Goal: Task Accomplishment & Management: Manage account settings

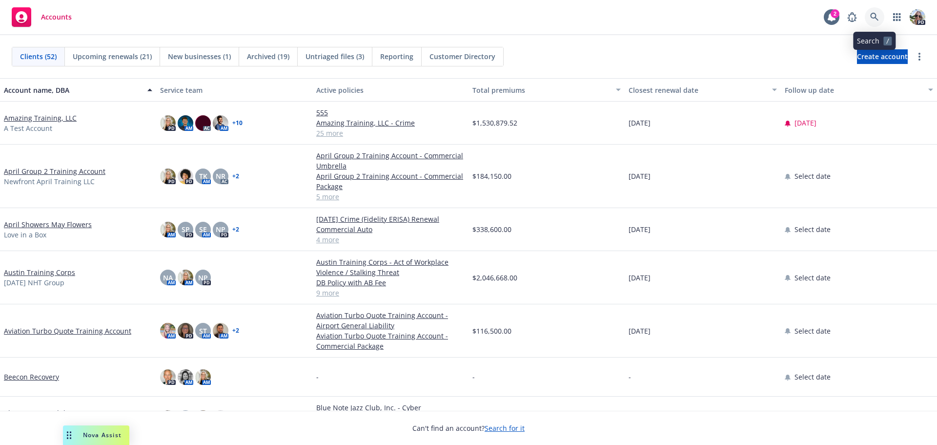
click at [874, 17] on icon at bounding box center [874, 17] width 9 height 9
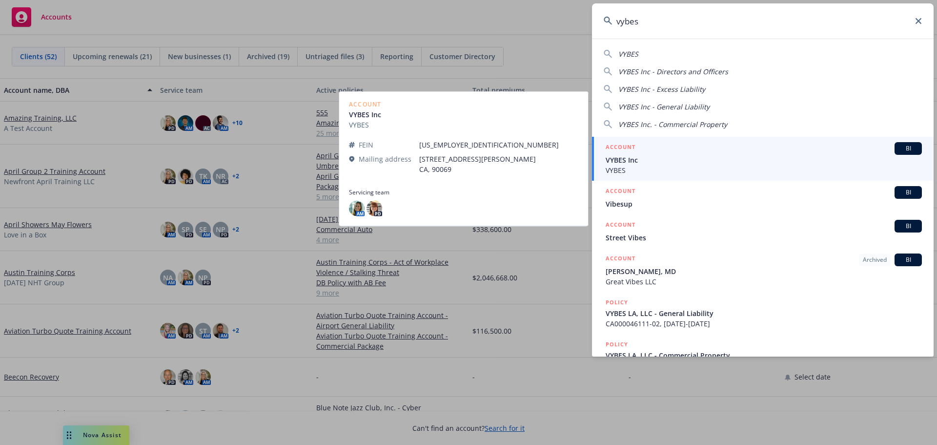
type input "vybes"
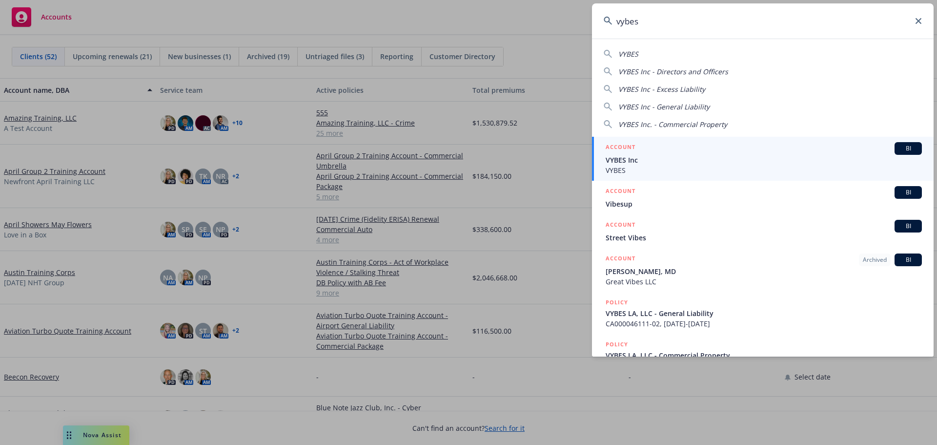
click at [854, 154] on div "ACCOUNT BI" at bounding box center [764, 148] width 316 height 13
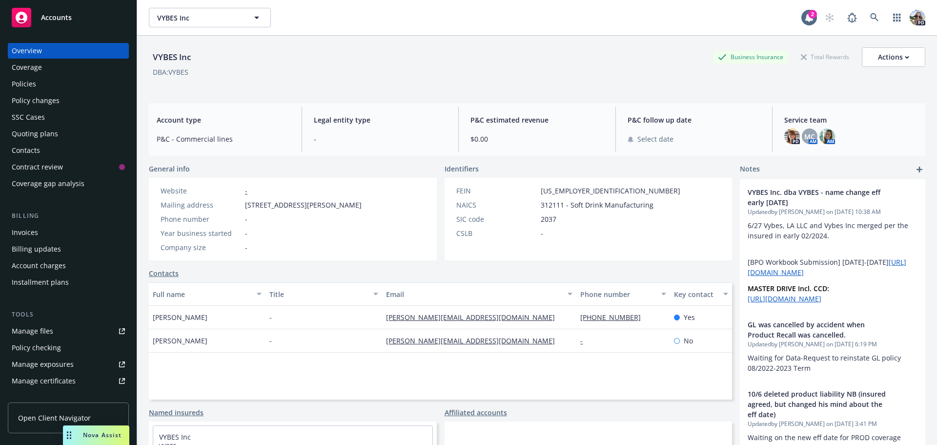
click at [34, 83] on div "Policies" at bounding box center [24, 84] width 24 height 16
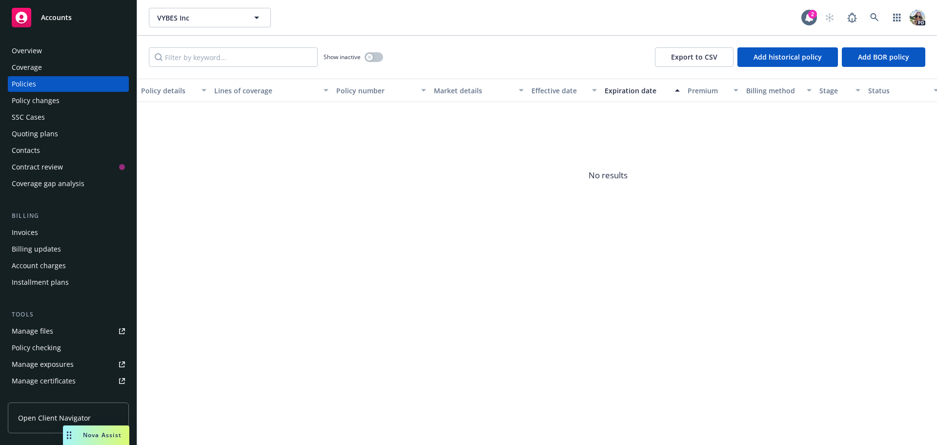
click at [32, 100] on div "Policy changes" at bounding box center [36, 101] width 48 height 16
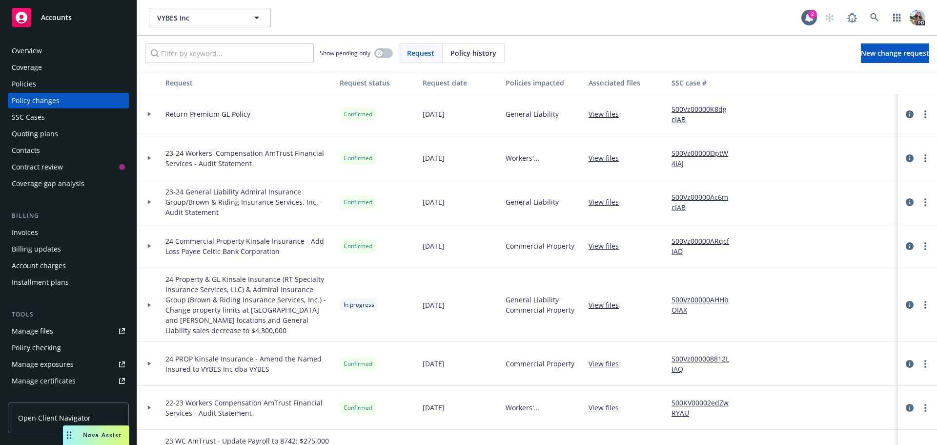
scroll to position [146, 0]
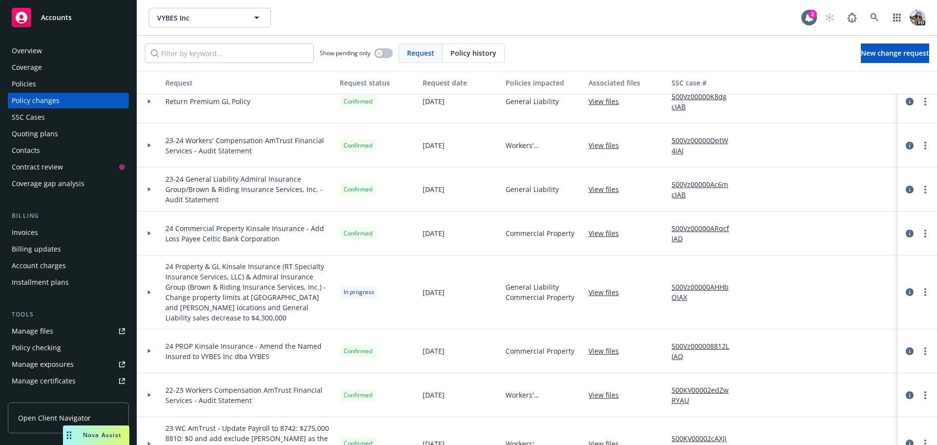
click at [146, 290] on div at bounding box center [149, 291] width 17 height 3
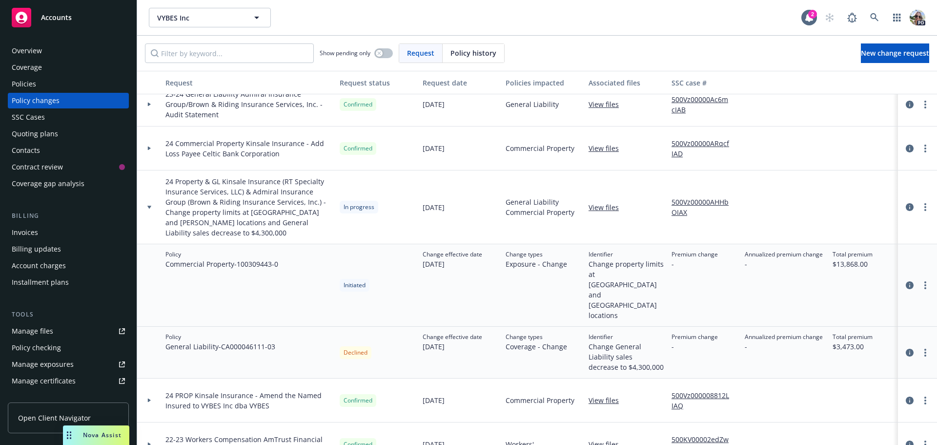
scroll to position [244, 0]
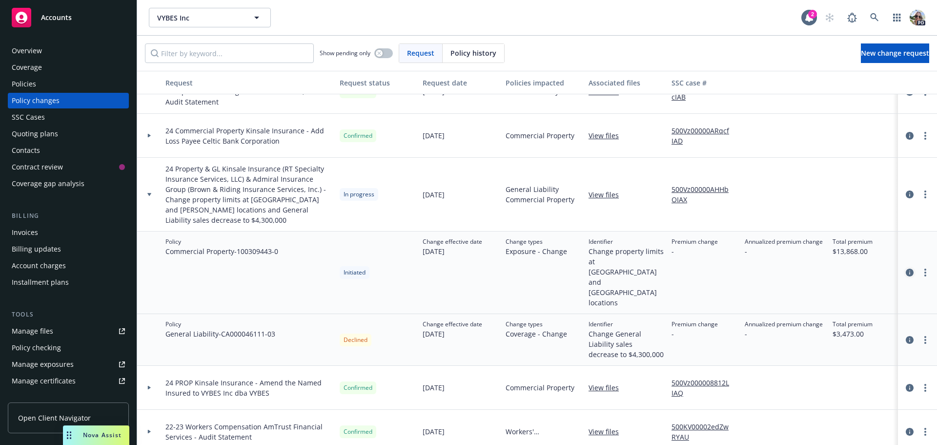
click at [906, 268] on icon "circleInformation" at bounding box center [910, 272] width 8 height 8
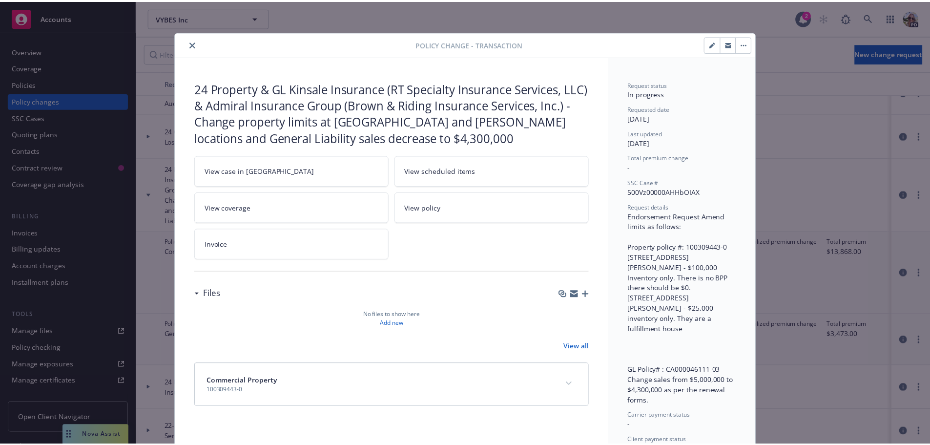
scroll to position [29, 0]
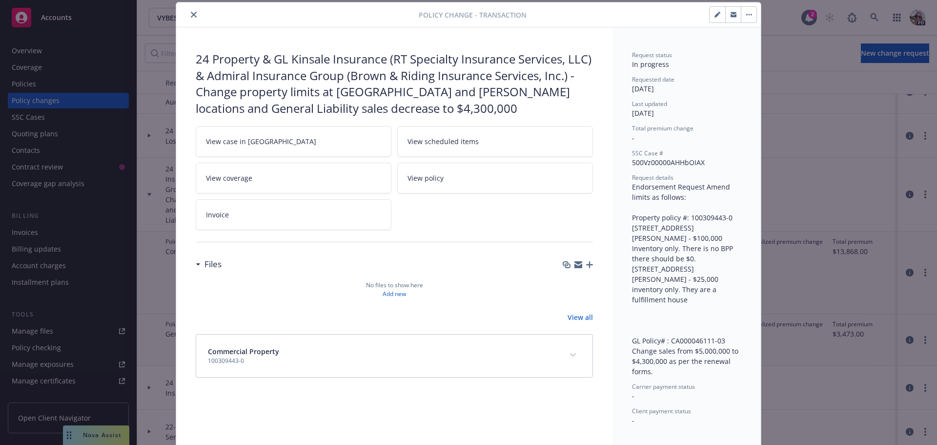
click at [250, 143] on span "View case in SSC" at bounding box center [261, 141] width 110 height 10
click at [385, 21] on div "Policy change - Transaction" at bounding box center [468, 14] width 585 height 25
click at [710, 17] on button "button" at bounding box center [718, 15] width 16 height 16
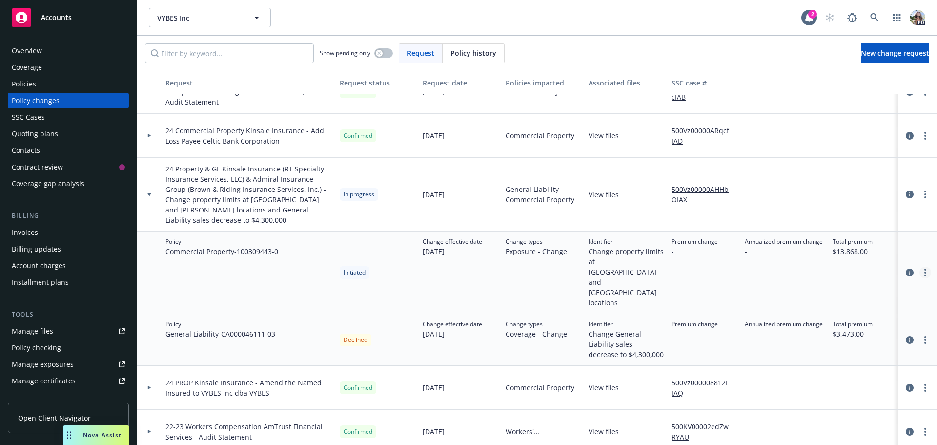
click at [919, 266] on link "more" at bounding box center [925, 272] width 12 height 12
click at [787, 282] on link "Resume workflow" at bounding box center [839, 287] width 167 height 20
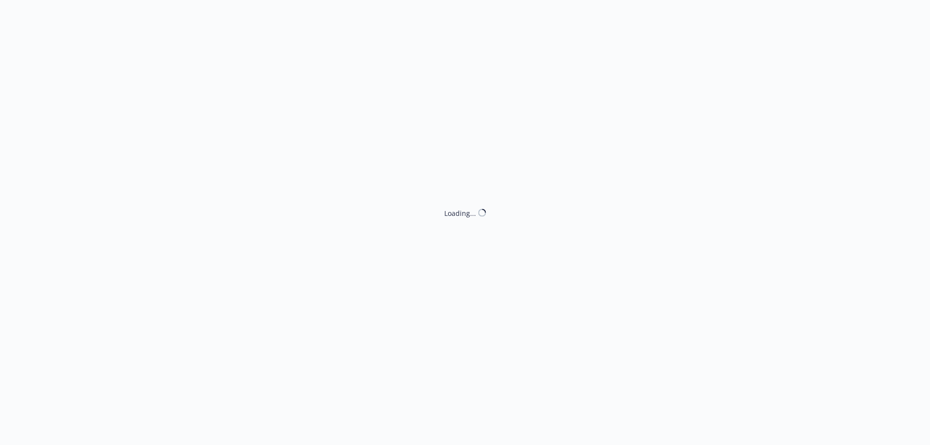
select select "DECLINED_BY_CARRIER"
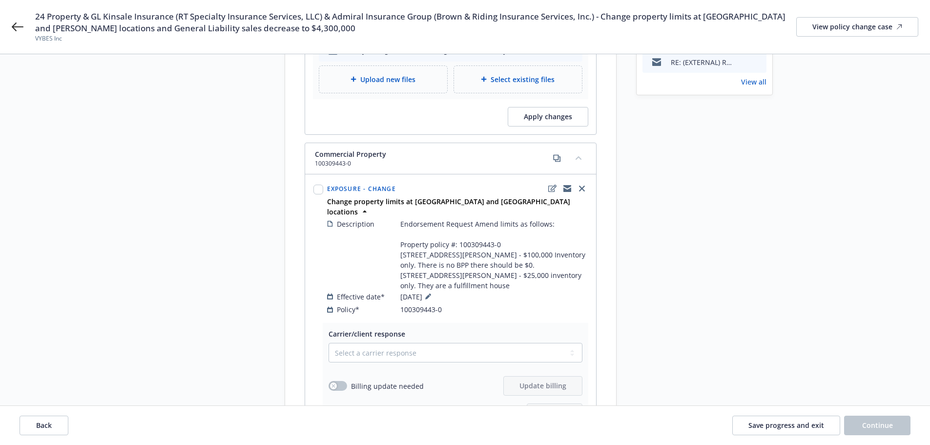
scroll to position [439, 0]
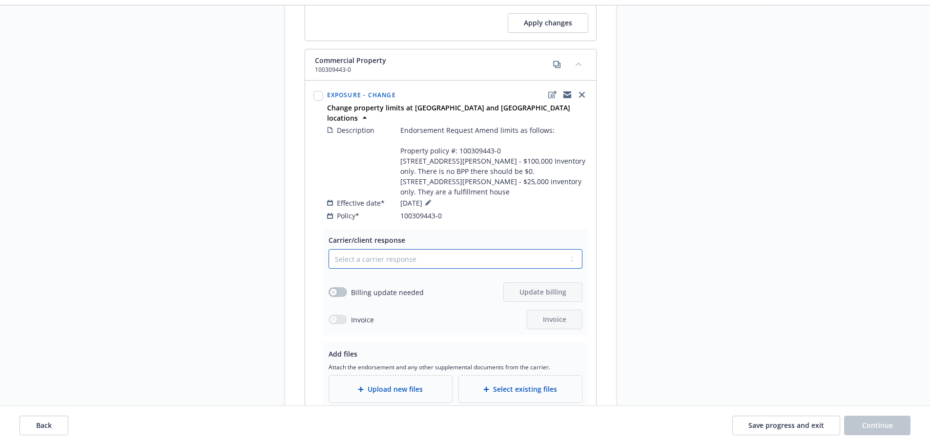
click at [348, 249] on select "Select a carrier response Accepted Accepted with revision No endorsement needed…" at bounding box center [455, 259] width 254 height 20
select select "ACCEPTED"
click at [328, 249] on select "Select a carrier response Accepted Accepted with revision No endorsement needed…" at bounding box center [455, 259] width 254 height 20
click at [335, 290] on icon "button" at bounding box center [332, 291] width 3 height 3
click at [523, 287] on span "Update billing" at bounding box center [542, 291] width 47 height 9
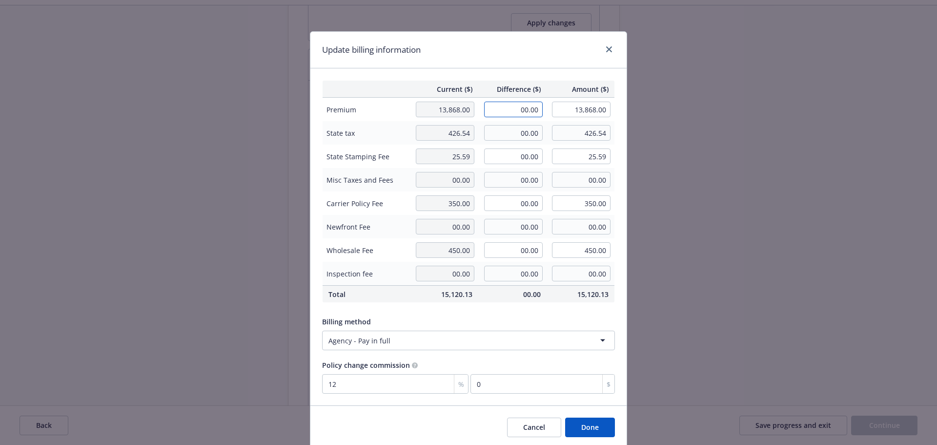
click at [489, 108] on input "00.00" at bounding box center [513, 110] width 59 height 16
type input "-1,845.00"
type input "12,023.00"
type input "-221.4"
click at [492, 129] on input "00.00" at bounding box center [513, 133] width 59 height 16
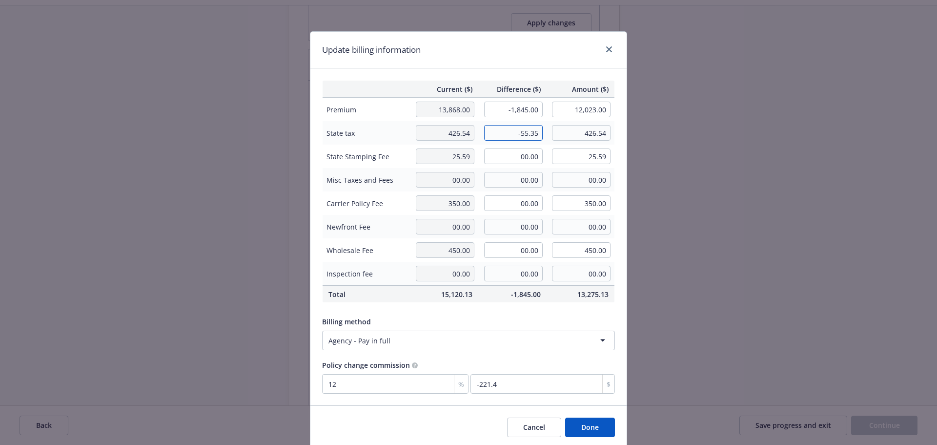
type input "-55.35"
type input "371.19"
click at [505, 156] on input "00.00" at bounding box center [513, 156] width 59 height 16
type input "-3.32"
type input "22.27"
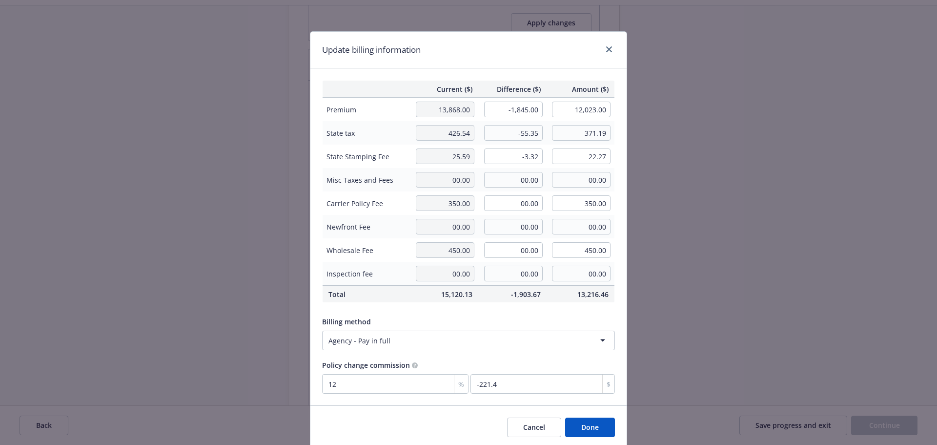
click at [586, 425] on button "Done" at bounding box center [590, 427] width 50 height 20
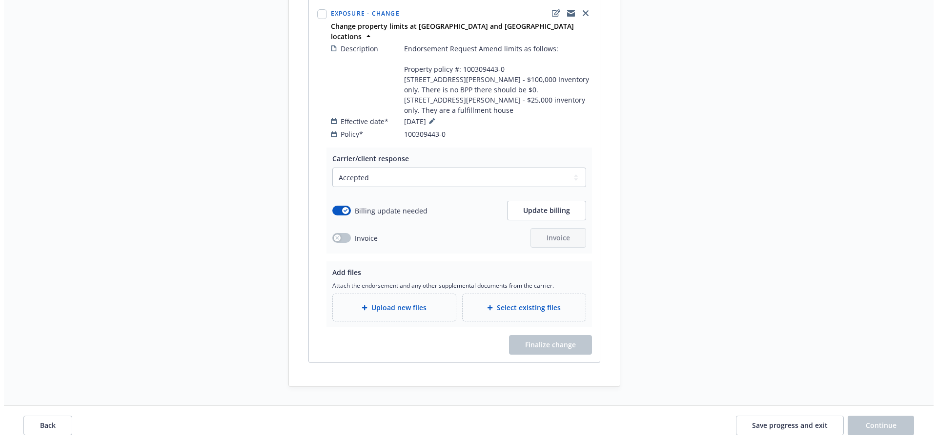
scroll to position [531, 0]
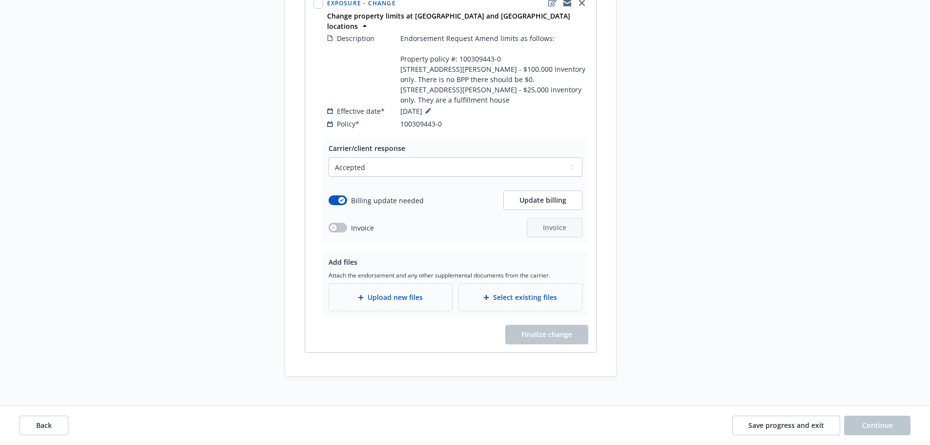
click at [381, 292] on span "Upload new files" at bounding box center [394, 297] width 55 height 10
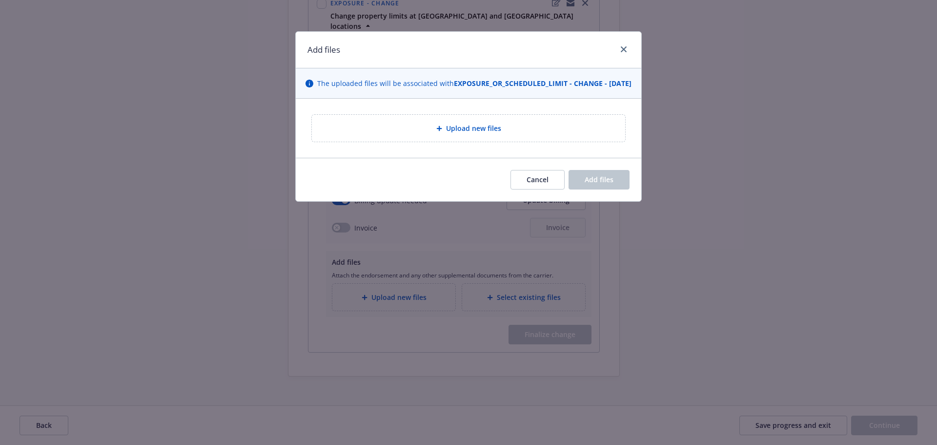
click at [448, 133] on span "Upload new files" at bounding box center [473, 128] width 55 height 10
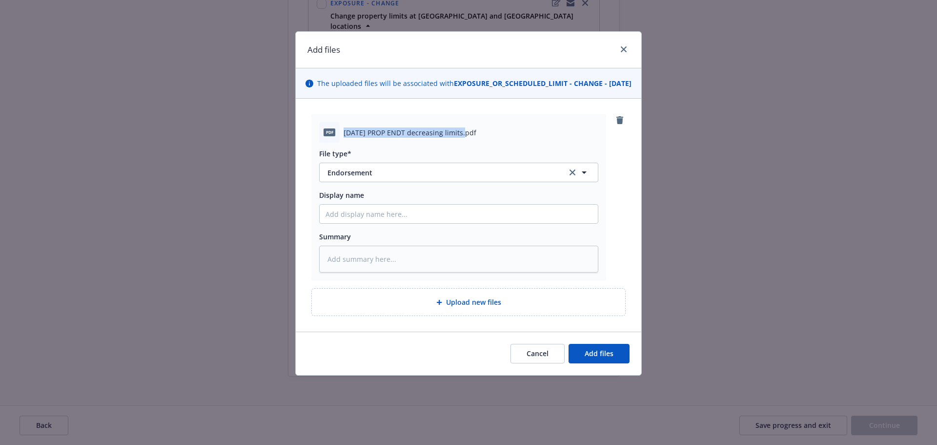
drag, startPoint x: 461, startPoint y: 142, endPoint x: 340, endPoint y: 143, distance: 121.0
click at [340, 143] on div "pdf 8-19-24 PROP ENDT decreasing limits.pdf" at bounding box center [458, 132] width 279 height 20
copy div "8-19-24 PROP ENDT decreasing limits"
click at [353, 223] on input "Display name" at bounding box center [459, 213] width 278 height 19
paste input "8-19-24 PROP ENDT decreasing limits"
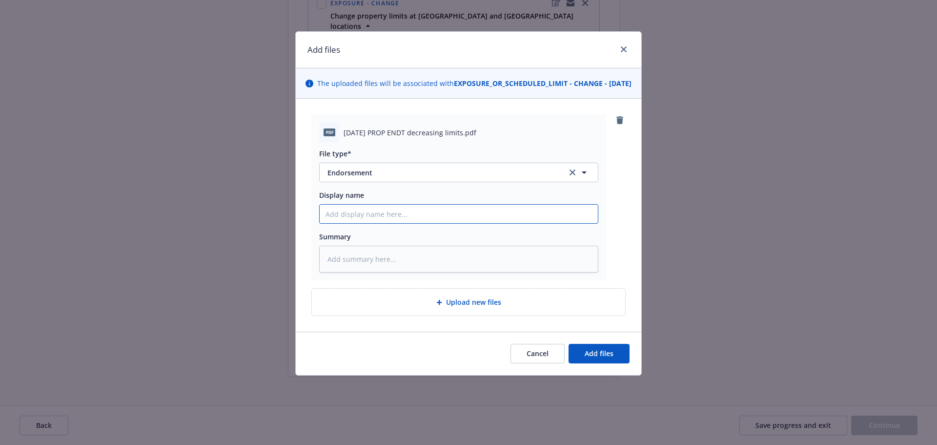
type textarea "x"
type input "8-19-24 PROP ENDT decreasing limits"
type textarea "x"
type input "8-19-24 PROP ENDT decreasing limits"
type textarea "x"
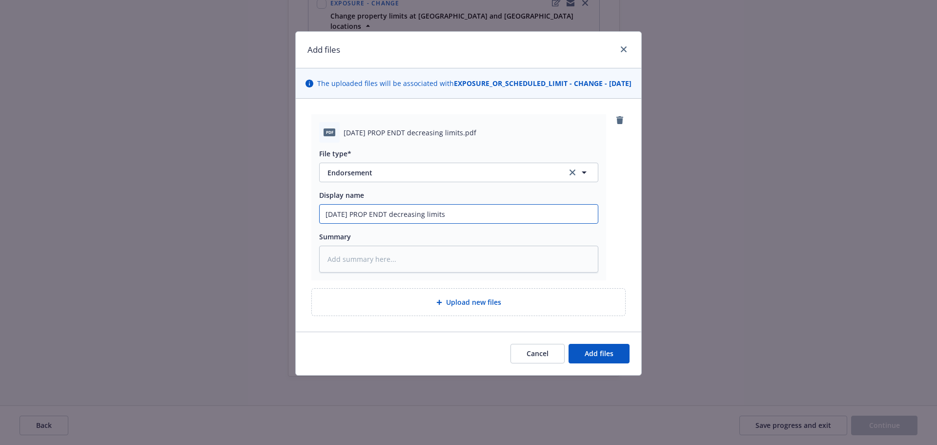
type input "8-19-24 PROP ENDT decreasing limits -"
type textarea "x"
type input "8-19-24 PROP ENDT decreasing limits -"
type textarea "x"
type input "8-19-24 PROP ENDT decreasing limits - K"
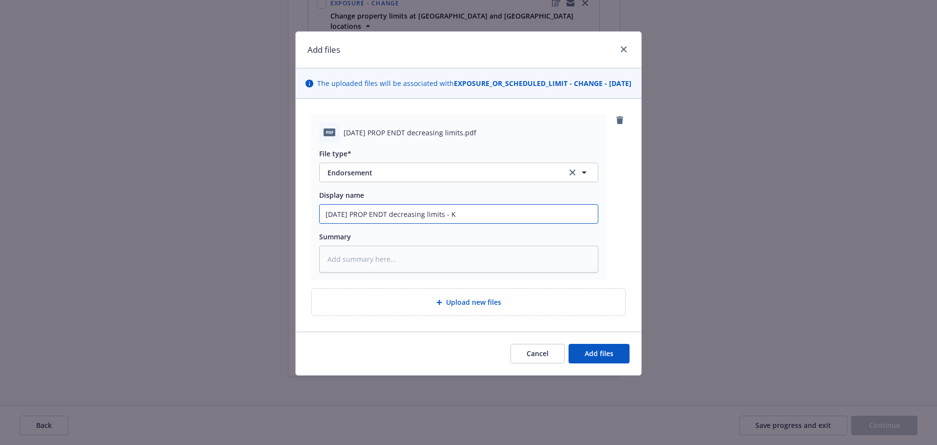
type textarea "x"
type input "8-19-24 PROP ENDT decreasing limits -"
type textarea "x"
type input "8-19-24 PROP ENDT decreasing limits -"
type textarea "x"
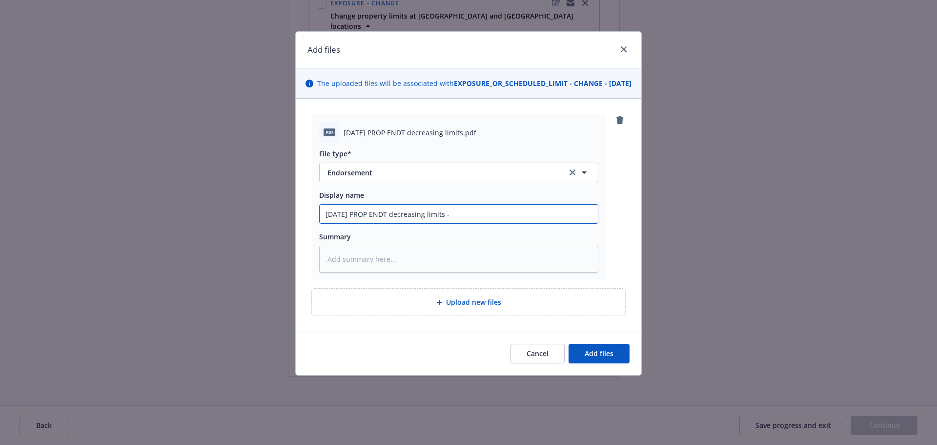
type input "8-19-24 PROP ENDT decreasing limits"
type textarea "x"
type input "8-19-24 PROP ENDT decreasing limits"
click at [392, 223] on input "8-19-24 PROP ENDT decreasing limits" at bounding box center [459, 213] width 278 height 19
type textarea "x"
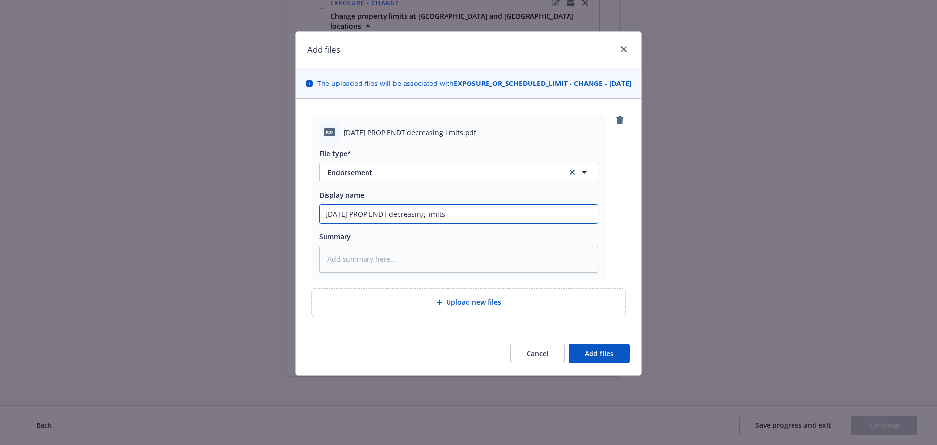
type input "8-19-24 PROP ENDT fdecreasing limits"
type textarea "x"
type input "8-19-24 PROP ENDT frdecreasing limits"
type textarea "x"
type input "8-19-24 PROP ENDT frodecreasing limits"
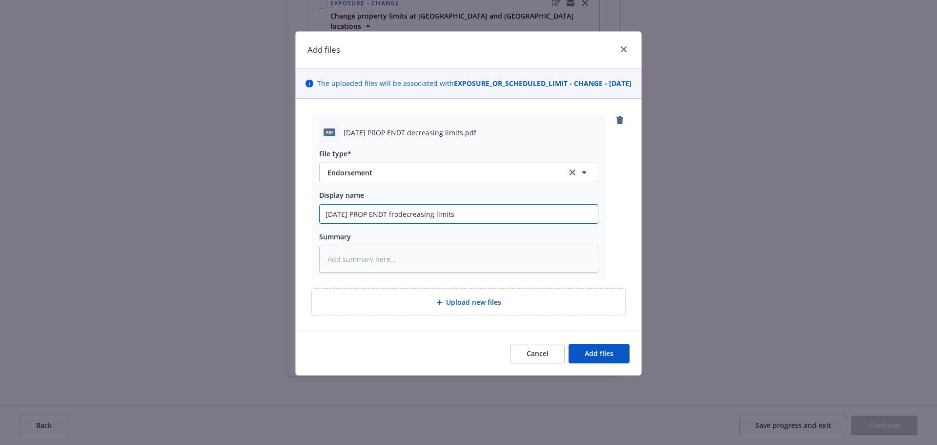
type textarea "x"
type input "8-19-24 PROP ENDT fromdecreasing limits"
type textarea "x"
type input "8-19-24 PROP ENDT from decreasing limits"
type textarea "x"
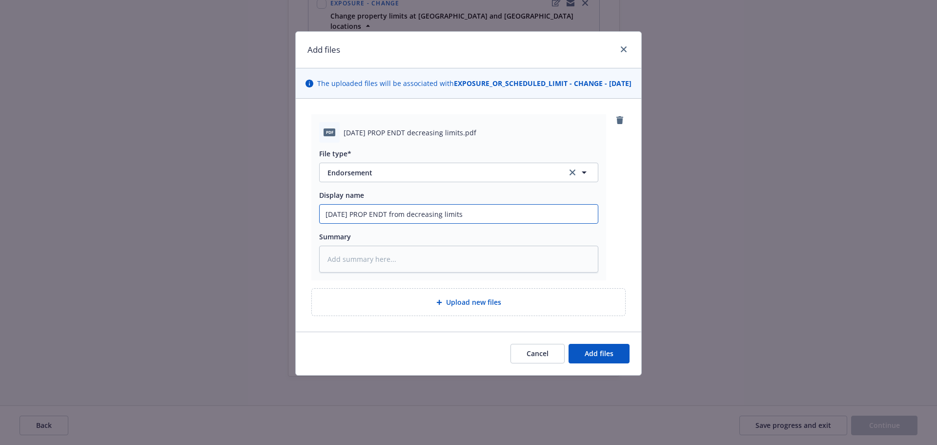
type input "8-19-24 PROP ENDT from Kdecreasing limits"
type textarea "x"
type input "8-19-24 PROP ENDT from Kidecreasing limits"
type textarea "x"
type input "8-19-24 PROP ENDT from Kindecreasing limits"
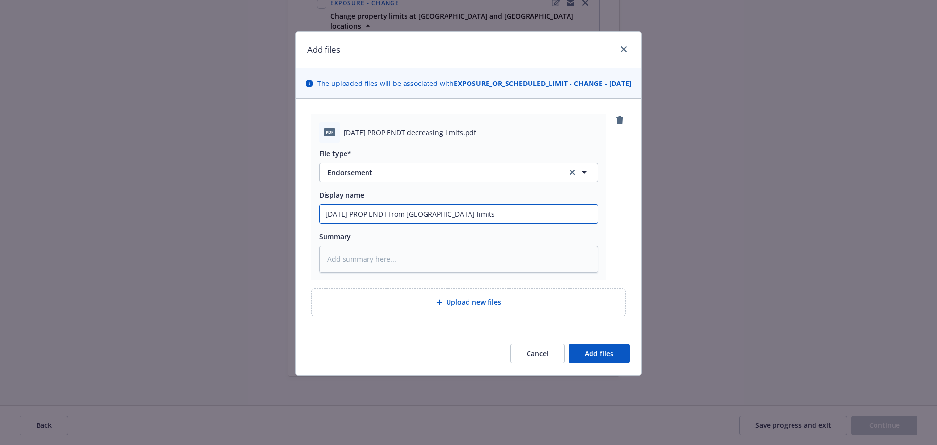
type textarea "x"
type input "8-19-24 PROP ENDT from Kinsdecreasing limits"
type textarea "x"
type input "8-19-24 PROP ENDT from Kinsaldecreasing limits"
type textarea "x"
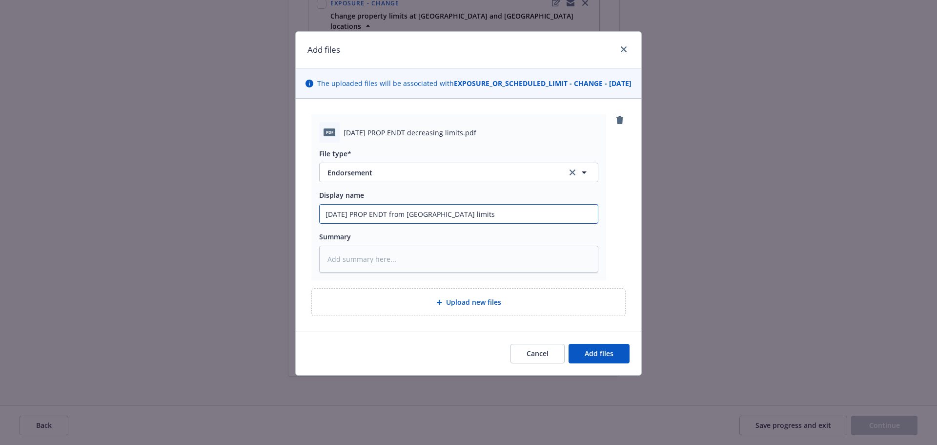
type input "8-19-24 PROP ENDT from Kinsaledecreasing limits"
type textarea "x"
type input "8-19-24 PROP ENDT from Kinsale/decreasing limits"
type textarea "x"
type input "8-19-24 PROP ENDT from Kinsale/Rdecreasing limits"
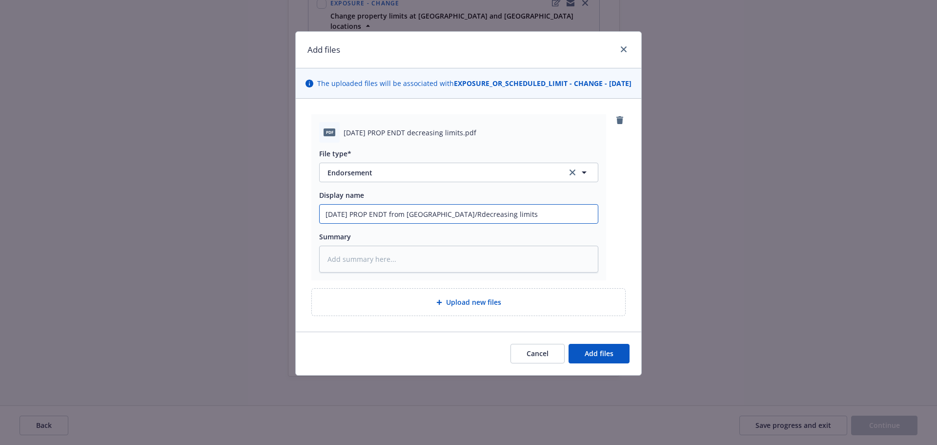
type textarea "x"
type input "8-19-24 PROP ENDT from Kinsale/RTdecreasing limits"
type textarea "x"
type input "8-19-24 PROP ENDT from Kinsale/RTSdecreasing limits"
type textarea "x"
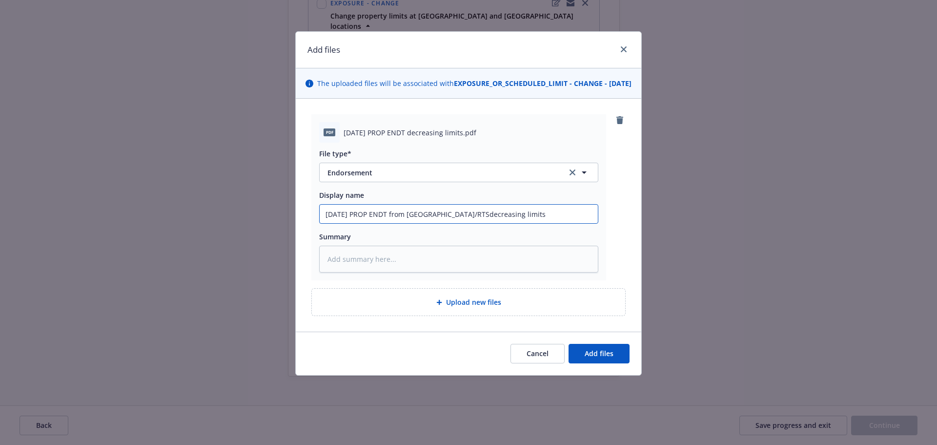
type input "8-19-24 PROP ENDT from Kinsale/RTS decreasing limits"
type textarea "x"
type input "8-19-24 PROP ENDT from Kinsale/RTS -decreasing limits"
type textarea "x"
type input "8-19-24 PROP ENDT from Kinsale/RTS - decreasing limits"
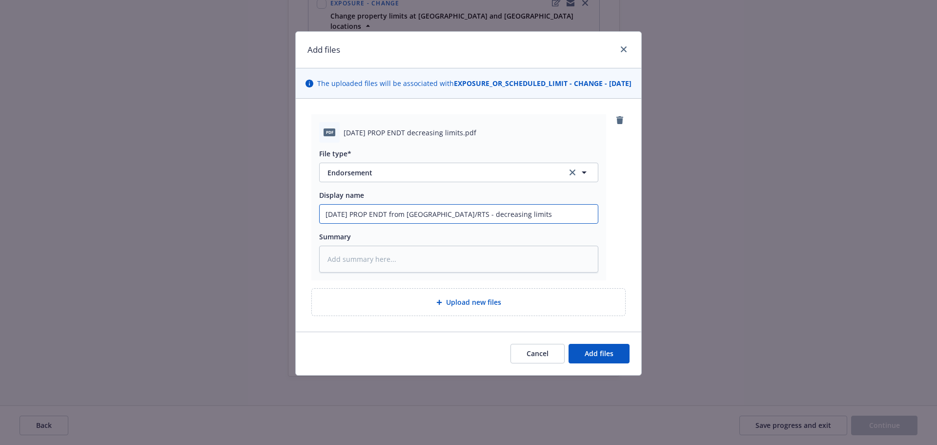
drag, startPoint x: 486, startPoint y: 223, endPoint x: 477, endPoint y: 223, distance: 8.8
click at [477, 223] on input "8-19-24 PROP ENDT from Kinsale/RTS - decreasing limits" at bounding box center [459, 213] width 278 height 19
type textarea "x"
type input "8-19-24 PROP ENDT from Kinsale/RTS - decrease limits"
type textarea "x"
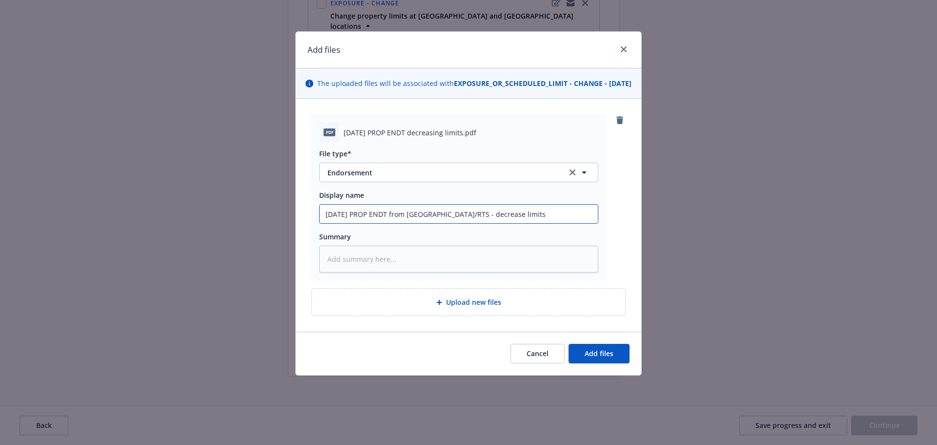
type input "8-19-24 PROP ENDT from Kinsale/RTS - decreases limits"
type textarea "x"
type input "8-19-24 PROP ENDT from Kinsale/RTS - decreases limits"
type textarea "x"
type input "8-19-24 PROP ENDT from Kinsale/RTS - decreases s limits"
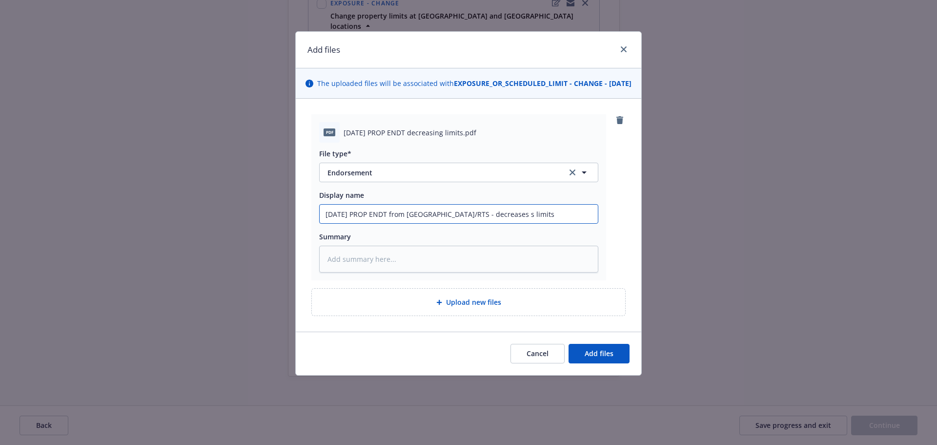
type textarea "x"
type input "8-19-24 PROP ENDT from Kinsale/RTS - decreases st limits"
type textarea "x"
type input "8-19-24 PROP ENDT from Kinsale/RTS - decreases sto limits"
type textarea "x"
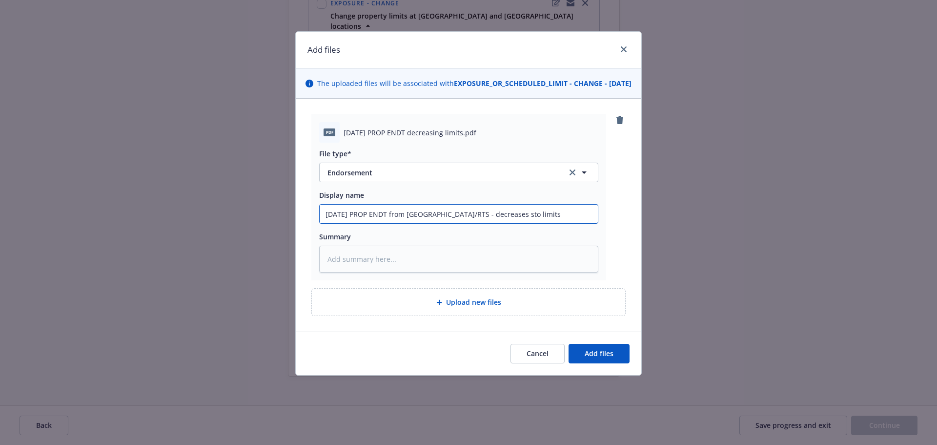
type input "8-19-24 PROP ENDT from Kinsale/RTS - decreases stoc limits"
type textarea "x"
type input "8-19-24 PROP ENDT from Kinsale/RTS - decreases stock limits"
click at [527, 223] on input "8-19-24 PROP ENDT from Kinsale/RTS - decreases stock limits" at bounding box center [459, 213] width 278 height 19
type textarea "x"
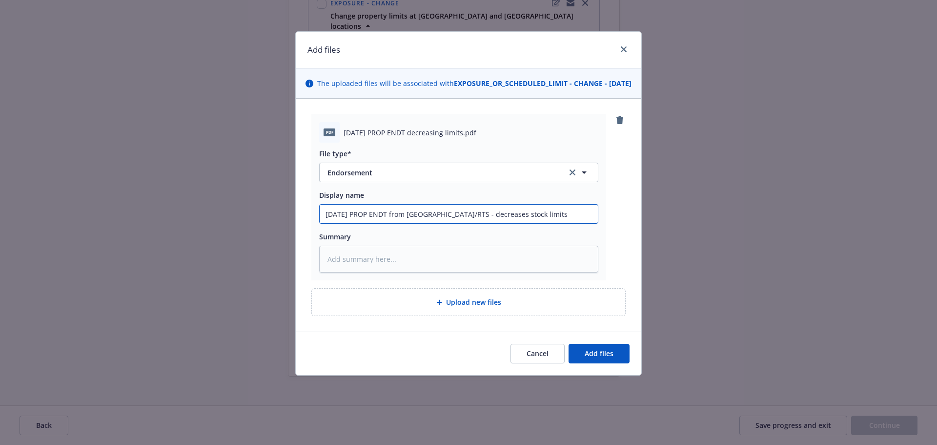
type input "8-19-24 PROP ENDT from Kinsale/RTS - decreases stock limits"
type textarea "x"
type input "8-19-24 PROP ENDT from Kinsale/RTS - decreases stock limits a"
type textarea "x"
type input "8-19-24 PROP ENDT from Kinsale/RTS - decreases stock limits at"
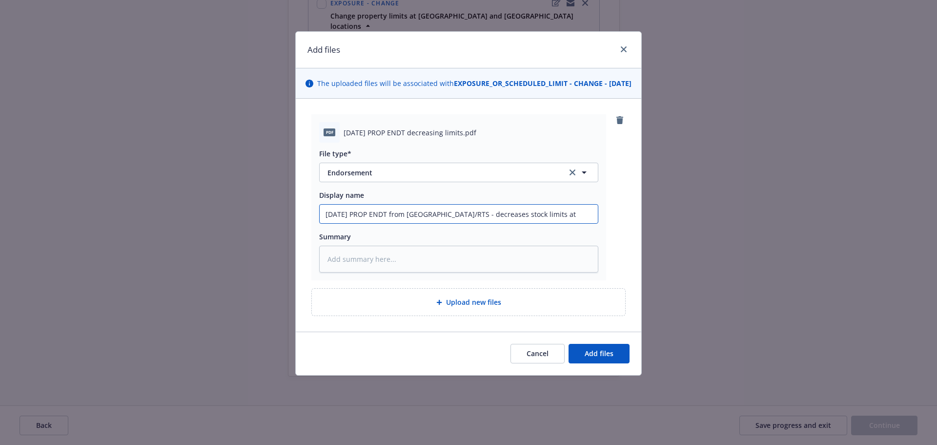
type textarea "x"
type input "8-19-24 PROP ENDT from Kinsale/RTS - decreases stock limits at"
type textarea "x"
type input "8-19-24 PROP ENDT from Kinsale/RTS - decreases stock limits at F"
type textarea "x"
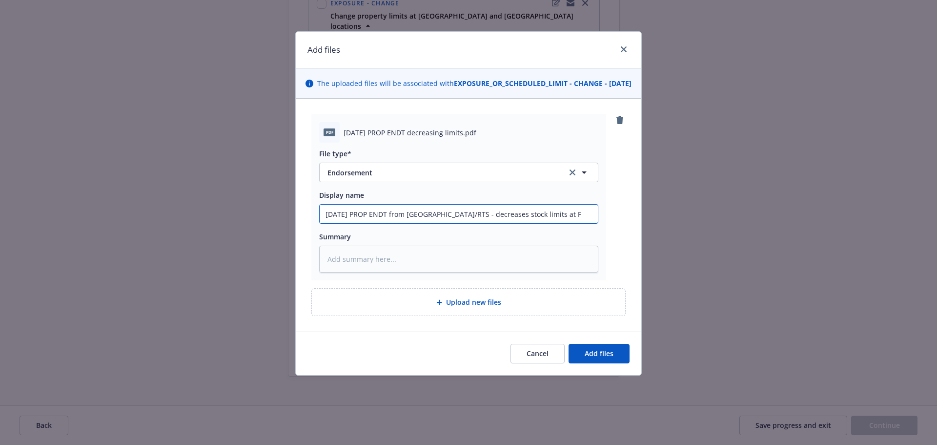
type input "8-19-24 PROP ENDT from Kinsale/RTS - decreases stock limits at Fi"
type textarea "x"
type input "8-19-24 PROP ENDT from Kinsale/RTS - decreases stock limits at Fif"
type textarea "x"
type input "8-19-24 PROP ENDT from Kinsale/RTS - decreases stock limits at Fiff"
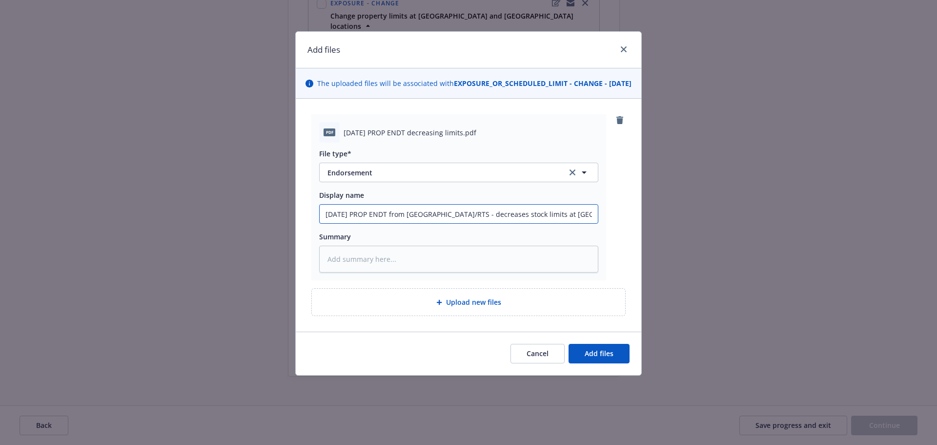
type textarea "x"
type input "8-19-24 PROP ENDT from Kinsale/RTS - decreases stock limits at Fiffe"
type textarea "x"
type input "8-19-24 PROP ENDT from Kinsale/RTS - decreases stock limits at Fiffen"
type textarea "x"
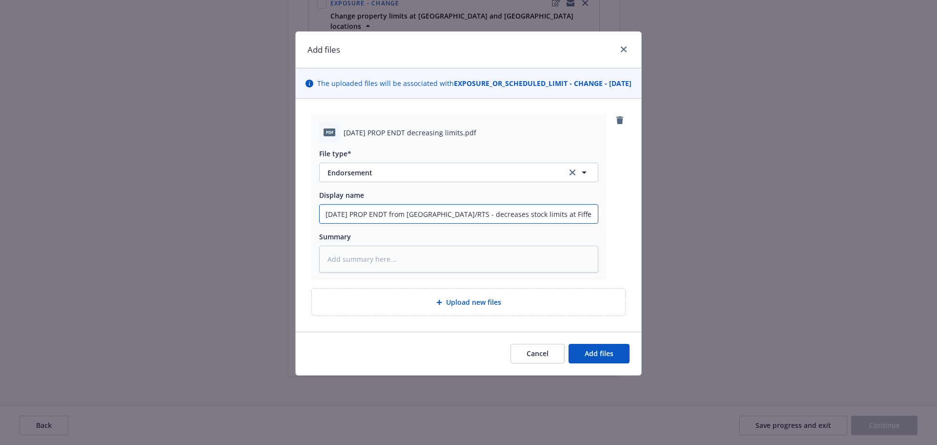
type input "8-19-24 PROP ENDT from Kinsale/RTS - decreases stock limits at Fiffen"
type textarea "x"
type input "8-19-24 PROP ENDT from Kinsale/RTS - decreases stock limits at Fiffen &"
type textarea "x"
type input "8-19-24 PROP ENDT from Kinsale/RTS - decreases stock limits at Fiffen"
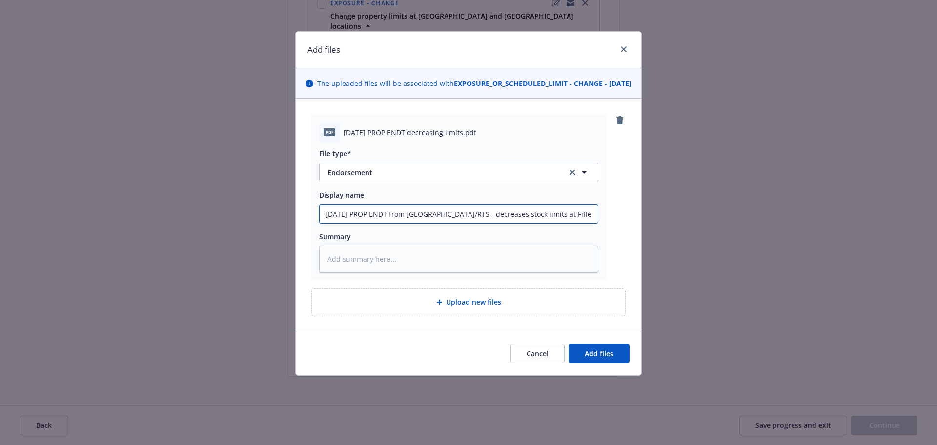
type textarea "x"
type input "8-19-24 PROP ENDT from Kinsale/RTS - decreases stock limits at Fiffen"
type textarea "x"
type input "8-19-24 PROP ENDT from Kinsale/RTS - decreases stock limits at Fiffe"
type textarea "x"
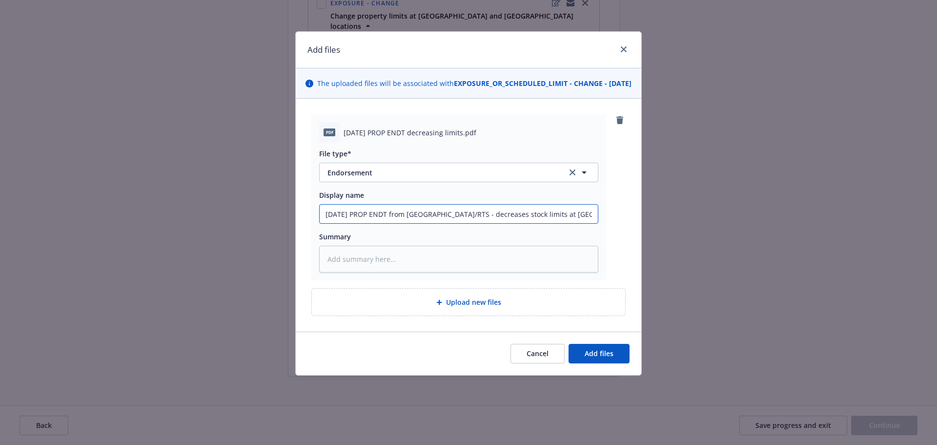
type input "8-19-24 PROP ENDT from Kinsale/RTS - decreases stock limits at Fiff"
type textarea "x"
type input "8-19-24 PROP ENDT from Kinsale/RTS - decreases stock limits at Fi"
type textarea "x"
type input "8-19-24 PROP ENDT from Kinsale/RTS - decreases stock limits at F"
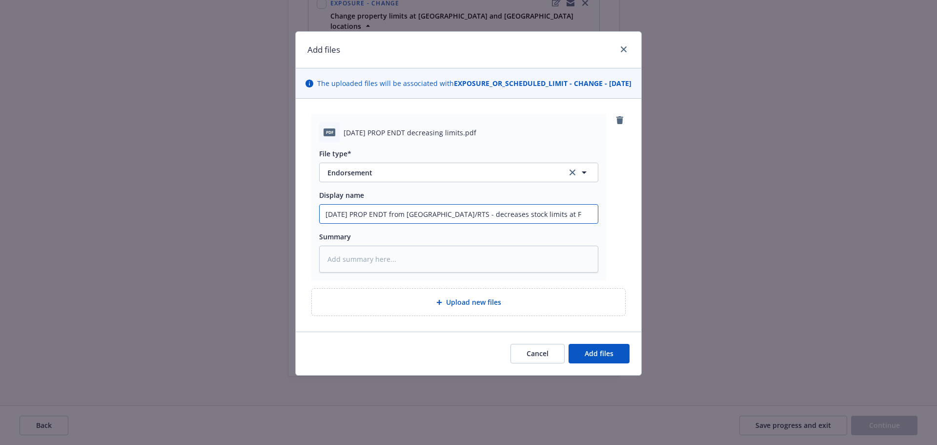
type textarea "x"
type input "8-19-24 PROP ENDT from Kinsale/RTS - decreases stock limits at"
type textarea "x"
type input "8-19-24 PROP ENDT from Kinsale/RTS - decreases stock limits at G"
type textarea "x"
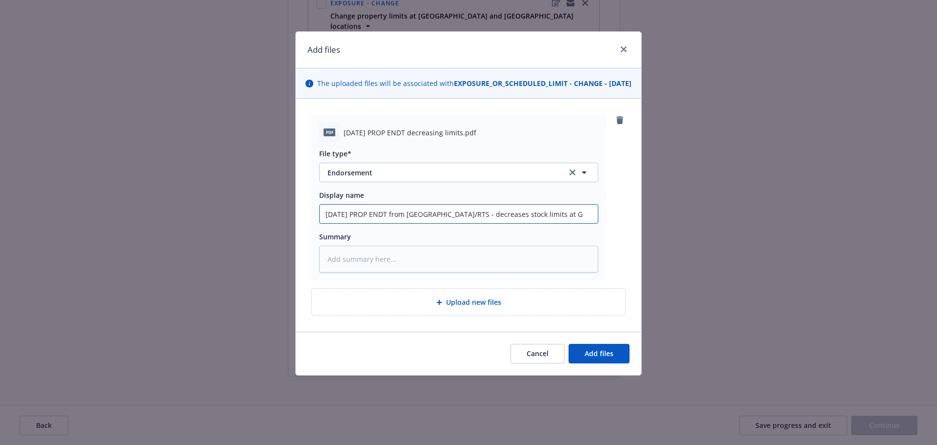
type input "8-19-24 PROP ENDT from Kinsale/RTS - decreases stock limits at Gi"
type textarea "x"
type input "8-19-24 PROP ENDT from Kinsale/RTS - decreases stock limits at Gif"
type textarea "x"
type input "8-19-24 PROP ENDT from Kinsale/RTS - decreases stock limits at Giff"
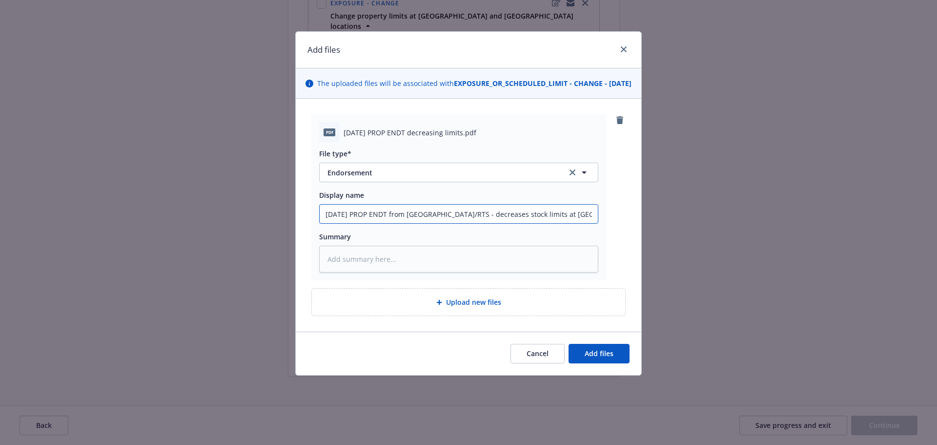
type textarea "x"
type input "8-19-24 PROP ENDT from Kinsale/RTS - decreases stock limits at Giffe"
type textarea "x"
type input "8-19-24 PROP ENDT from Kinsale/RTS - decreases stock limits at Giffen"
type textarea "x"
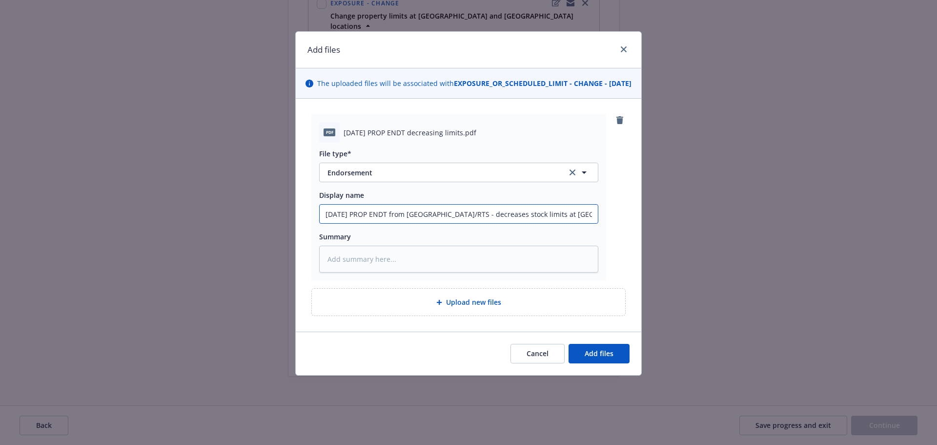
type input "8-19-24 PROP ENDT from Kinsale/RTS - decreases stock limits at Giffen"
type textarea "x"
type input "8-19-24 PROP ENDT from Kinsale/RTS - decreases stock limits at Giffen S"
type textarea "x"
type input "8-19-24 PROP ENDT from Kinsale/RTS - decreases stock limits at Giffen Sa"
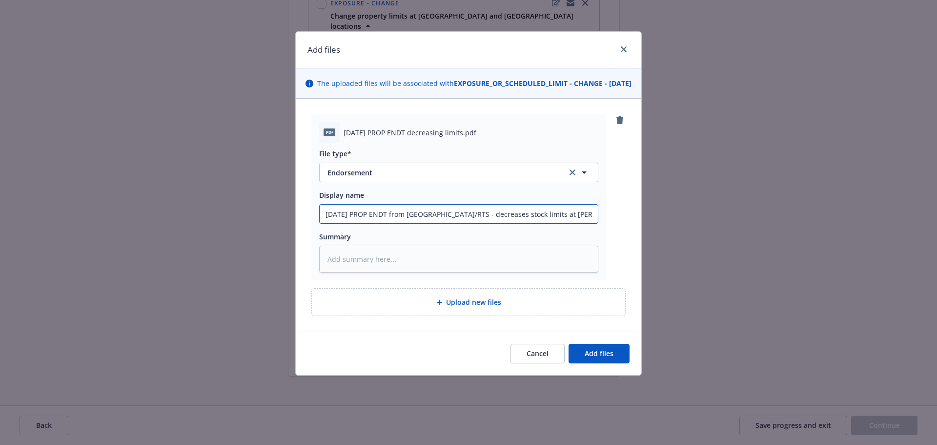
type textarea "x"
type input "8-19-24 PROP ENDT from Kinsale/RTS - decreases stock limits at Giffen S"
type textarea "x"
type input "8-19-24 PROP ENDT from Kinsale/RTS - decreases stock limits at Giffen"
type textarea "x"
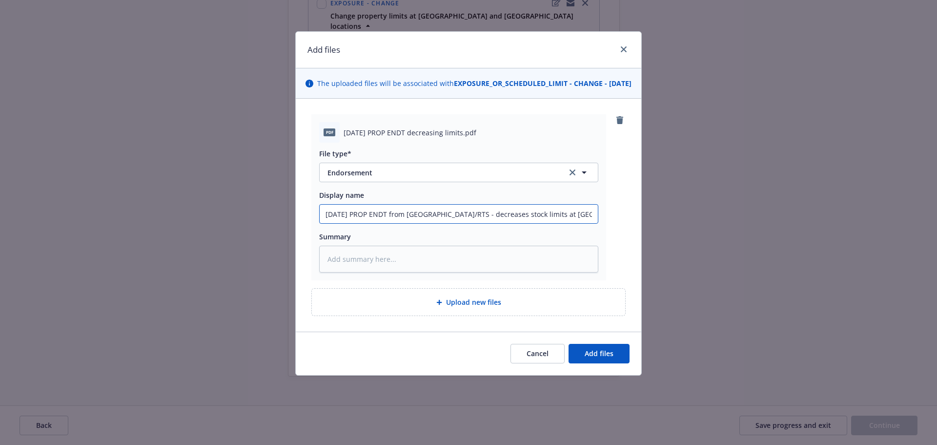
type input "8-19-24 PROP ENDT from Kinsale/RTS - decreases stock limits at Giffen A"
type textarea "x"
type input "8-19-24 PROP ENDT from Kinsale/RTS - decreases stock limits at Giffen Av"
type textarea "x"
type input "8-19-24 PROP ENDT from Kinsale/RTS - decreases stock limits at Giffen Ave"
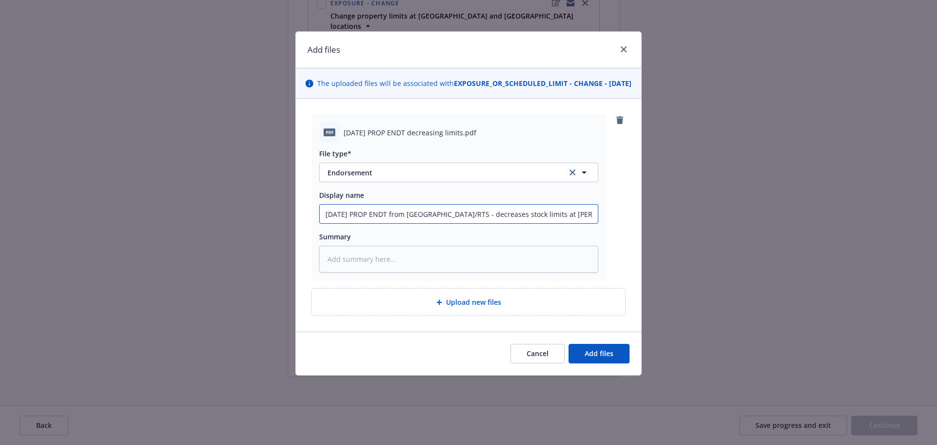
type textarea "x"
type input "8-19-24 PROP ENDT from Kinsale/RTS - decreases stock limits at Giffen Ave"
type textarea "x"
type input "8-19-24 PROP ENDT from Kinsale/RTS - decreases stock limits at Giffen Ave an"
type textarea "x"
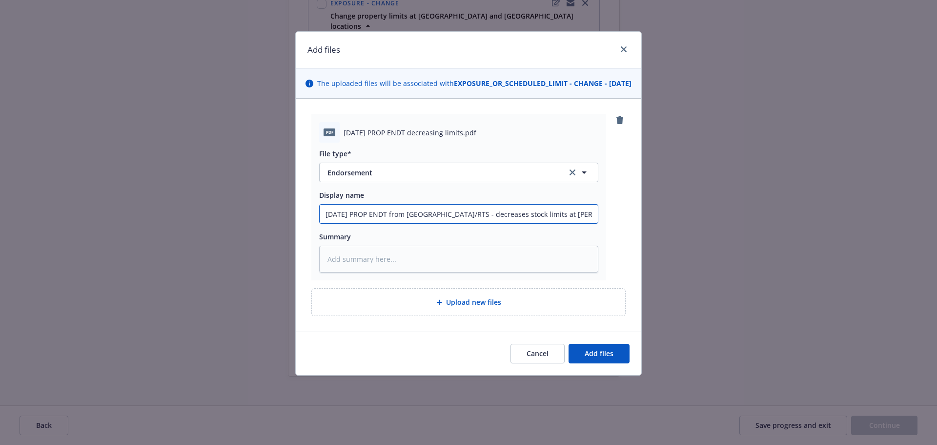
type input "8-19-24 PROP ENDT from Kinsale/RTS - decreases stock limits at Giffen Ave and"
type textarea "x"
type input "8-19-24 PROP ENDT from Kinsale/RTS - decreases stock limits at Giffen Ave and"
type textarea "x"
type input "8-19-24 PROP ENDT from Kinsale/RTS - decreases stock limits at Giffen Ave and S"
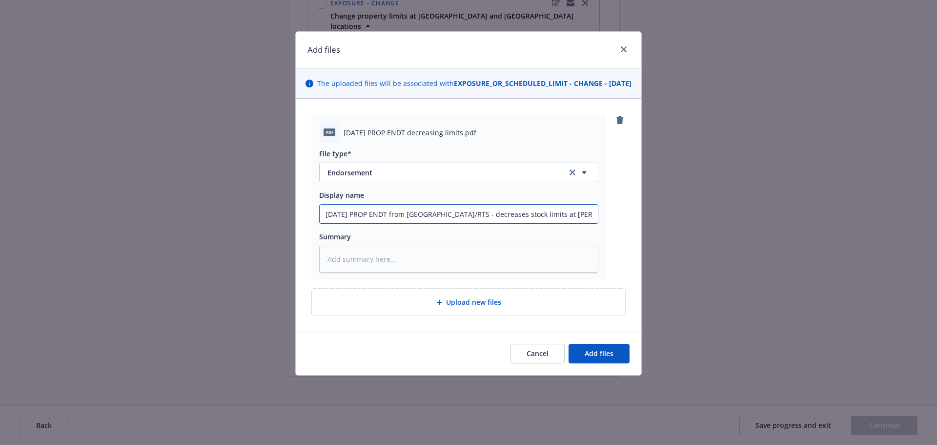
type textarea "x"
type input "8-19-24 PROP ENDT from Kinsale/RTS - decreases stock limits at Giffen Ave and Sp"
type textarea "x"
type input "8-19-24 PROP ENDT from Kinsale/RTS - decreases stock limits at Giffen Ave and S…"
type textarea "x"
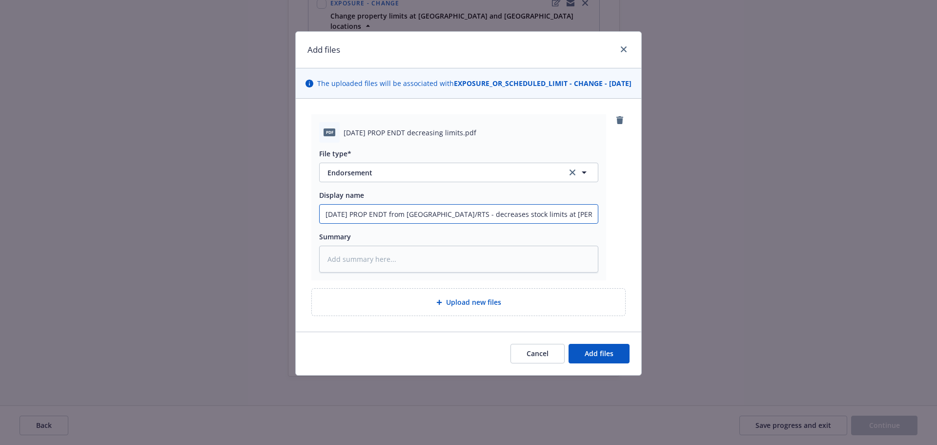
type input "8-19-24 PROP ENDT from Kinsale/RTS - decreases stock limits at Giffen Ave and S…"
type textarea "x"
type input "8-19-24 PROP ENDT from Kinsale/RTS - decreases stock limits at Giffen Ave and S…"
type textarea "x"
type input "8-19-24 PROP ENDT from Kinsale/RTS - decreases stock limits at Giffen Ave and S…"
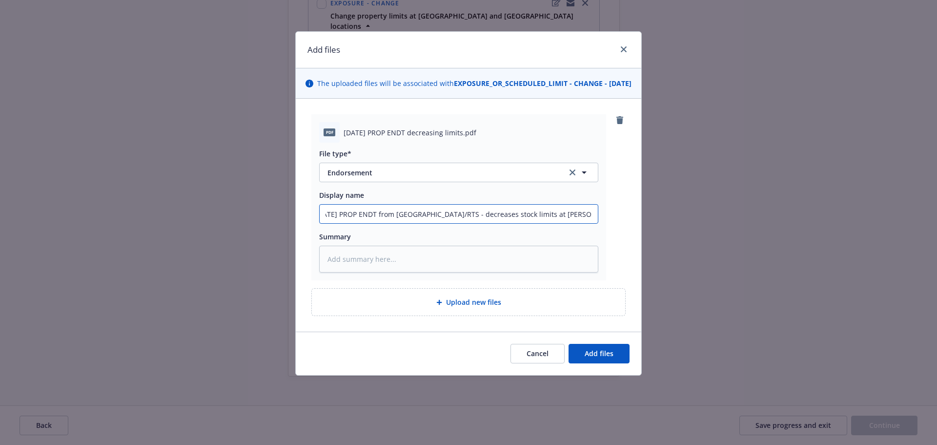
type textarea "x"
type input "8-19-24 PROP ENDT from Kinsale/RTS - decreases stock limits at Giffen Ave and S…"
type textarea "x"
type input "8-19-24 PROP ENDT from Kinsale/RTS - decreases stock limits at Giffen Ave and S…"
type textarea "x"
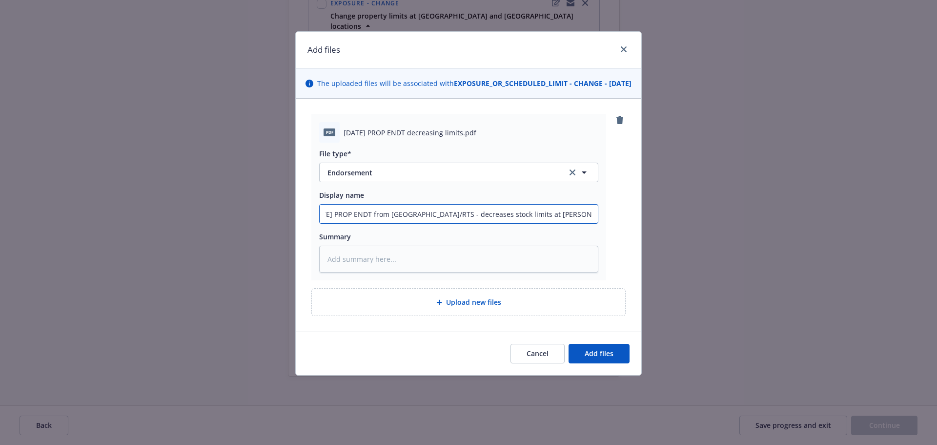
type input "8-19-24 PROP ENDT from Kinsale/RTS - decreases stock limits at Giffen Ave and S…"
type textarea "x"
type input "8-19-24 PROP ENDT from Kinsale/RTS - decreases stock limits at Giffen Ave and S…"
type textarea "x"
type input "8-19-24 PROP ENDT from Kinsale/RTS - decreases stock limits at Giffen Ave and S…"
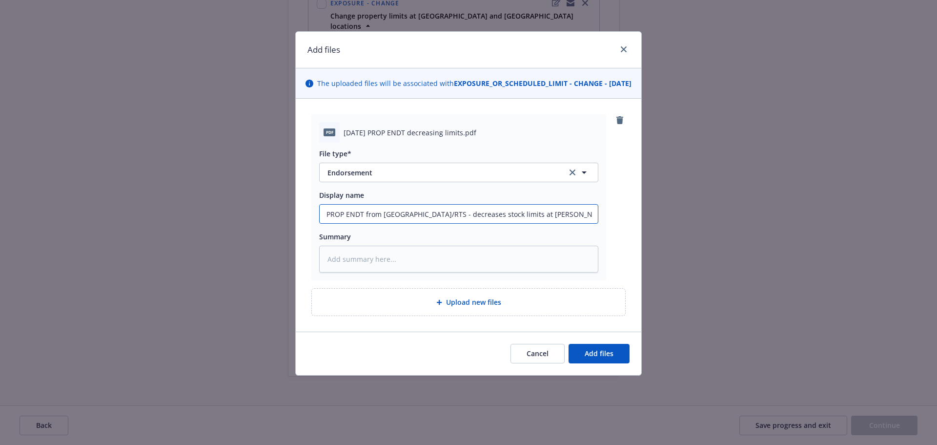
type textarea "x"
type input "8-19-24 PROP ENDT from Kinsale/RTS - decreases stock limits at Giffen Ave and S…"
type textarea "x"
type input "8-19-24 PROP ENDT from Kinsale/RTS - decreases stock limits at Giffen Ave and S…"
type textarea "x"
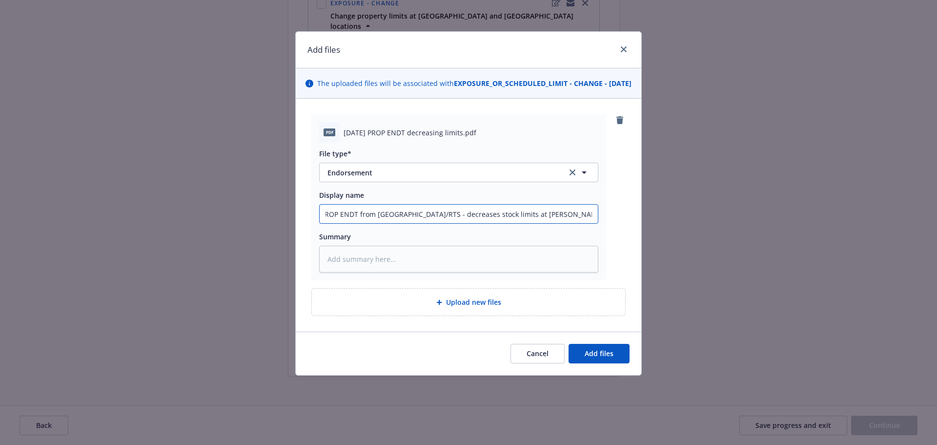
type input "8-19-24 PROP ENDT from Kinsale/RTS - decreases stock limits at Giffen Ave and S…"
type textarea "x"
type input "8-19-24 PROP ENDT from Kinsale/RTS - decreases stock limits at Giffen Ave and S…"
type textarea "x"
type input "8-19-24 PROP ENDT from Kinsale/RTS - decreases stock limits at Giffen Ave and S…"
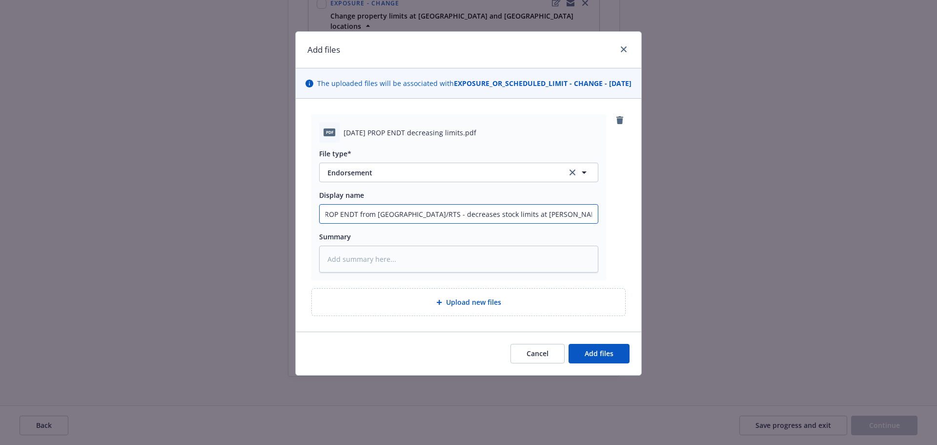
type textarea "x"
type input "8-19-24 PROP ENDT from Kinsale/RTS - decreases stock limits at Giffen Ave and S…"
type textarea "x"
type input "8-19-24 PROP ENDT from Kinsale/RTS - decreases stock limits at Giffen Ave and S…"
type textarea "x"
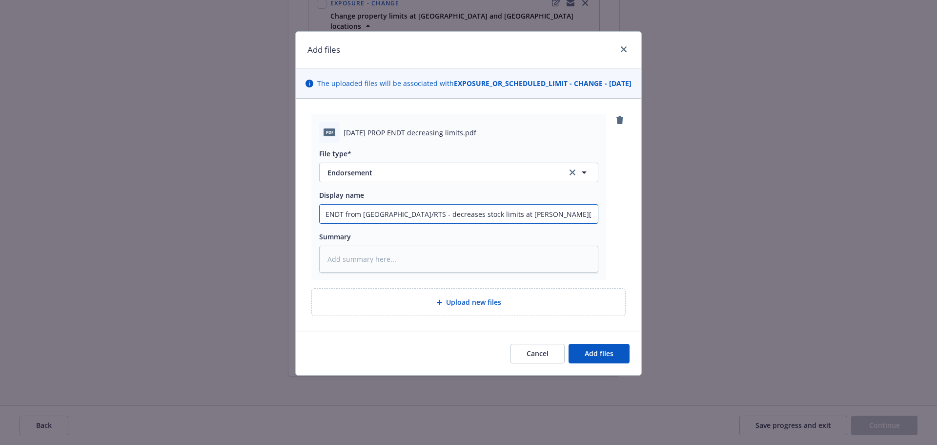
type input "8-19-24 PROP ENDT from Kinsale/RTS - decreases stock limits at Giffen Ave and S…"
type textarea "x"
type input "8-19-24 PROP ENDT from Kinsale/RTS - decreases stock limits at Giffen Ave and S…"
type textarea "x"
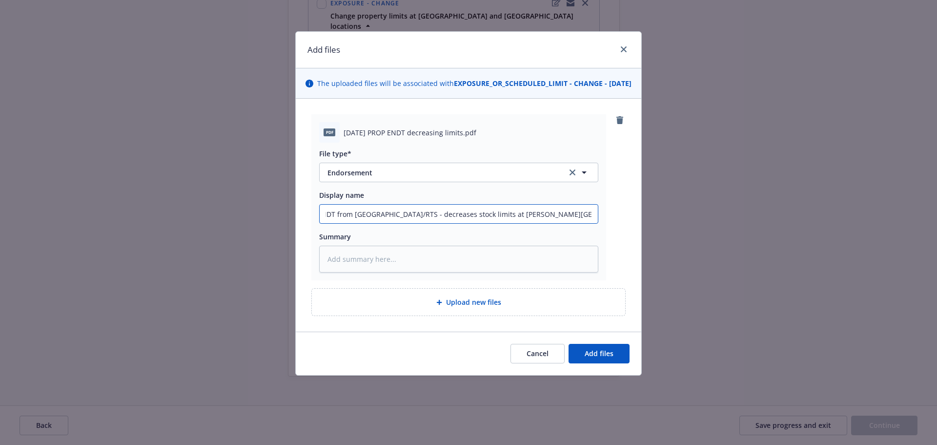
type input "8-19-24 PROP ENDT from Kinsale/RTS - decreases stock limits at Giffen Ave and S…"
click at [417, 315] on div "Upload new files" at bounding box center [468, 301] width 313 height 27
type textarea "x"
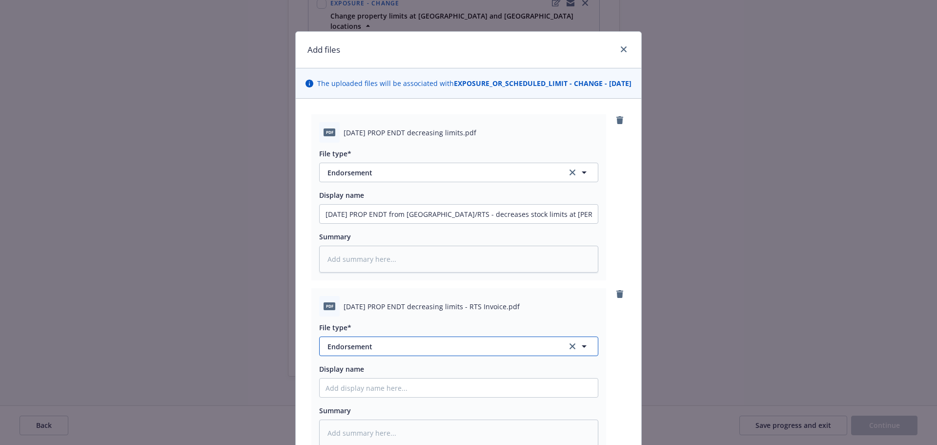
click at [362, 351] on span "Endorsement" at bounding box center [440, 346] width 226 height 10
type input "inovice"
drag, startPoint x: 381, startPoint y: 357, endPoint x: 309, endPoint y: 357, distance: 71.3
click at [311, 357] on div "pdf 8-19-24 PROP ENDT decreasing limits - RTS Invoice.pdf File type* inovice No…" at bounding box center [458, 371] width 295 height 166
type input "invoi"
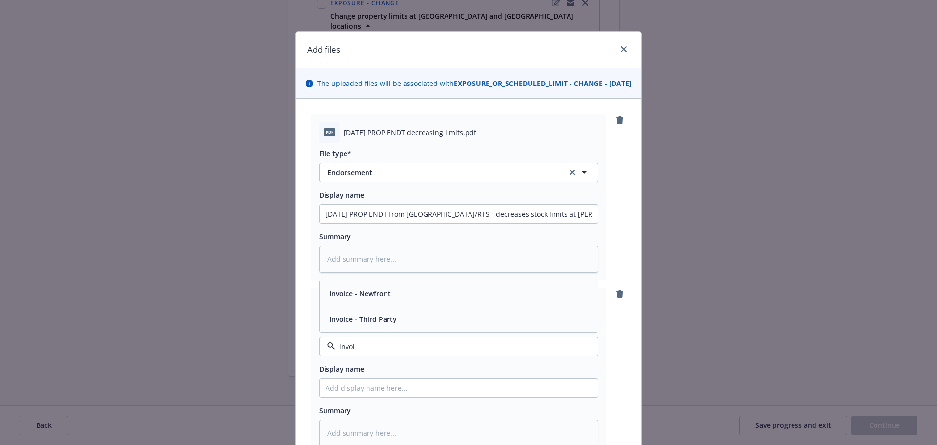
click at [372, 324] on span "Invoice - Third Party" at bounding box center [362, 319] width 67 height 10
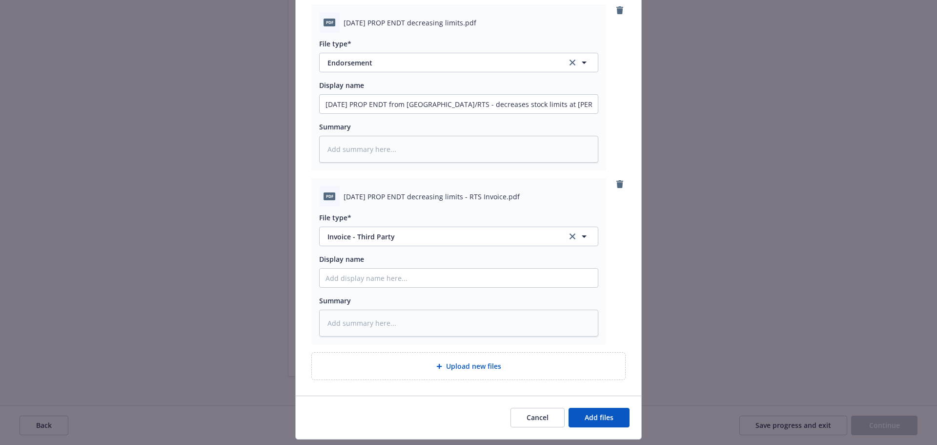
scroll to position [146, 0]
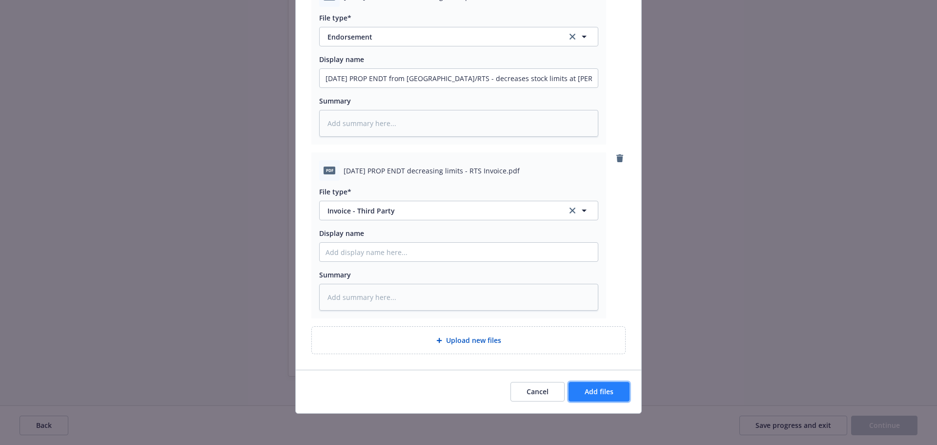
click at [595, 393] on span "Add files" at bounding box center [599, 391] width 29 height 9
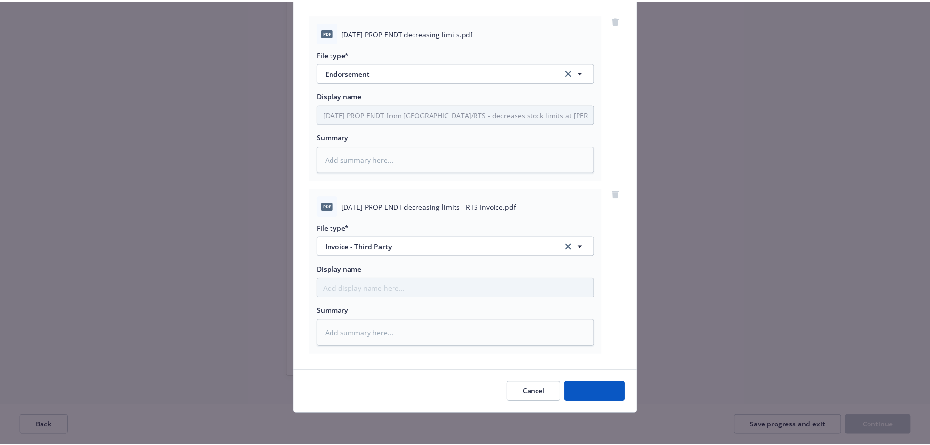
scroll to position [110, 0]
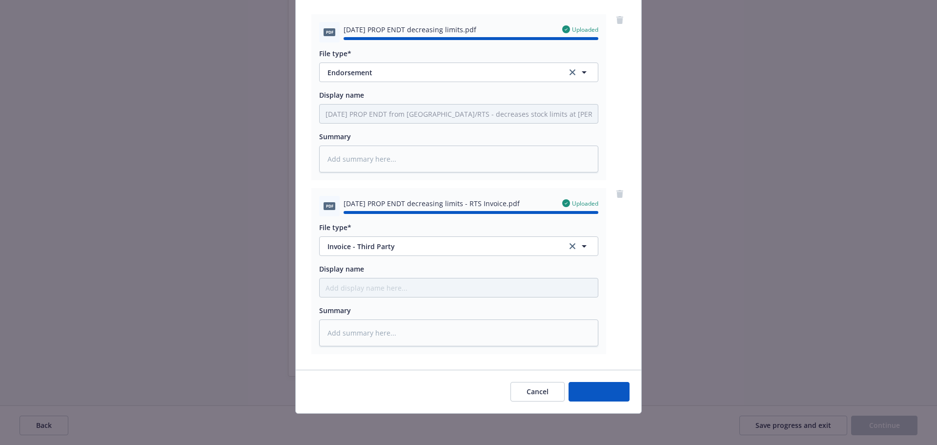
type textarea "x"
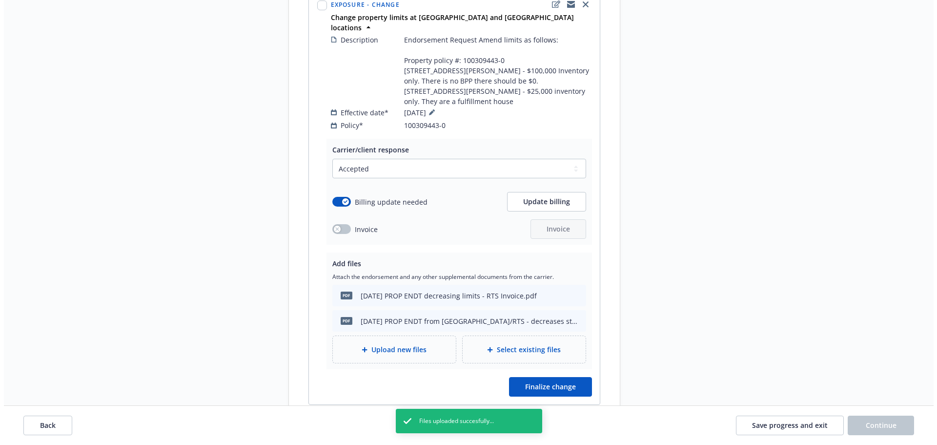
scroll to position [537, 0]
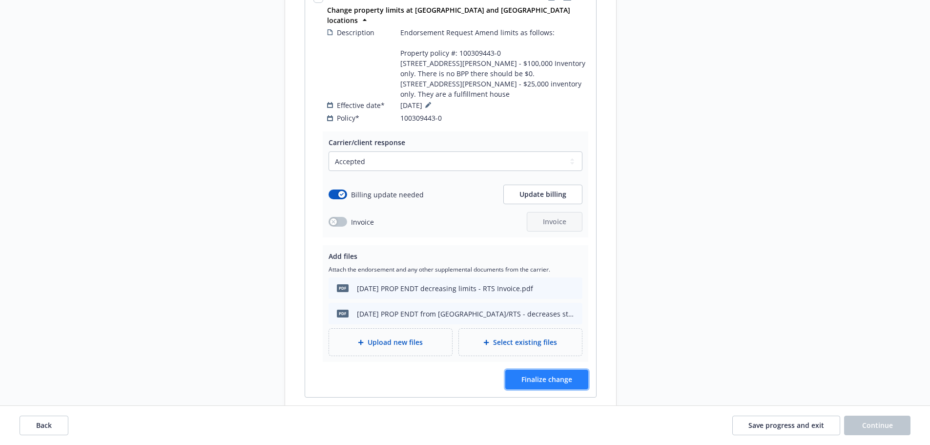
click at [566, 374] on span "Finalize change" at bounding box center [546, 378] width 51 height 9
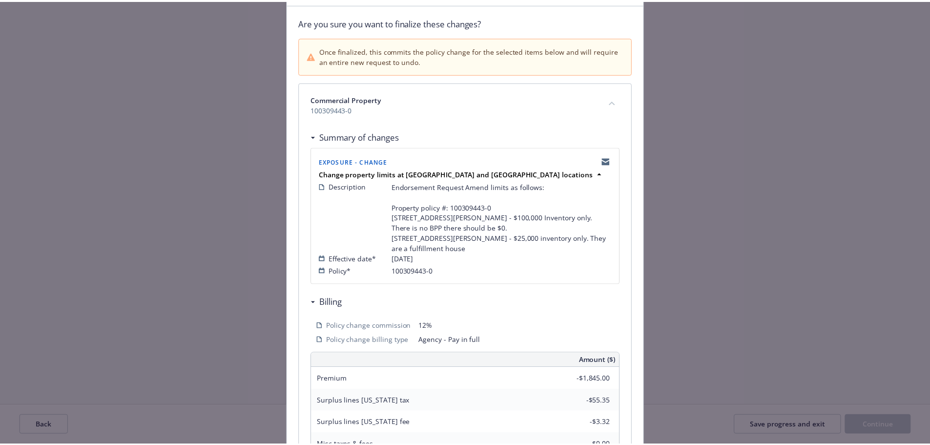
scroll to position [287, 0]
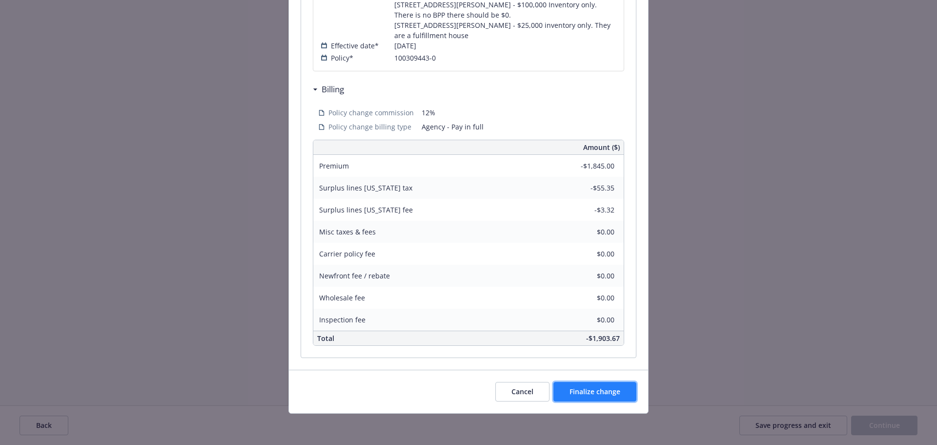
click at [570, 395] on span "Finalize change" at bounding box center [595, 391] width 51 height 9
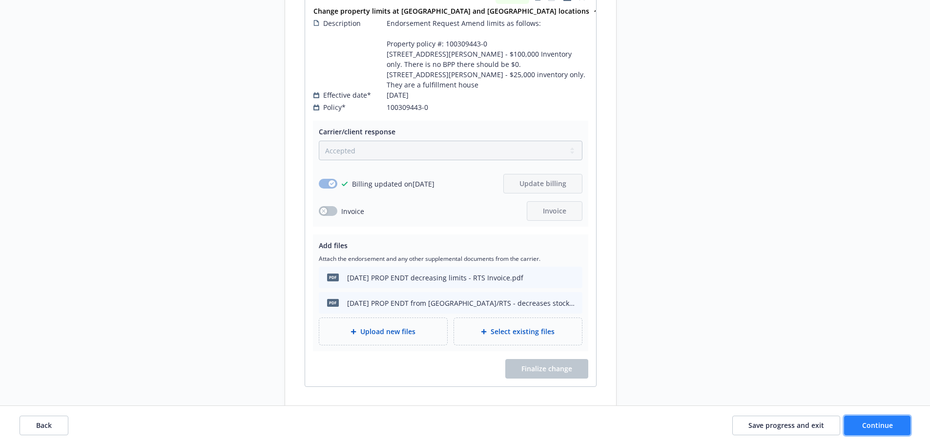
click at [870, 425] on span "Continue" at bounding box center [877, 424] width 31 height 9
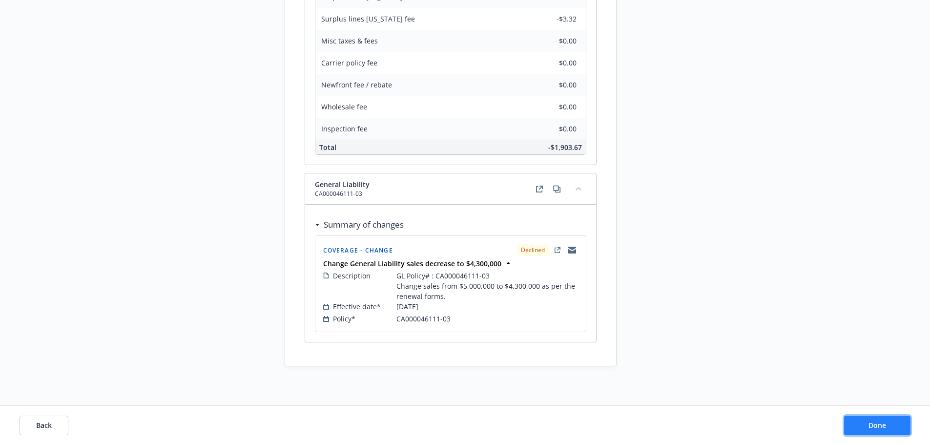
click at [870, 425] on span "Done" at bounding box center [877, 424] width 18 height 9
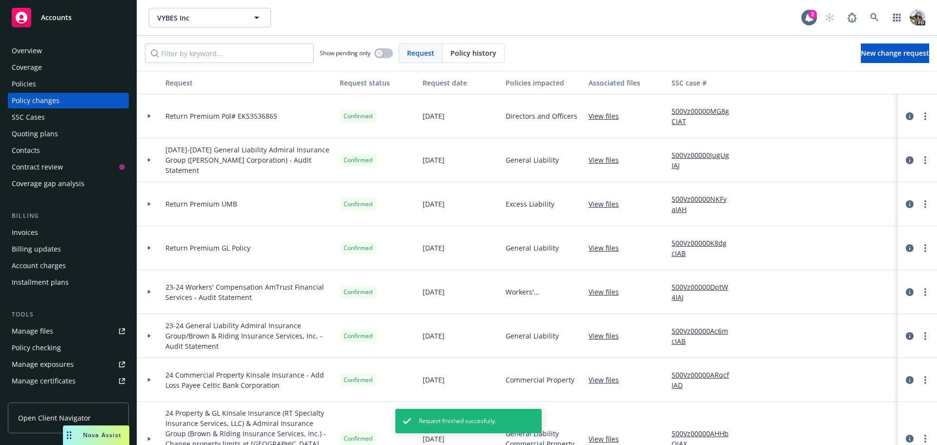
click at [37, 236] on div "Invoices" at bounding box center [25, 232] width 26 height 16
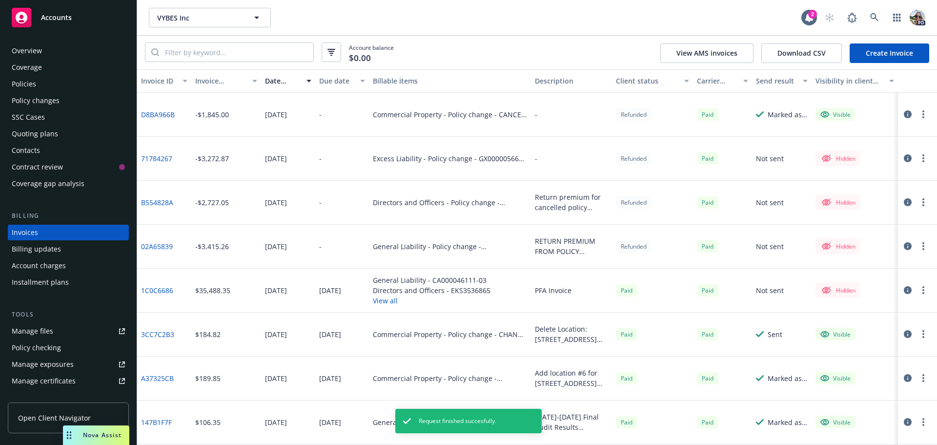
click at [909, 52] on link "Create Invoice" at bounding box center [890, 53] width 80 height 20
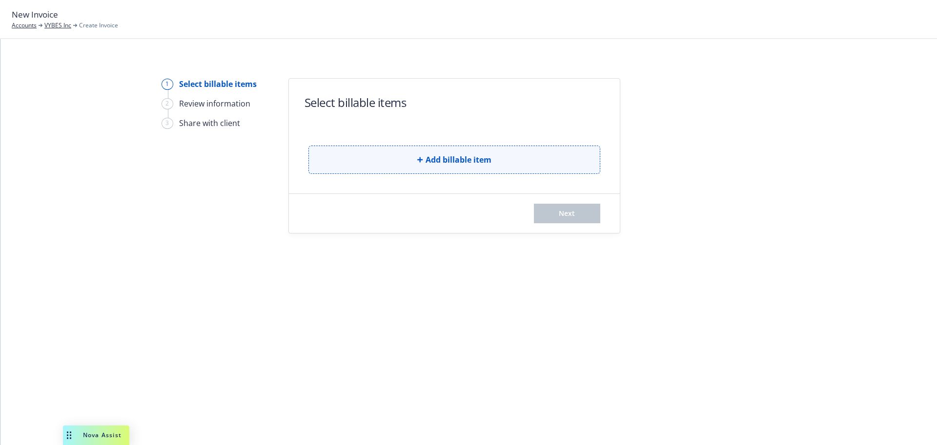
click at [408, 167] on button "Add billable item" at bounding box center [454, 159] width 292 height 28
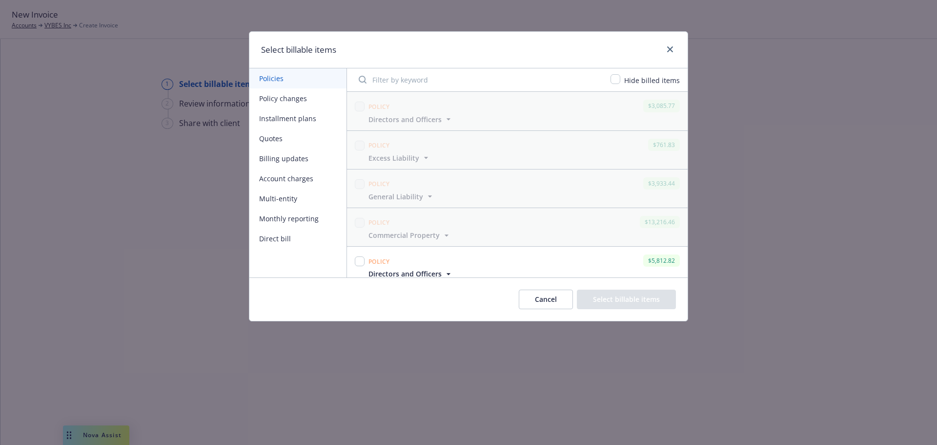
click at [276, 99] on button "Policy changes" at bounding box center [297, 98] width 97 height 20
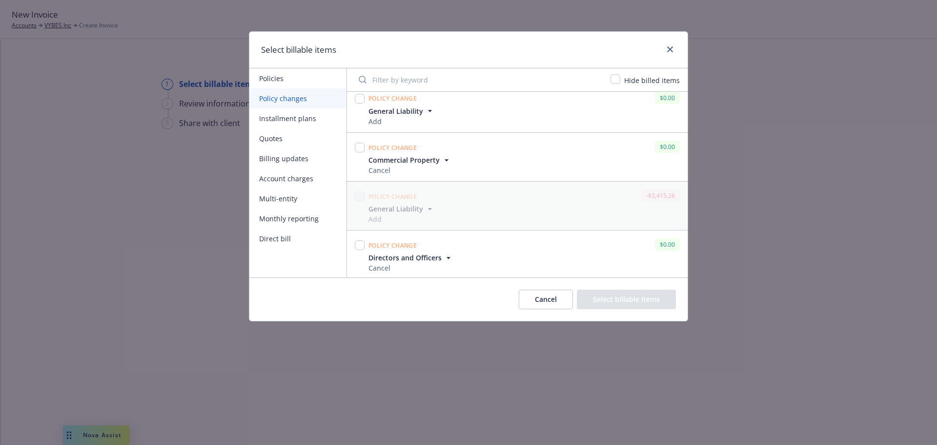
scroll to position [596, 0]
click at [360, 244] on input "checkbox" at bounding box center [360, 244] width 10 height 10
checkbox input "true"
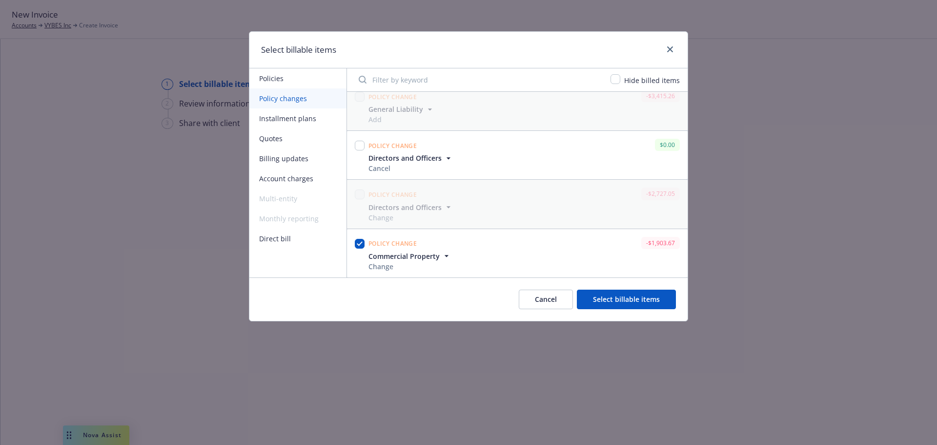
click at [617, 300] on button "Select billable items" at bounding box center [626, 299] width 99 height 20
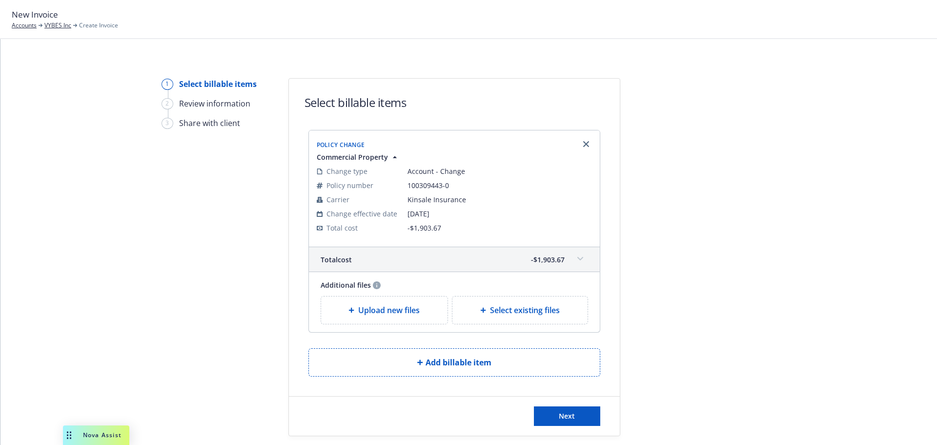
click at [484, 309] on div at bounding box center [485, 310] width 10 height 6
select select "Invoice - Third Party"
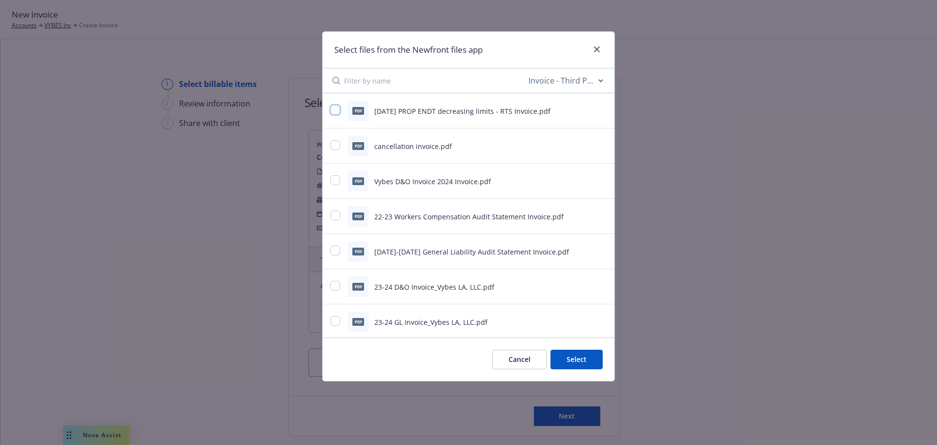
click at [331, 109] on input "checkbox" at bounding box center [335, 110] width 10 height 10
checkbox input "true"
click at [580, 362] on button "Select 1 file" at bounding box center [567, 359] width 70 height 20
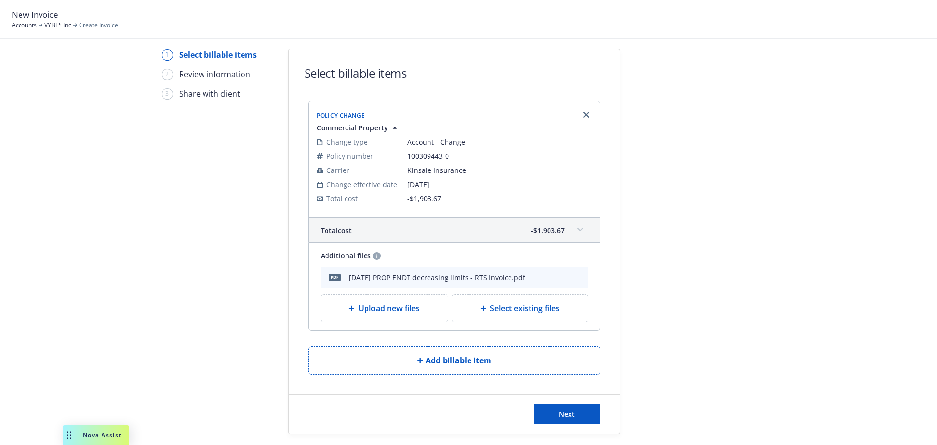
scroll to position [58, 0]
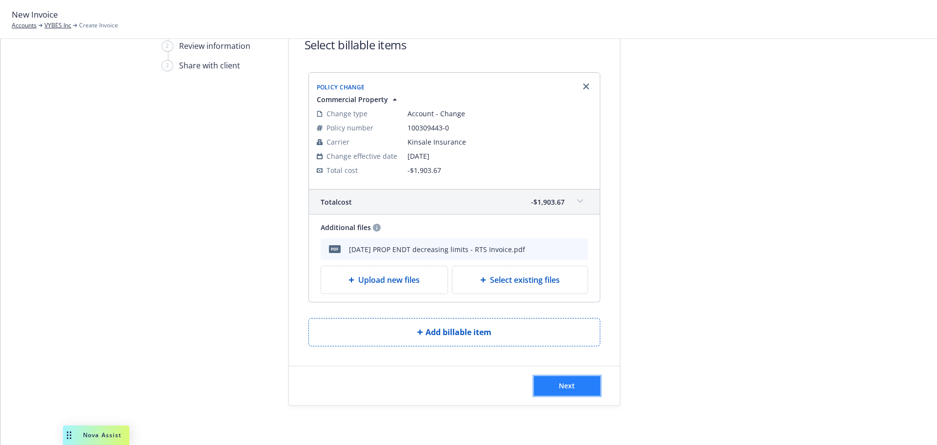
click at [563, 394] on button "Next" at bounding box center [567, 386] width 66 height 20
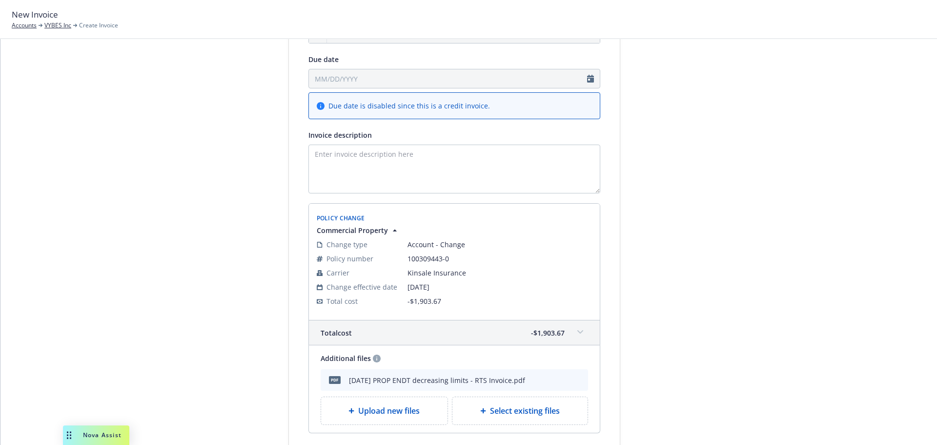
scroll to position [208, 0]
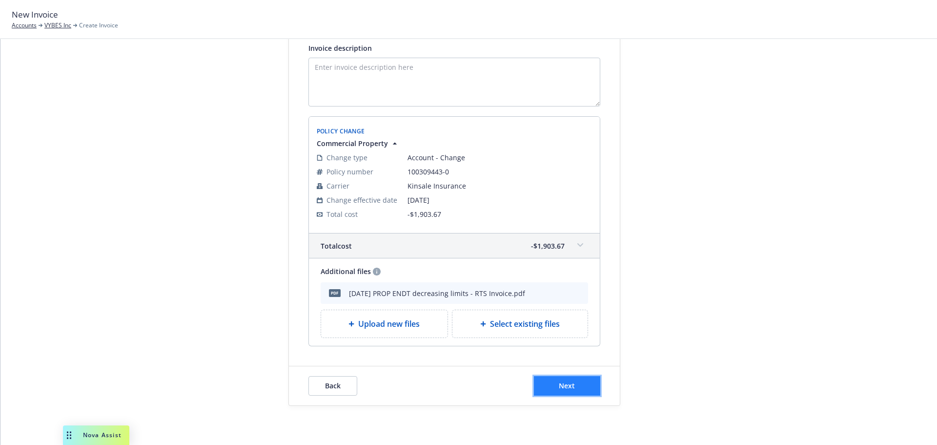
click at [564, 384] on span "Next" at bounding box center [567, 385] width 16 height 9
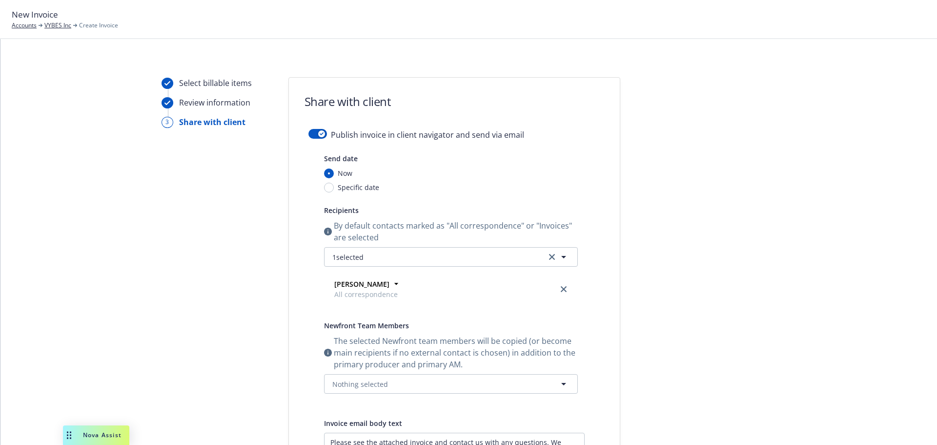
scroll to position [0, 0]
click at [318, 131] on div "button" at bounding box center [321, 134] width 7 height 7
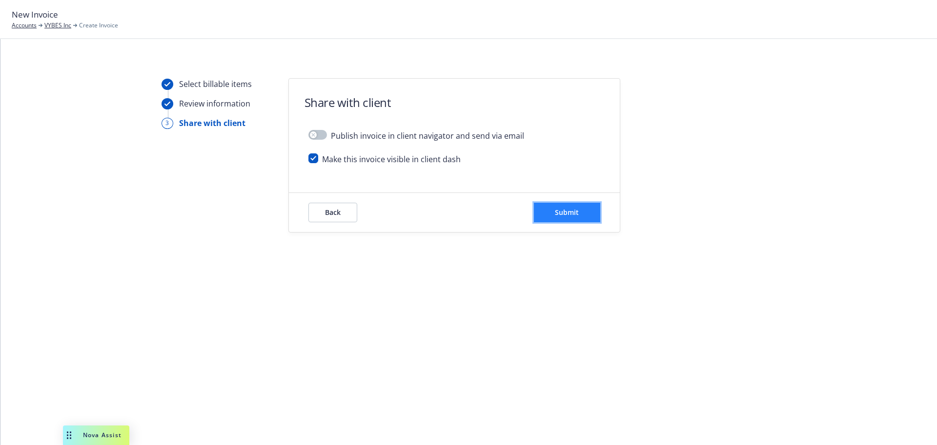
click at [558, 210] on span "Submit" at bounding box center [567, 211] width 24 height 9
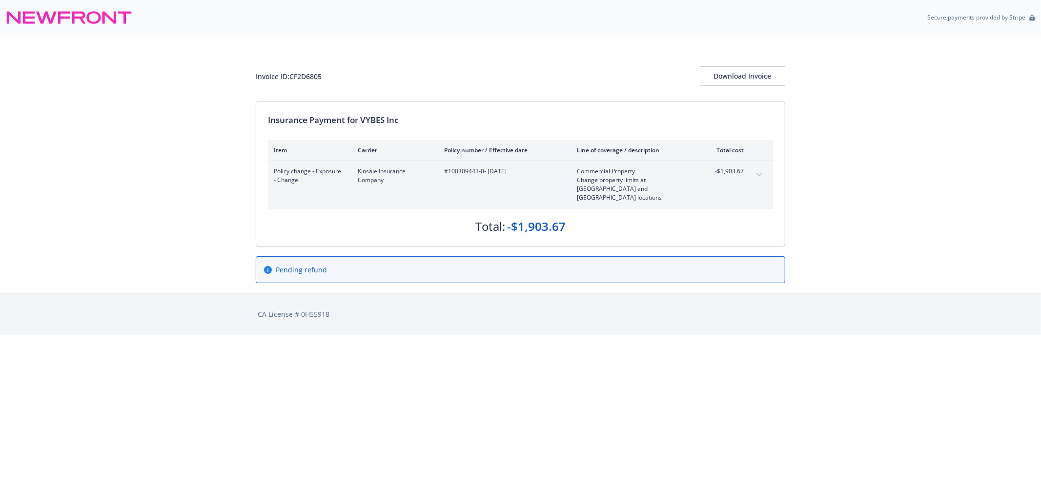
click at [62, 16] on icon at bounding box center [69, 17] width 126 height 23
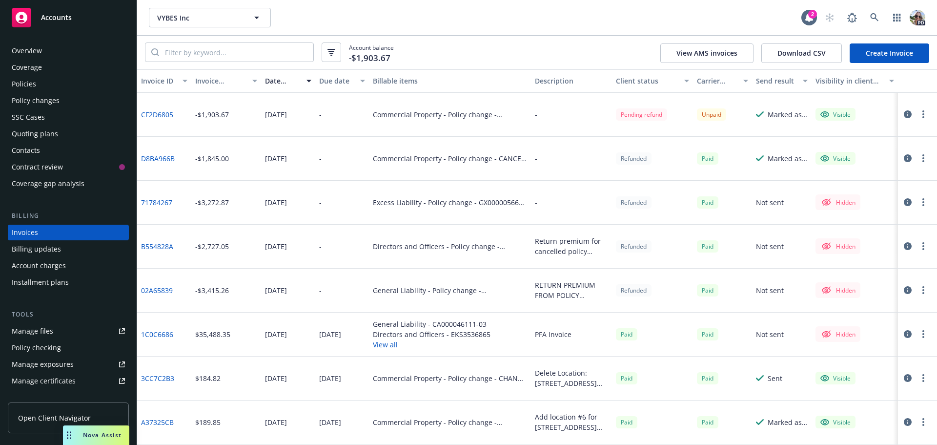
click at [509, 170] on div "Commercial Property - Policy change - CANCEL - 100309443-0" at bounding box center [450, 159] width 162 height 44
click at [19, 82] on div "Policies" at bounding box center [24, 84] width 24 height 16
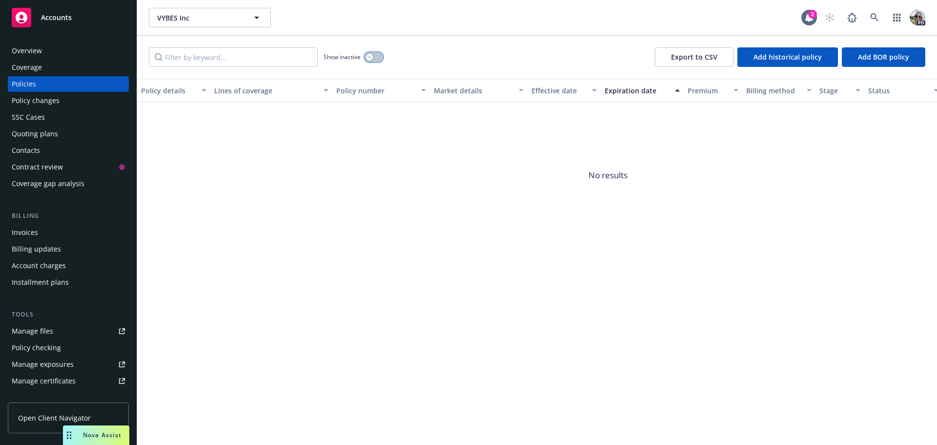
click at [366, 56] on div "button" at bounding box center [369, 57] width 7 height 7
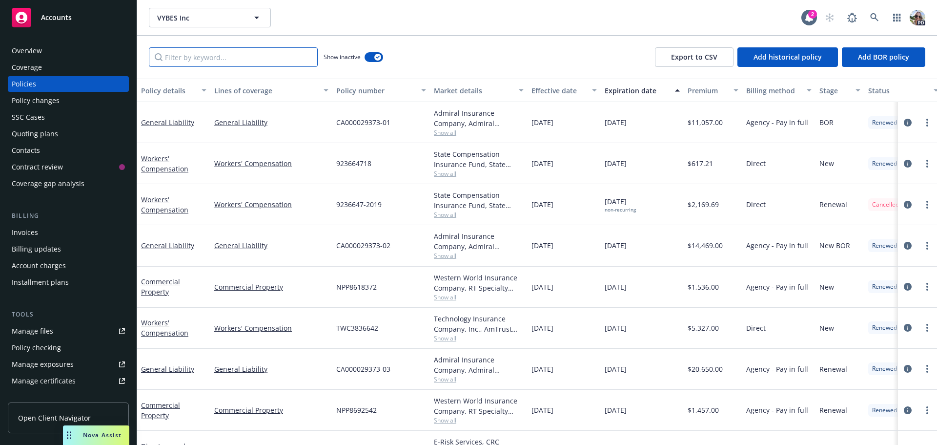
click at [195, 58] on input "Filter by keyword..." at bounding box center [233, 57] width 169 height 20
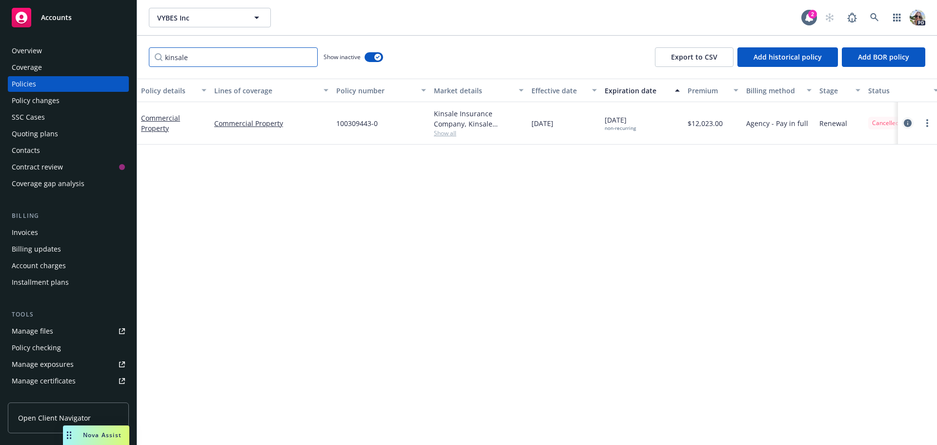
type input "kinsale"
click at [908, 117] on link "circleInformation" at bounding box center [908, 123] width 12 height 12
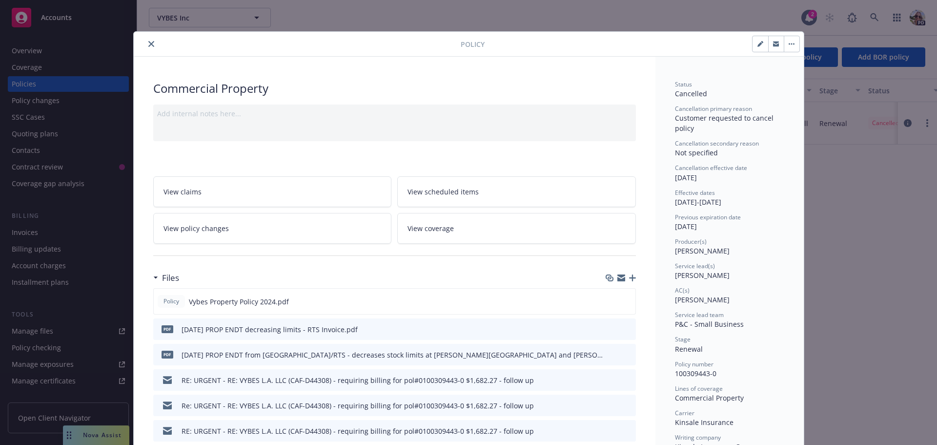
click at [232, 228] on link "View policy changes" at bounding box center [272, 228] width 239 height 31
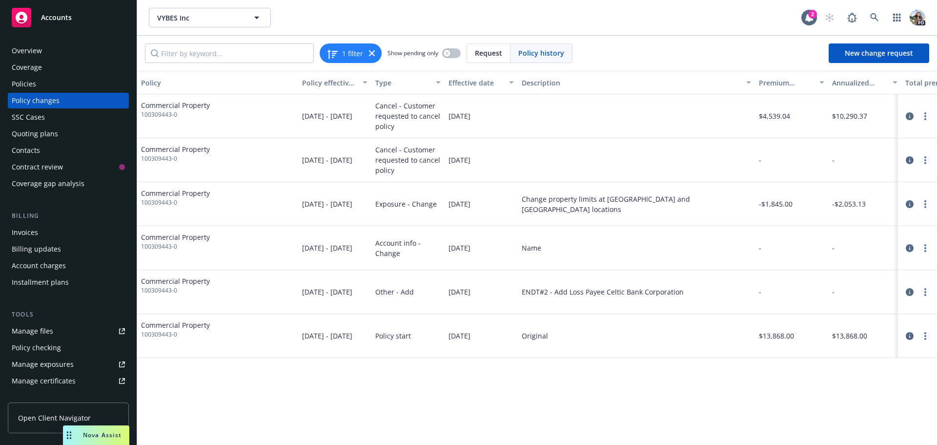
drag, startPoint x: 411, startPoint y: 119, endPoint x: 389, endPoint y: 120, distance: 22.5
click at [389, 120] on span "Cancel - Customer requested to cancel policy" at bounding box center [407, 116] width 65 height 31
click at [925, 114] on icon "more" at bounding box center [925, 116] width 2 height 8
click at [525, 113] on div at bounding box center [636, 116] width 237 height 44
click at [908, 116] on icon "circleInformation" at bounding box center [910, 116] width 8 height 8
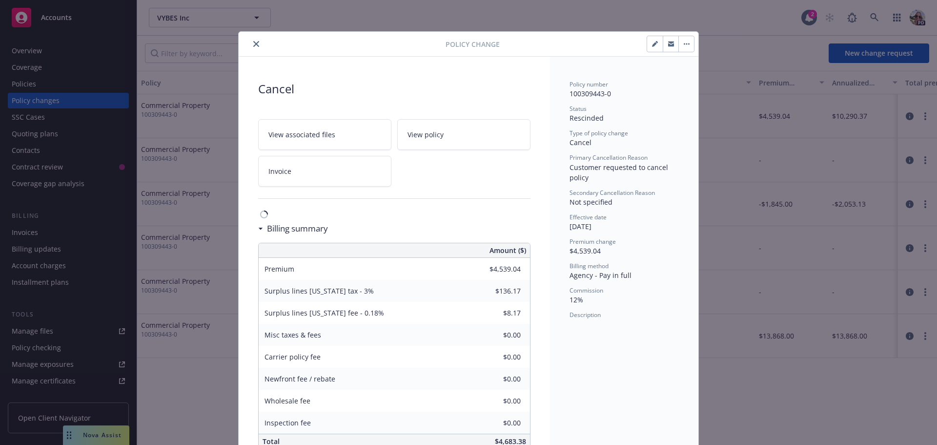
scroll to position [25, 0]
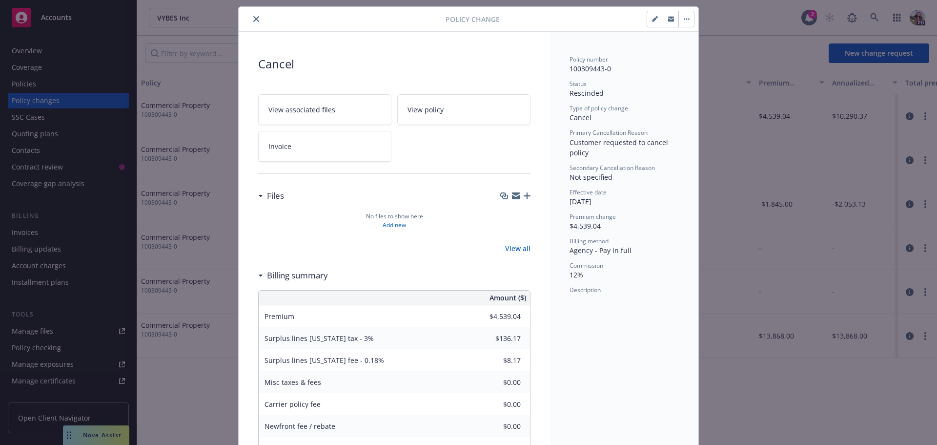
click at [253, 19] on icon "close" at bounding box center [256, 19] width 6 height 6
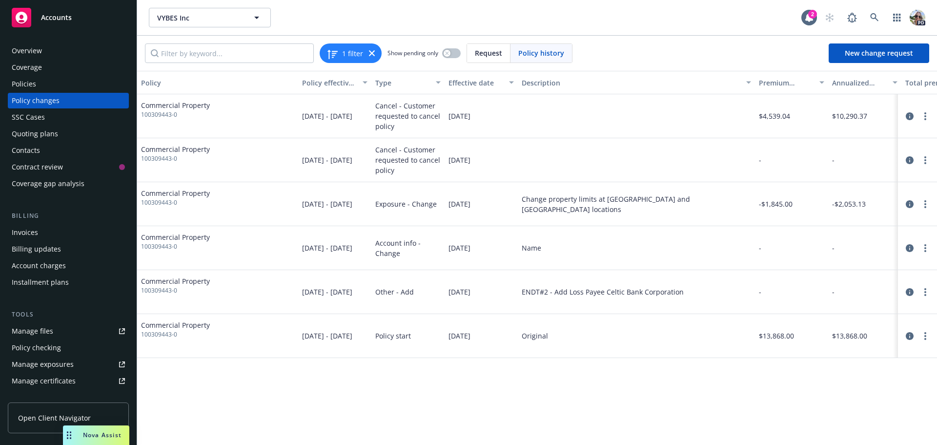
click at [27, 86] on div "Policies" at bounding box center [24, 84] width 24 height 16
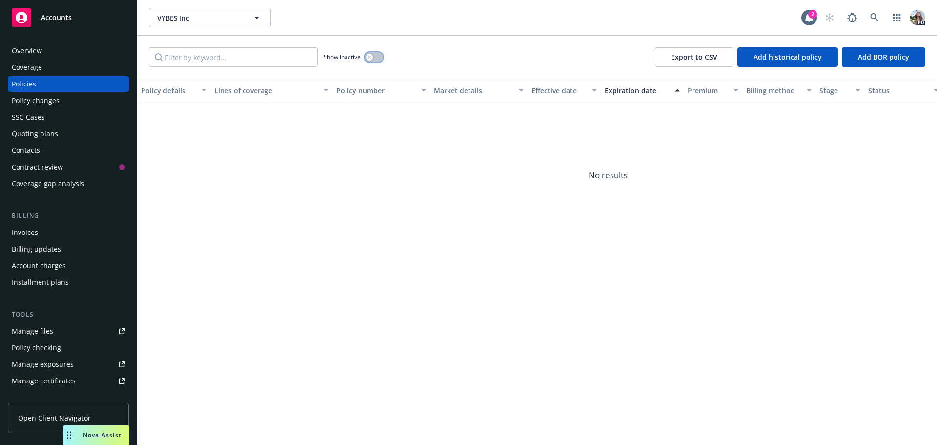
click at [368, 59] on icon "button" at bounding box center [368, 56] width 3 height 3
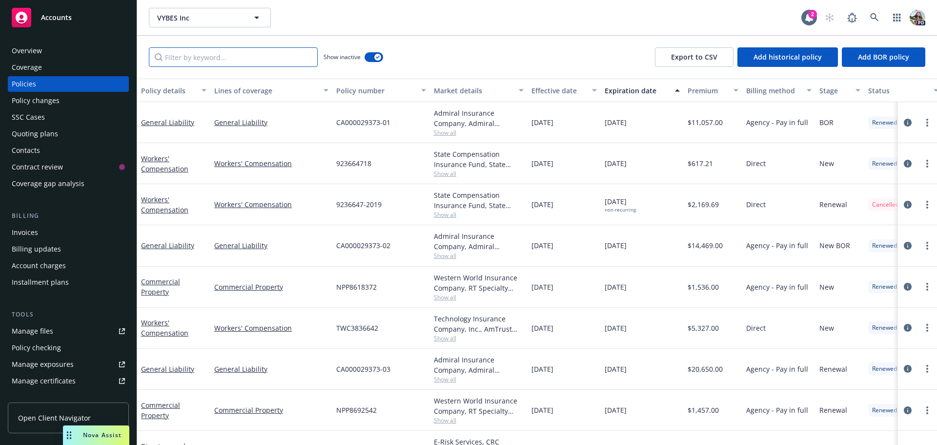
click at [222, 55] on input "Filter by keyword..." at bounding box center [233, 57] width 169 height 20
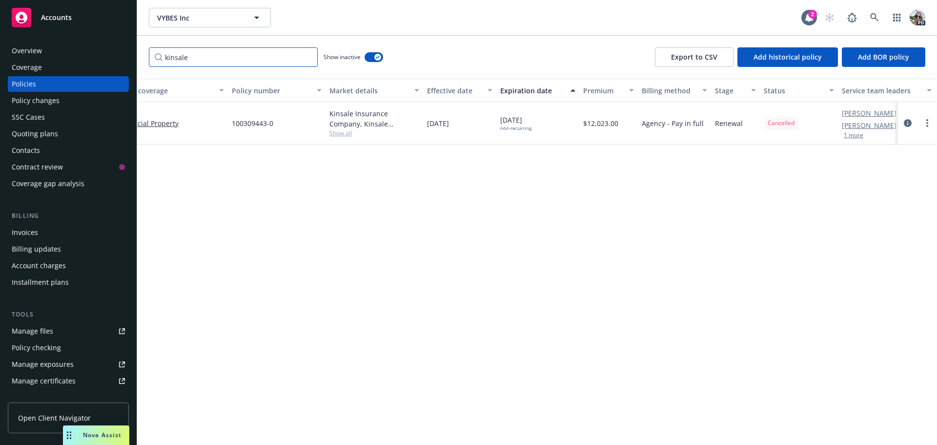
scroll to position [0, 142]
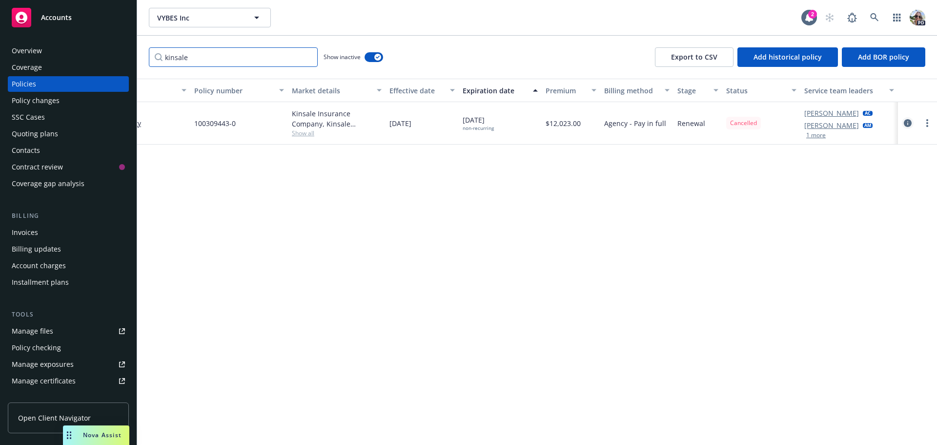
type input "kinsale"
click at [908, 121] on icon "circleInformation" at bounding box center [908, 123] width 8 height 8
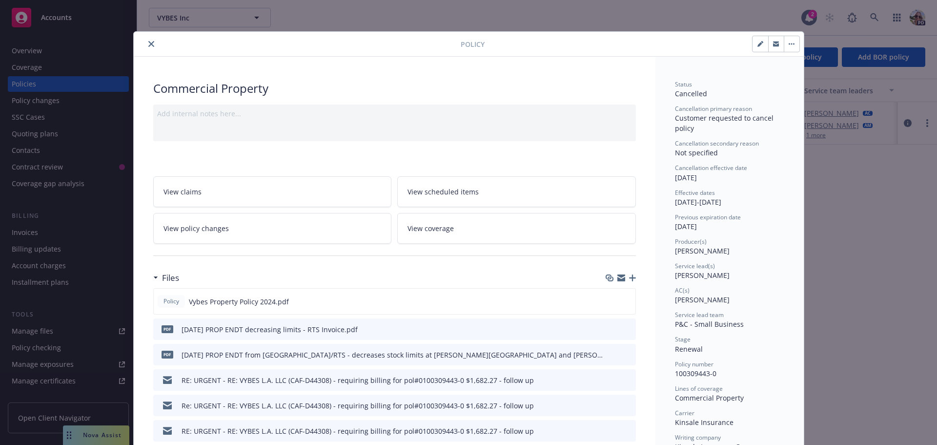
scroll to position [29, 0]
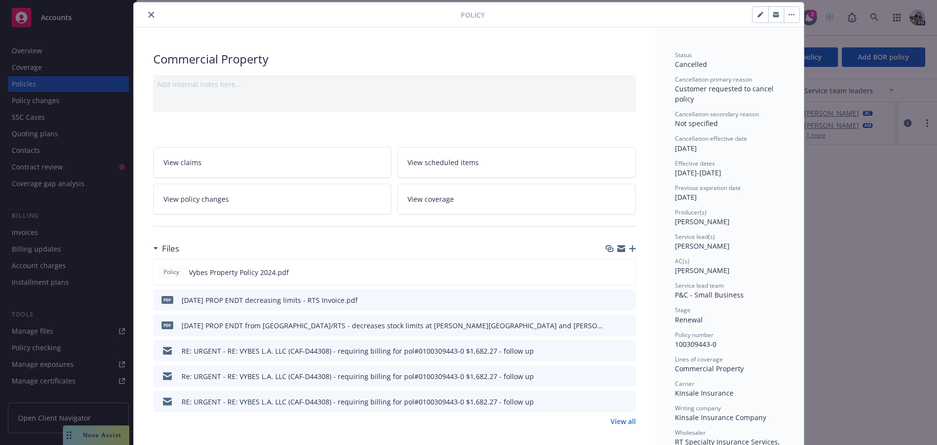
click at [184, 211] on link "View policy changes" at bounding box center [272, 198] width 239 height 31
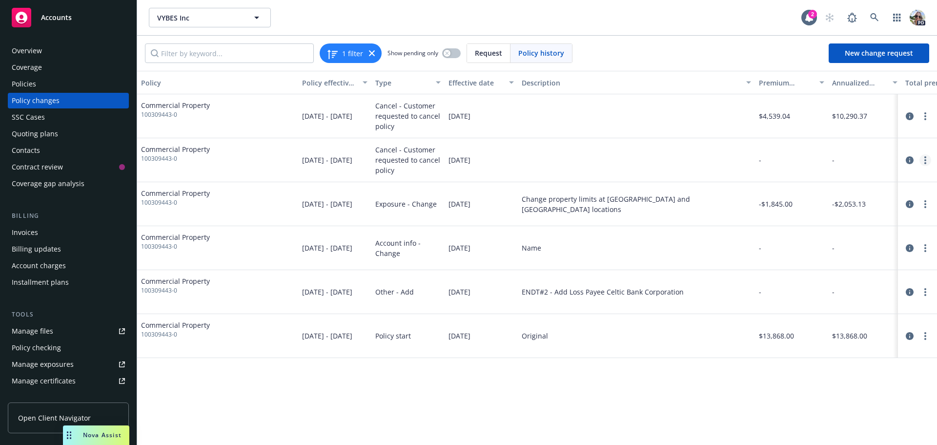
click at [926, 160] on link "more" at bounding box center [925, 160] width 12 height 12
click at [910, 116] on icon "circleInformation" at bounding box center [910, 116] width 8 height 8
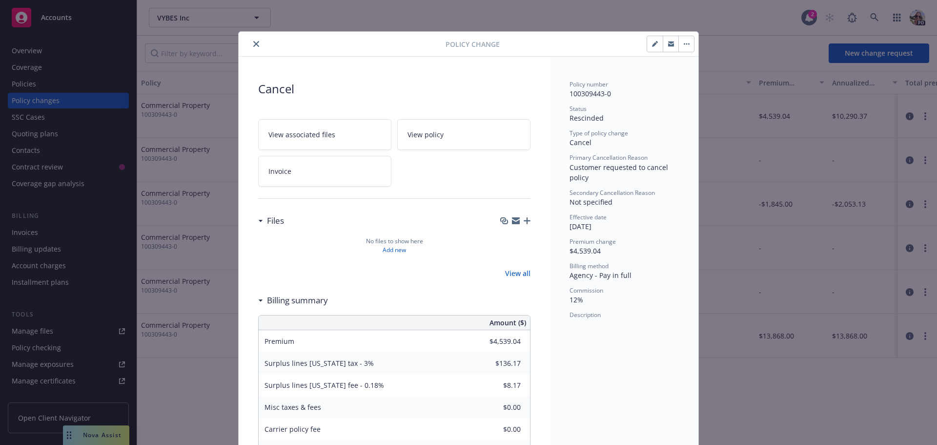
scroll to position [29, 0]
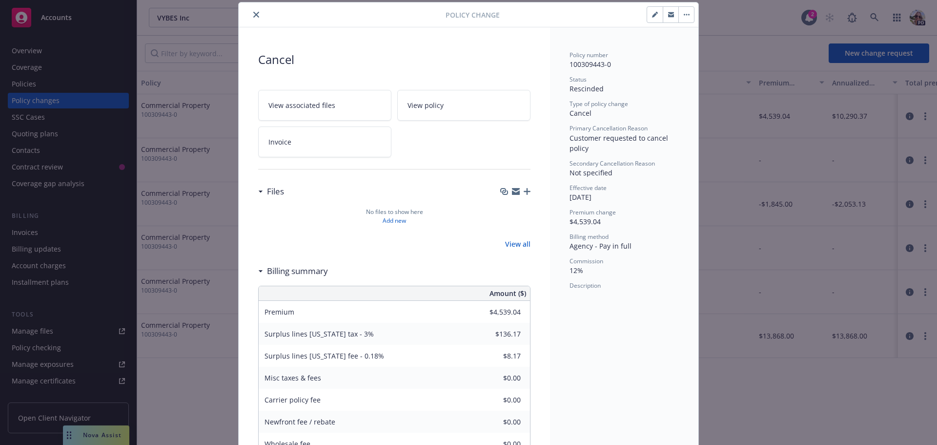
click at [682, 13] on button "button" at bounding box center [686, 15] width 16 height 16
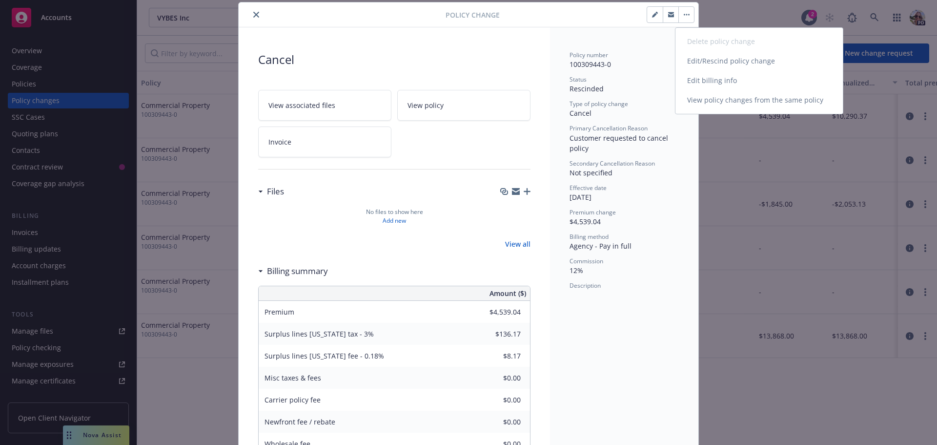
click at [706, 61] on link "Edit/Rescind policy change" at bounding box center [758, 61] width 167 height 20
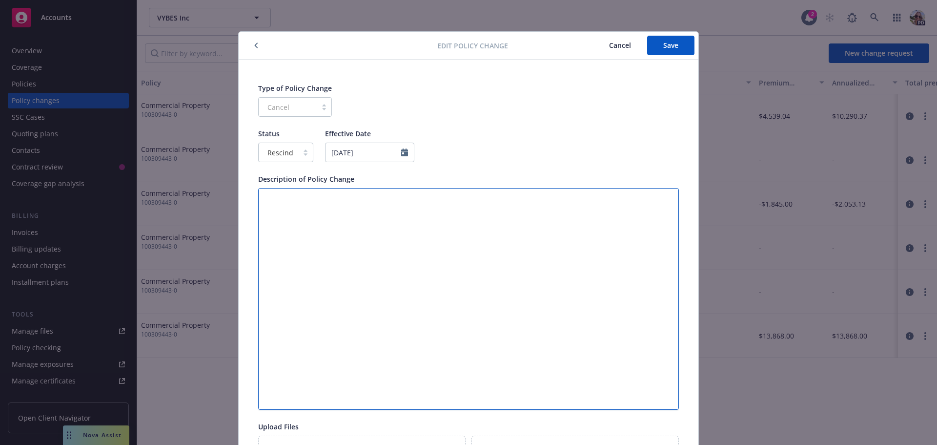
click at [267, 224] on textarea at bounding box center [468, 299] width 421 height 222
type textarea "x"
type textarea "T"
type textarea "x"
type textarea "Th"
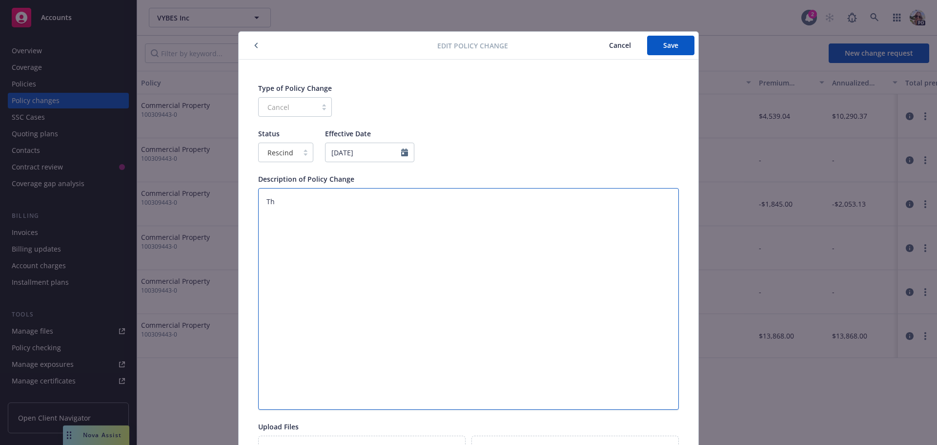
type textarea "x"
type textarea "This"
type textarea "x"
type textarea "This"
type textarea "x"
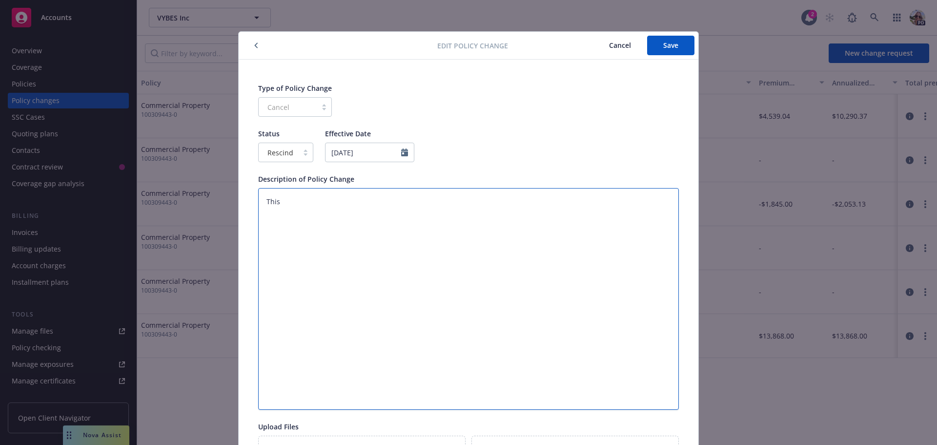
type textarea "This i"
type textarea "x"
type textarea "This is"
type textarea "x"
type textarea "This is"
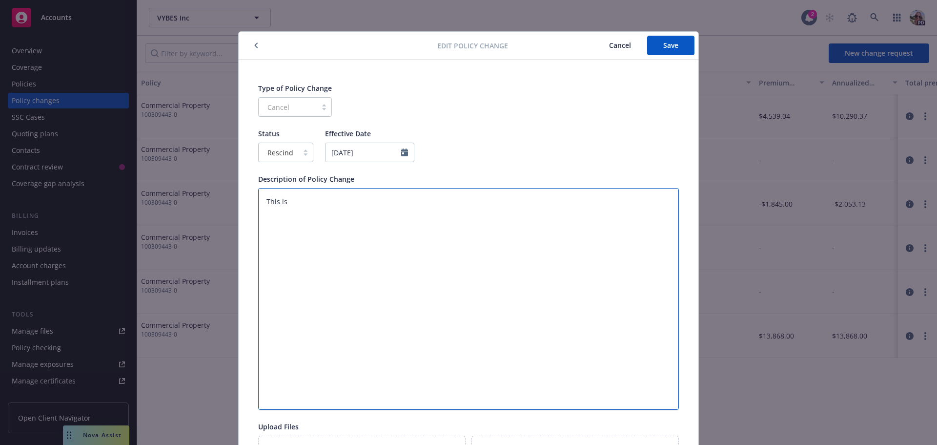
type textarea "x"
type textarea "This is a"
type textarea "x"
type textarea "This is a d"
type textarea "x"
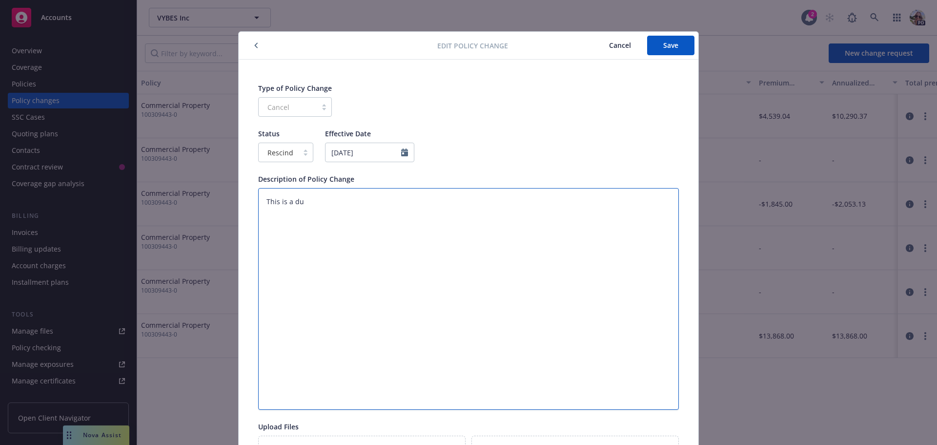
type textarea "This is a dup"
type textarea "x"
type textarea "This is a dupl"
type textarea "x"
type textarea "This is a dupli"
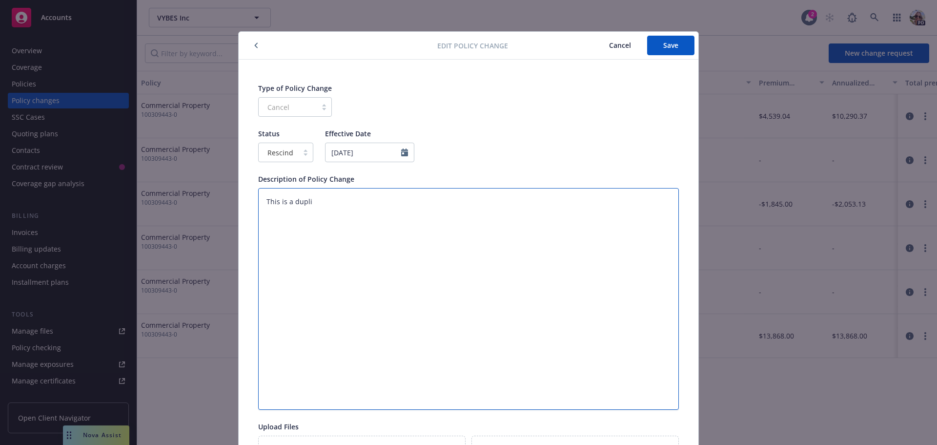
type textarea "x"
type textarea "This is a duplic"
type textarea "x"
type textarea "This is a duplica"
type textarea "x"
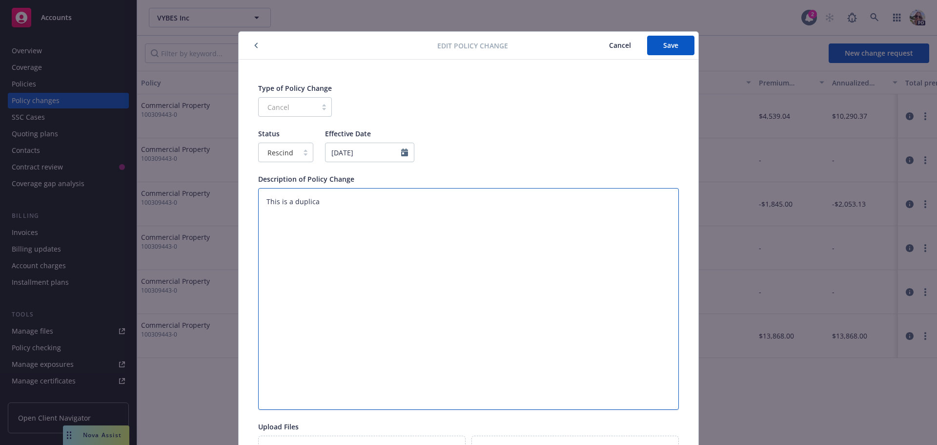
type textarea "This is a duplicae"
type textarea "x"
type textarea "This is a duplicat"
type textarea "x"
type textarea "This is a duplicate"
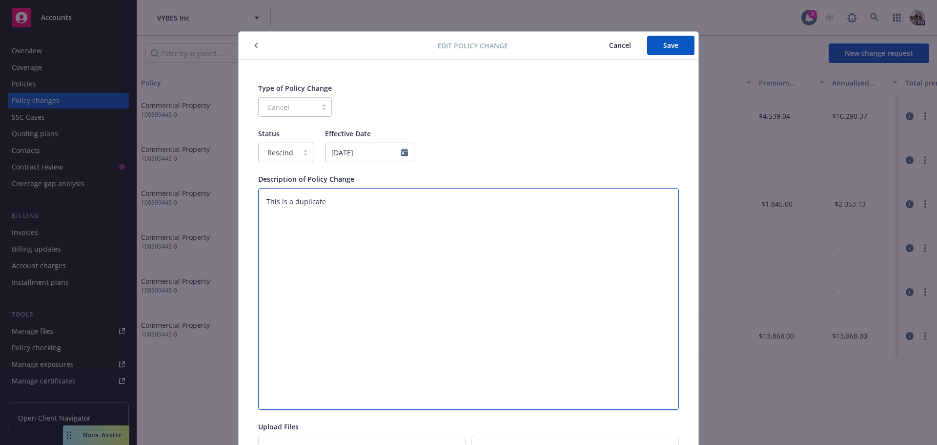
type textarea "x"
type textarea "This is a duplicate"
type textarea "x"
type textarea "This is a duplicate a"
type textarea "x"
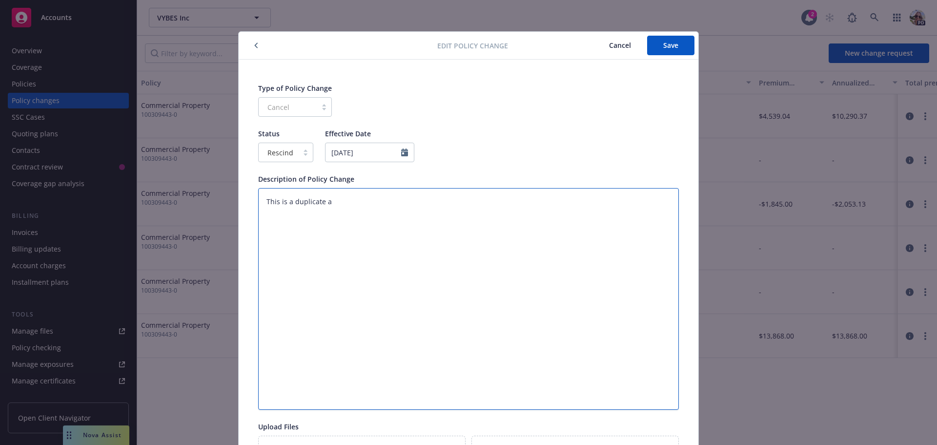
type textarea "This is a duplicate an"
type textarea "x"
type textarea "This is a duplicate and"
type textarea "x"
type textarea "This is a duplicate and"
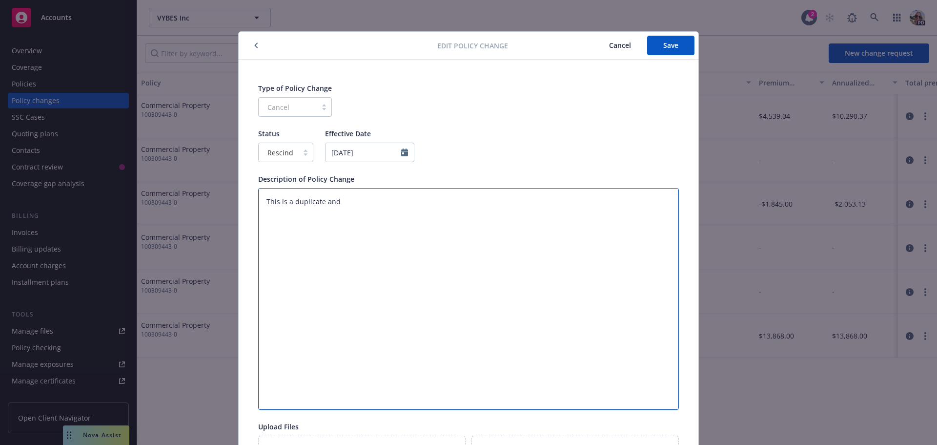
type textarea "x"
type textarea "This is a duplicate and s"
type textarea "x"
type textarea "This is a duplicate and sh"
type textarea "x"
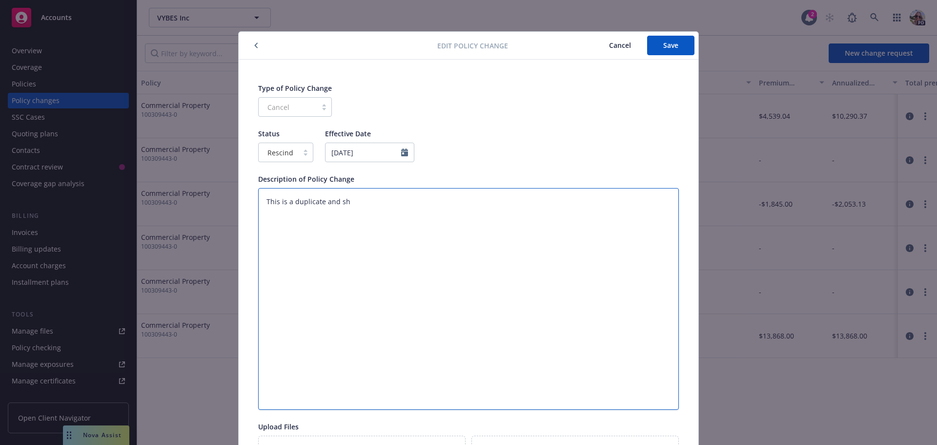
type textarea "This is a duplicate and sho"
type textarea "x"
type textarea "This is a duplicate and shou"
type textarea "x"
type textarea "This is a duplicate and shoul"
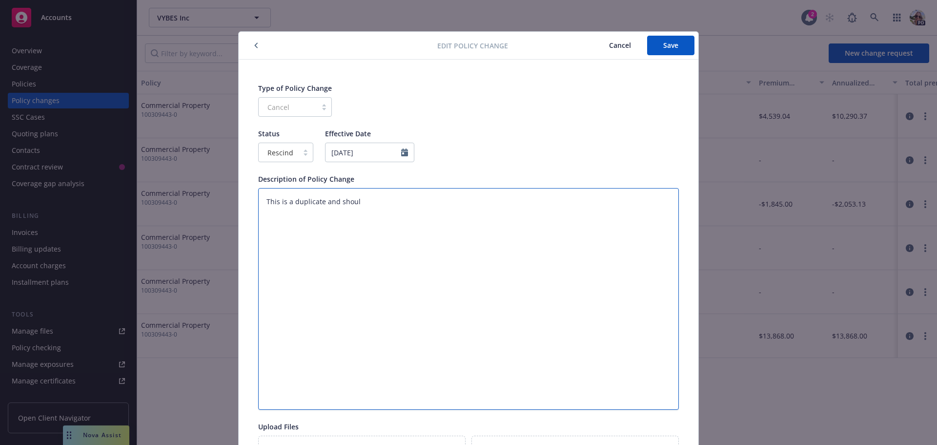
type textarea "x"
type textarea "This is a duplicate and shoul d"
type textarea "x"
type textarea "This is a duplicate and shoul dn"
type textarea "x"
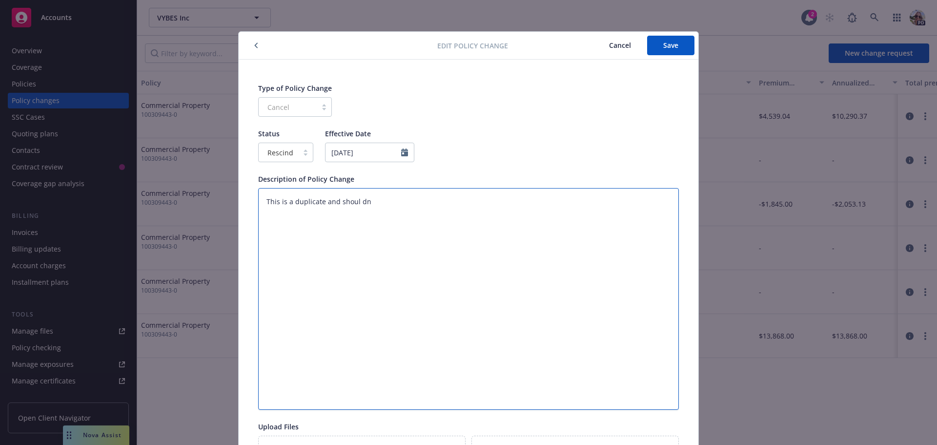
type textarea "This is a duplicate and shoul dno"
type textarea "x"
type textarea "This is a duplicate and shoul dnot"
type textarea "x"
type textarea "This is a duplicate and shoul dnot"
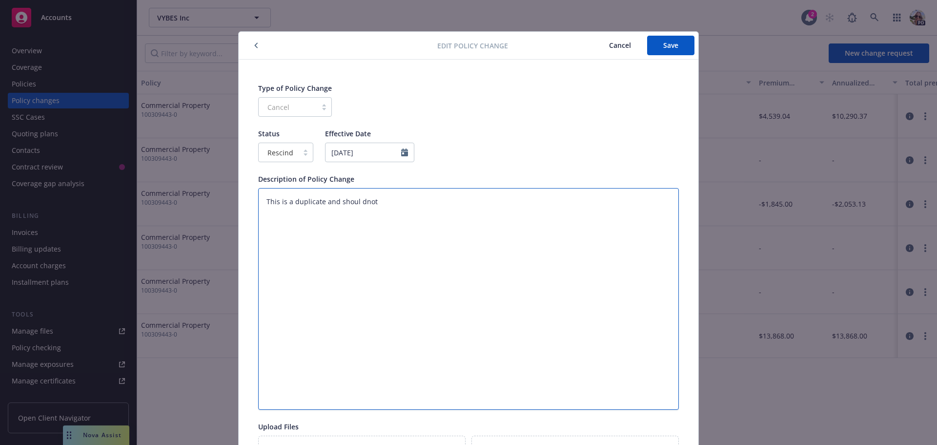
type textarea "x"
type textarea "This is a duplicate and shoul dnot"
type textarea "x"
type textarea "This is a duplicate and shoul dno"
type textarea "x"
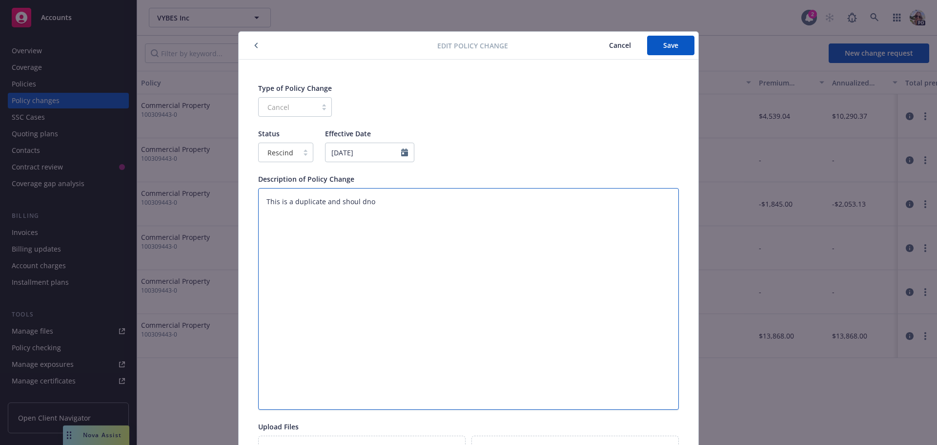
type textarea "This is a duplicate and shoul dn"
type textarea "x"
type textarea "This is a duplicate and shoul d"
type textarea "x"
type textarea "This is a duplicate and shoul"
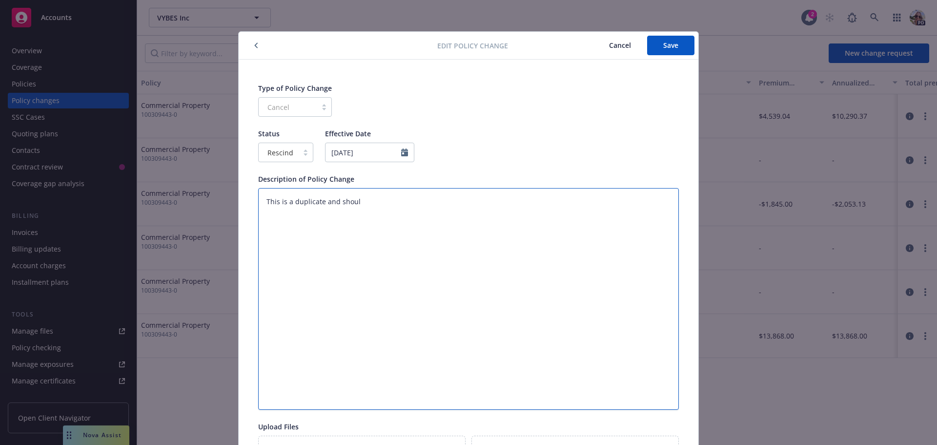
type textarea "x"
type textarea "This is a duplicate and shoul"
type textarea "x"
type textarea "This is a duplicate and should"
type textarea "x"
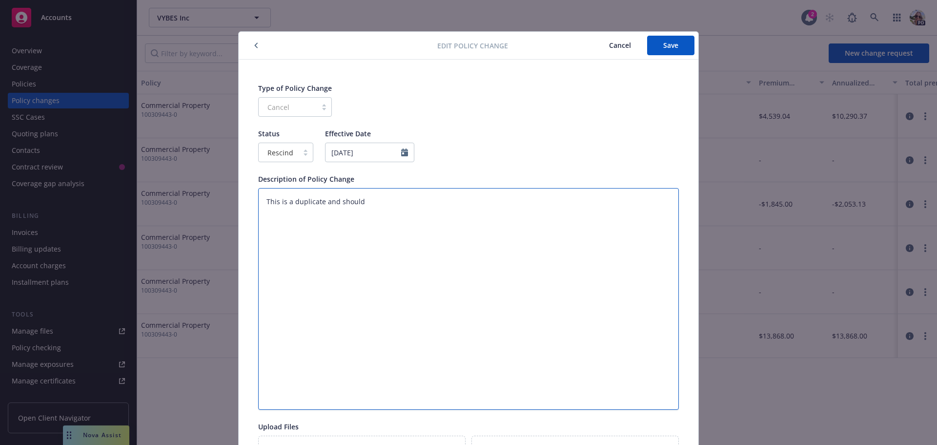
type textarea "This is a duplicate and should"
type textarea "x"
type textarea "This is a duplicate and should n"
type textarea "x"
type textarea "This is a duplicate and should no"
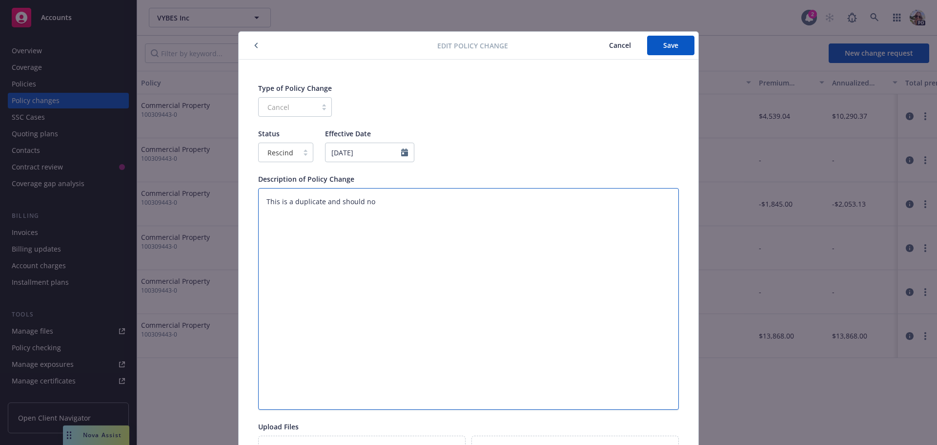
type textarea "x"
type textarea "This is a duplicate and should not"
type textarea "x"
type textarea "This is a duplicate and should not"
type textarea "x"
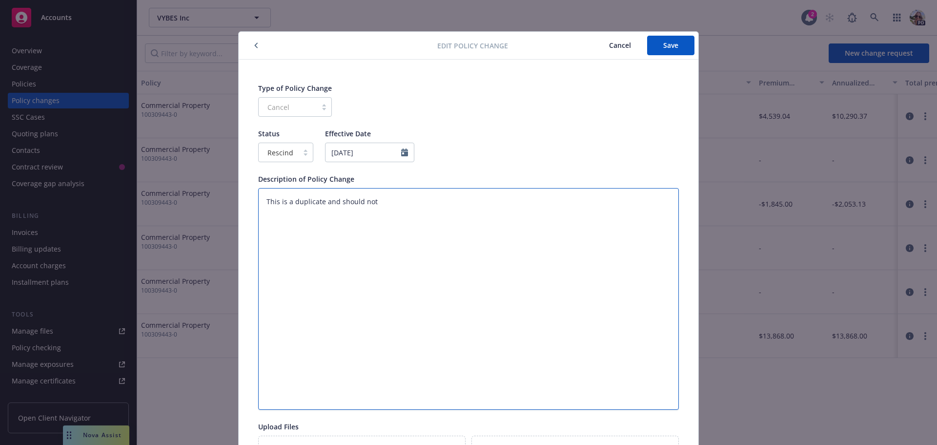
type textarea "This is a duplicate and should not h"
type textarea "x"
type textarea "This is a duplicate and should not ha"
type textarea "x"
type textarea "This is a duplicate and should not hav"
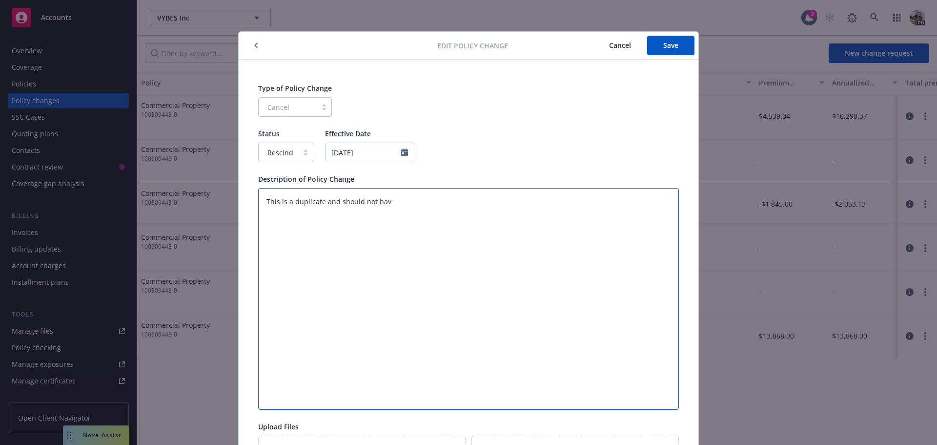
type textarea "x"
type textarea "This is a duplicate and should not have"
type textarea "x"
type textarea "This is a duplicate and should not have"
type textarea "x"
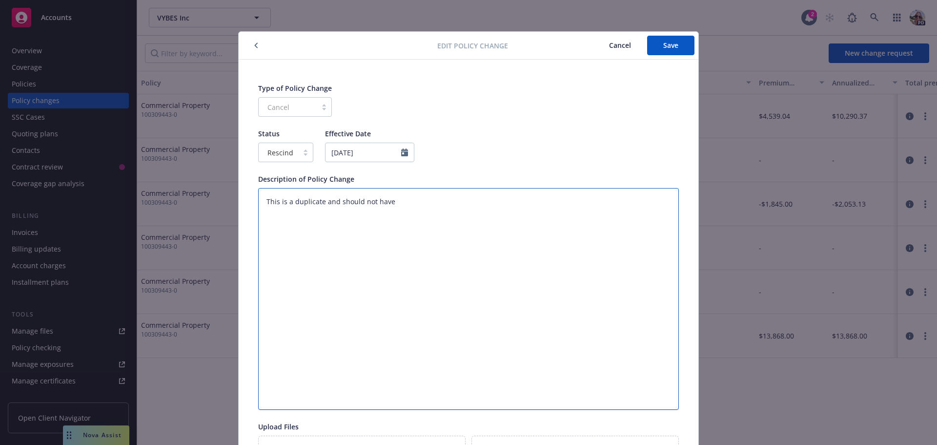
type textarea "This is a duplicate and should not have b"
type textarea "x"
type textarea "This is a duplicate and should not have be"
type textarea "x"
type textarea "This is a duplicate and should not have bee"
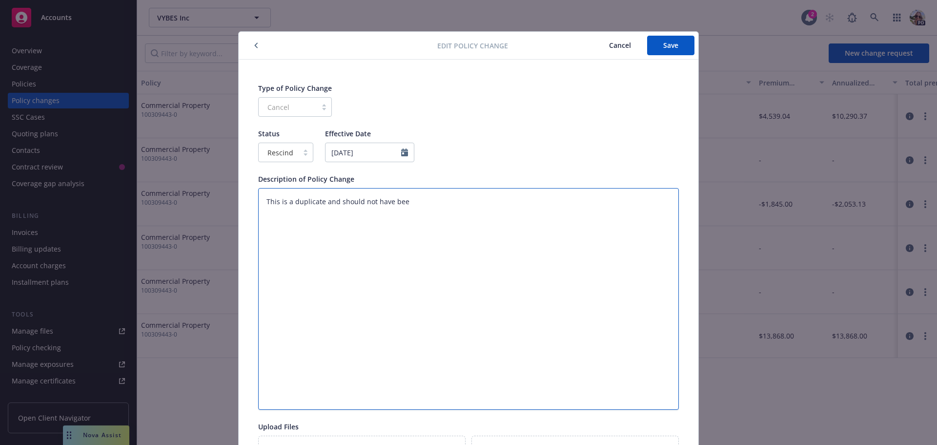
type textarea "x"
type textarea "This is a duplicate and should not have been"
type textarea "x"
type textarea "This is a duplicate and should not have been"
type textarea "x"
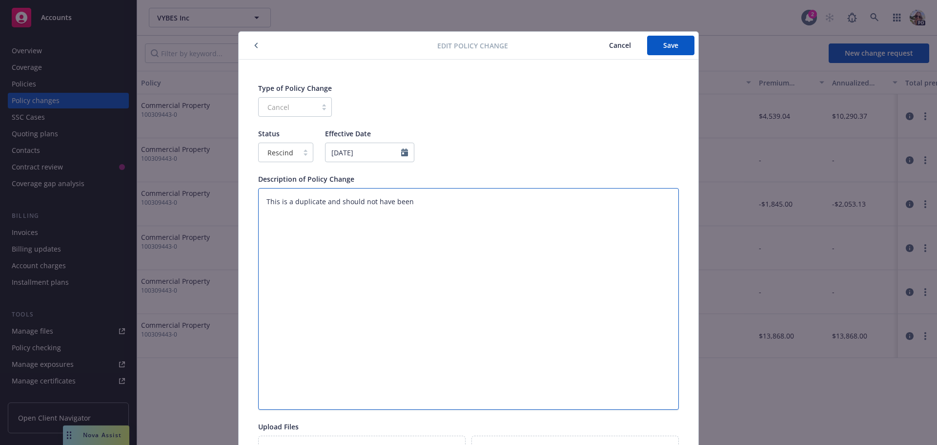
type textarea "This is a duplicate and should not have been t"
type textarea "x"
type textarea "This is a duplicate and should not have been tr"
type textarea "x"
type textarea "This is a duplicate and should not have been tra"
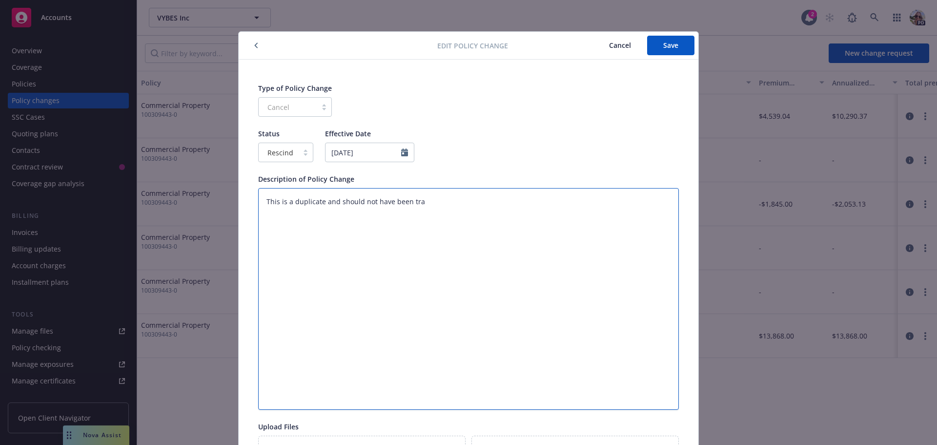
type textarea "x"
type textarea "This is a duplicate and should not have been tran"
type textarea "x"
type textarea "This is a duplicate and should not have been trans"
type textarea "x"
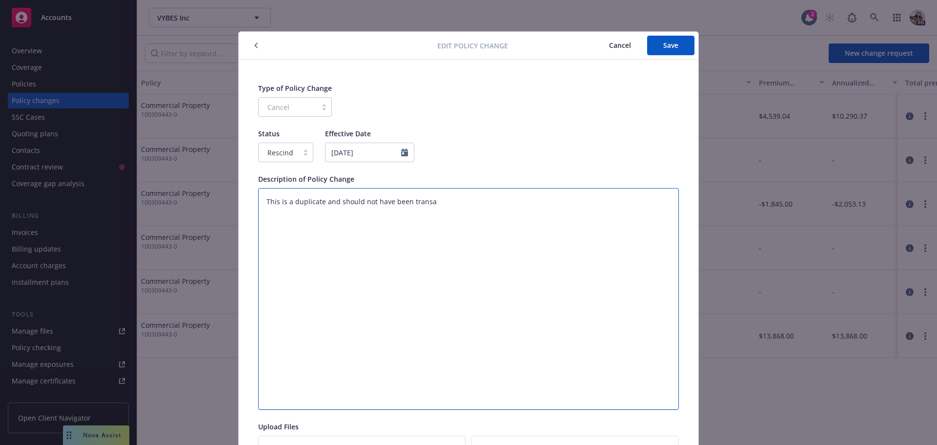
type textarea "This is a duplicate and should not have been transac"
type textarea "x"
type textarea "This is a duplicate and should not have been transact"
type textarea "x"
type textarea "This is a duplicate and should not have been transacte"
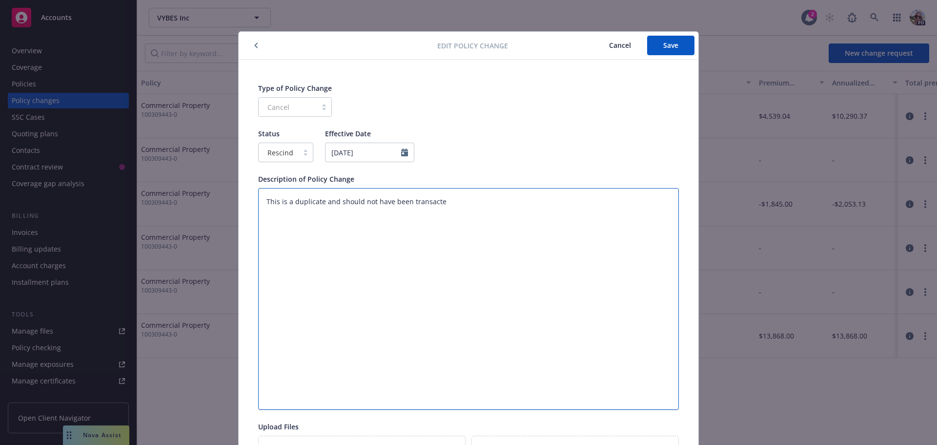
type textarea "x"
type textarea "This is a duplicate and should not have been transacted"
type textarea "x"
type textarea "This is a duplicate and should not have been transacted."
click at [667, 47] on span "Save" at bounding box center [670, 45] width 15 height 9
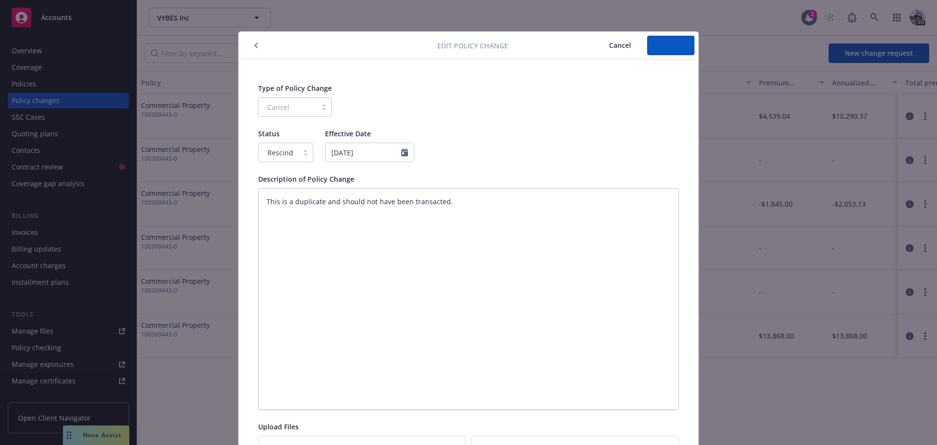
type textarea "x"
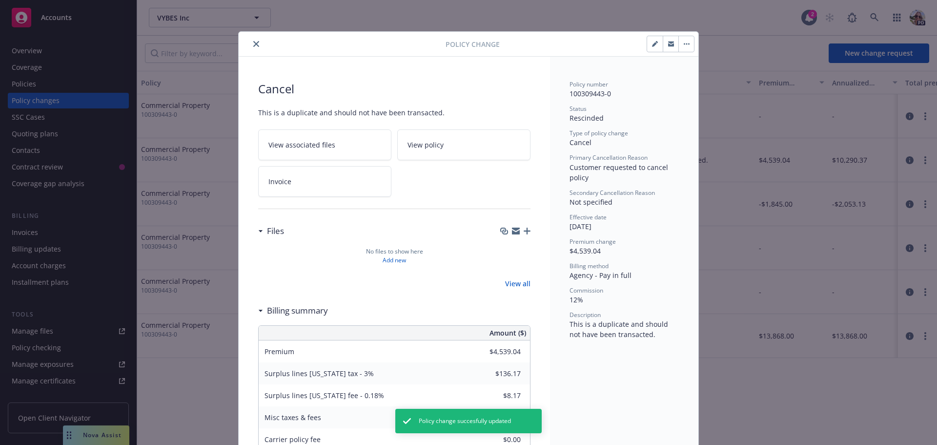
drag, startPoint x: 255, startPoint y: 43, endPoint x: 280, endPoint y: 37, distance: 25.7
click at [255, 41] on icon "close" at bounding box center [256, 44] width 6 height 6
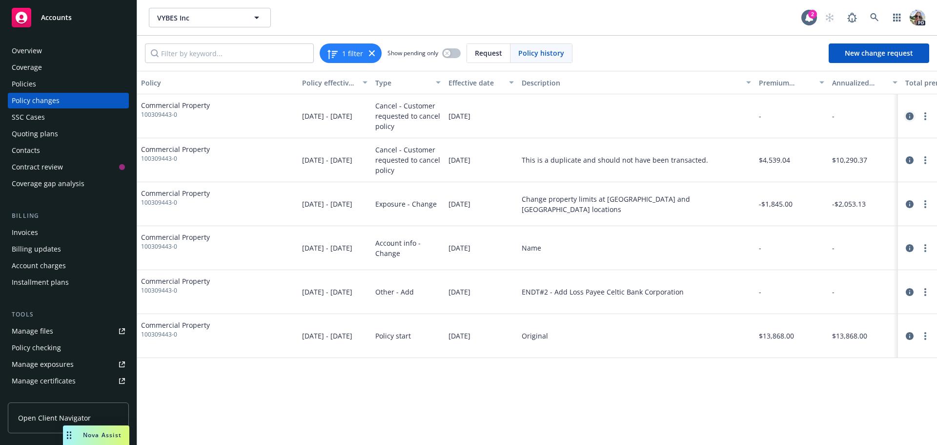
click at [908, 116] on icon "circleInformation" at bounding box center [910, 116] width 8 height 8
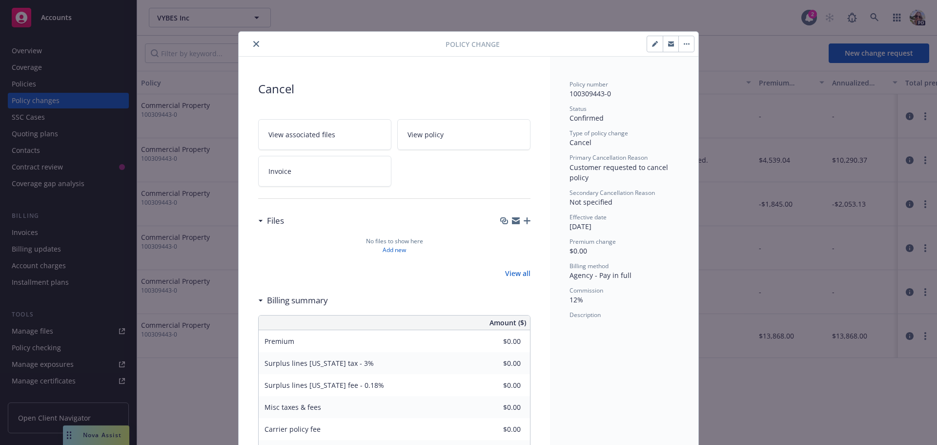
scroll to position [25, 0]
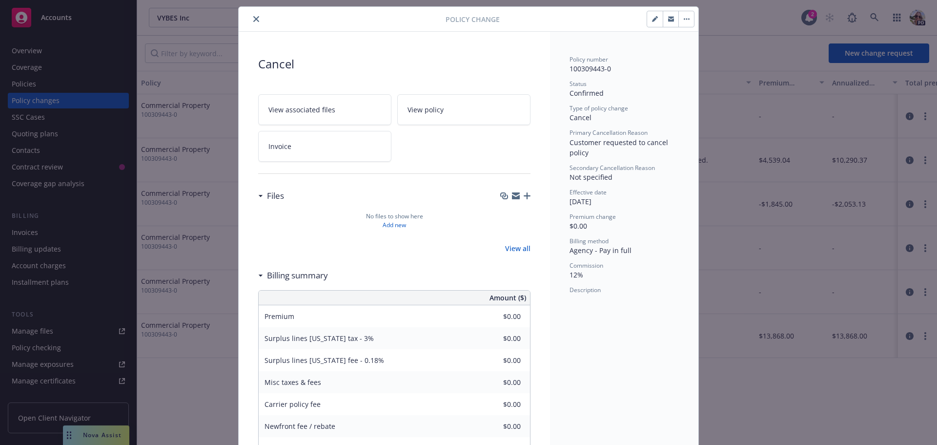
click at [253, 18] on icon "close" at bounding box center [256, 19] width 6 height 6
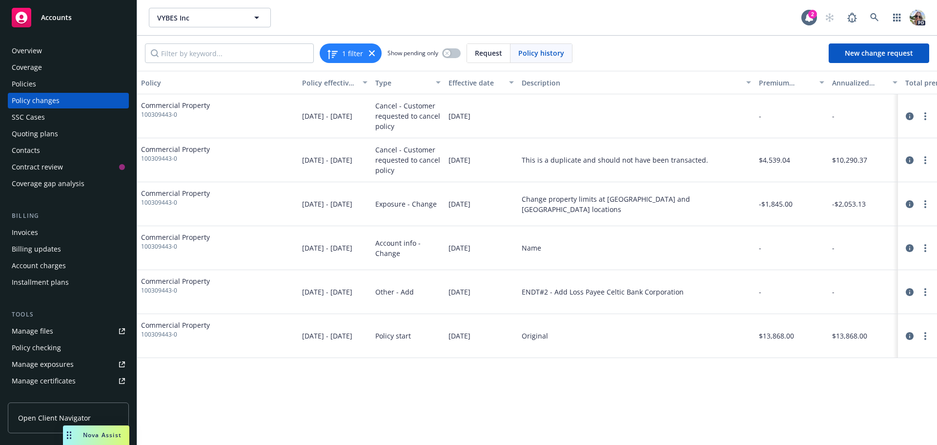
click at [20, 233] on div "Invoices" at bounding box center [25, 232] width 26 height 16
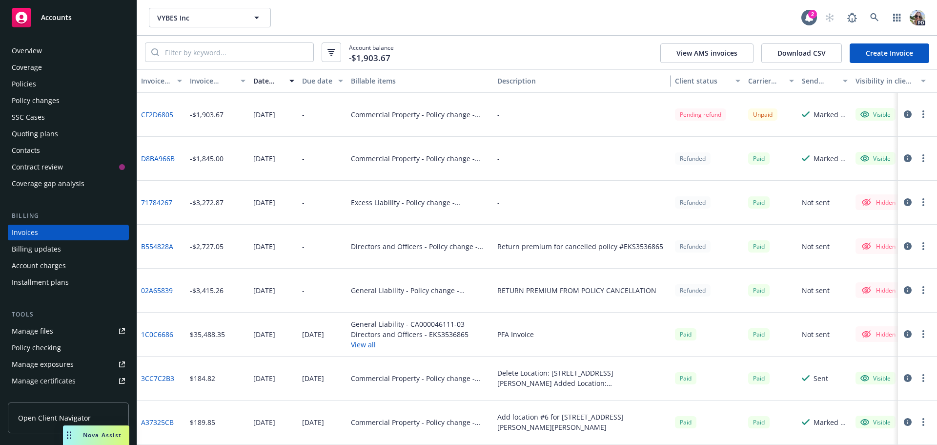
drag, startPoint x: 603, startPoint y: 83, endPoint x: 708, endPoint y: 84, distance: 104.4
click at [708, 84] on div "Invoice ID Invoice amount Date issued Due date Billable items Description Clien…" at bounding box center [553, 80] width 832 height 23
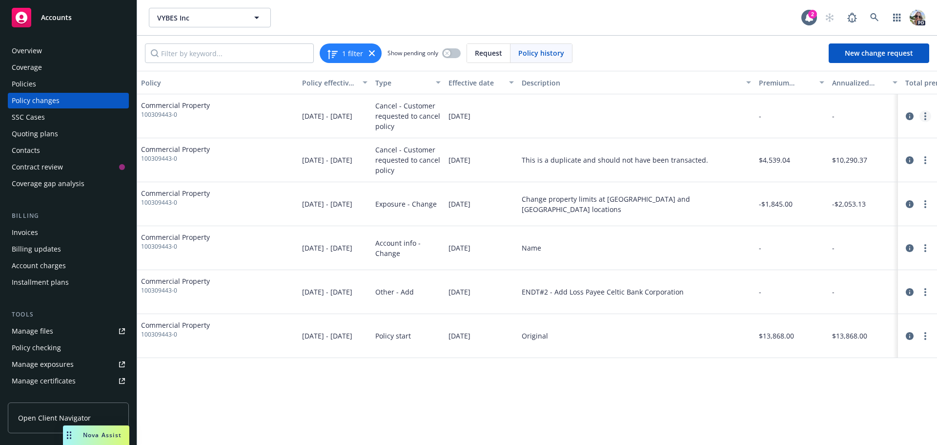
click at [924, 114] on link "more" at bounding box center [925, 116] width 12 height 12
click at [813, 190] on link "Edit billing info" at bounding box center [846, 195] width 167 height 20
select select "CA"
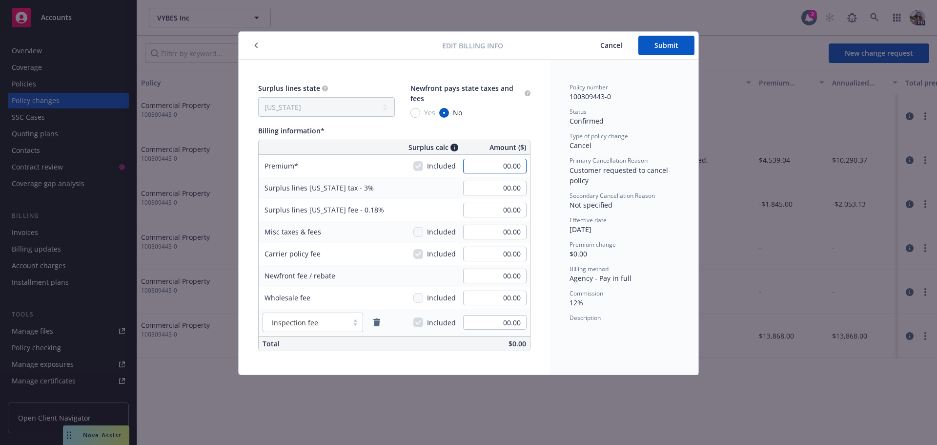
click at [496, 166] on input "00.00" at bounding box center [494, 166] width 63 height 15
type input "-5,158.00"
type input "-154.74"
type input "-9.28"
click at [663, 48] on span "Submit" at bounding box center [666, 45] width 24 height 9
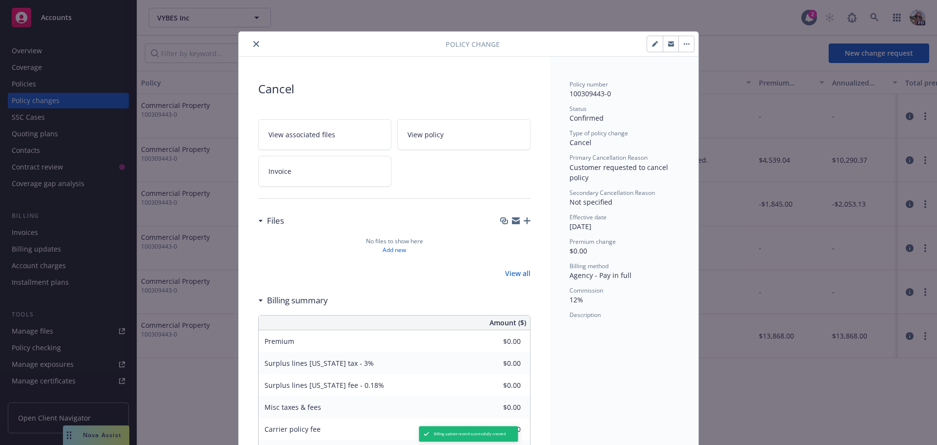
type input "-$5,158.00"
type input "-$154.74"
type input "-$9.28"
click at [685, 40] on button "button" at bounding box center [686, 44] width 16 height 16
click at [255, 46] on icon "close" at bounding box center [256, 44] width 6 height 6
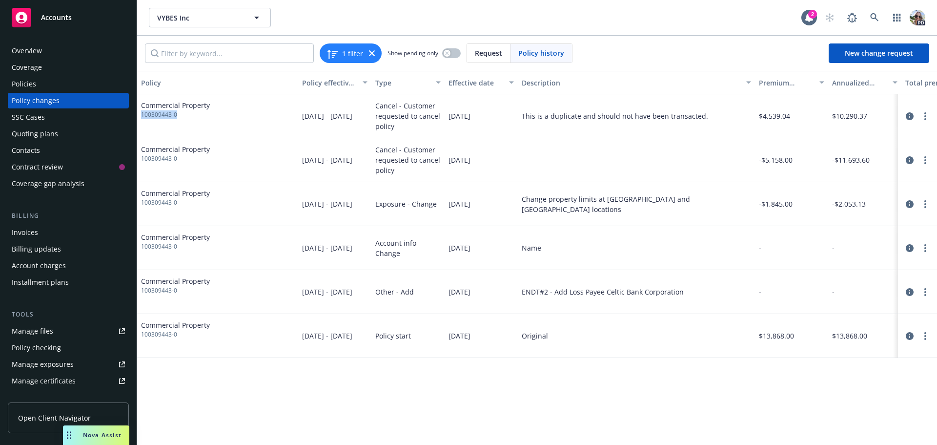
drag, startPoint x: 183, startPoint y: 116, endPoint x: 140, endPoint y: 116, distance: 43.4
click at [140, 116] on div "Commercial Property 100309443-0" at bounding box center [217, 116] width 161 height 44
copy span "100309443-0"
click at [26, 233] on div "Invoices" at bounding box center [25, 232] width 26 height 16
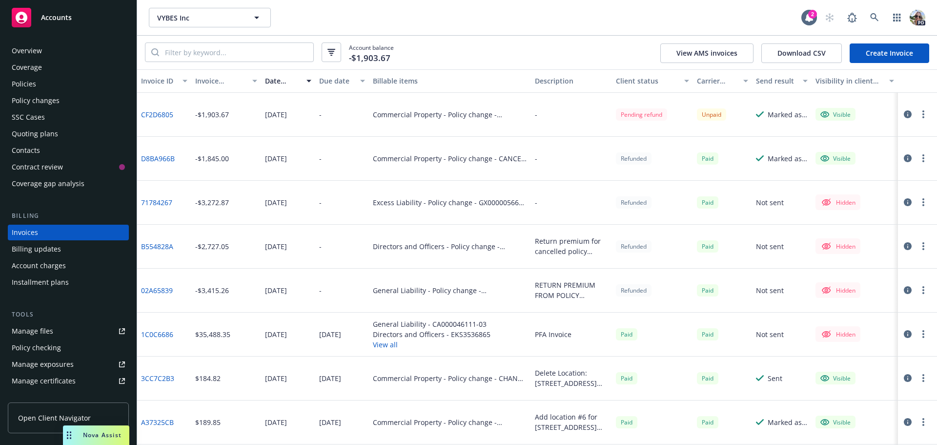
click at [900, 57] on link "Create Invoice" at bounding box center [890, 53] width 80 height 20
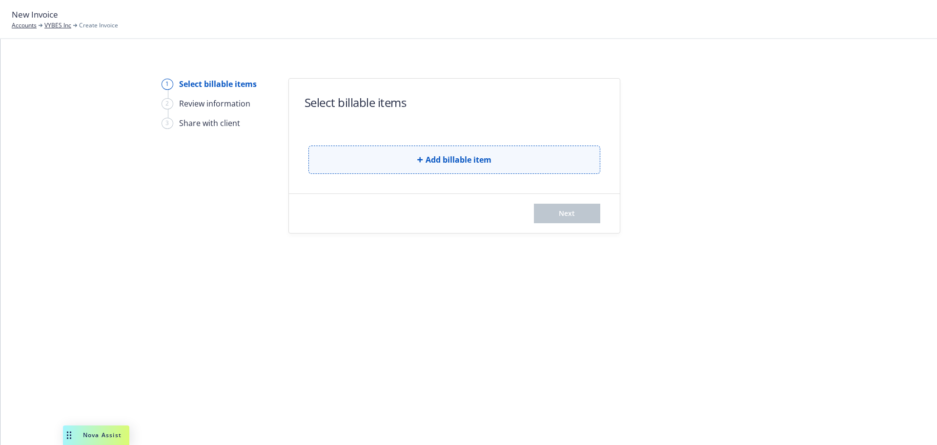
click at [371, 159] on button "Add billable item" at bounding box center [454, 159] width 292 height 28
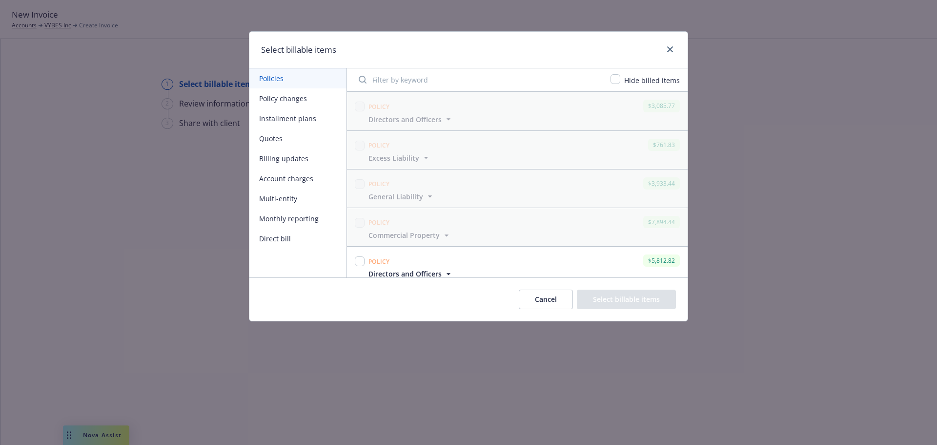
click at [266, 96] on button "Policy changes" at bounding box center [297, 98] width 97 height 20
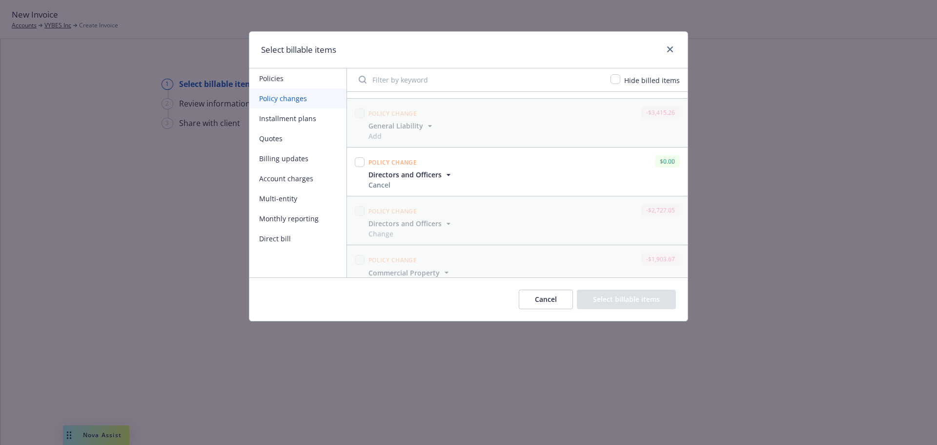
scroll to position [596, 0]
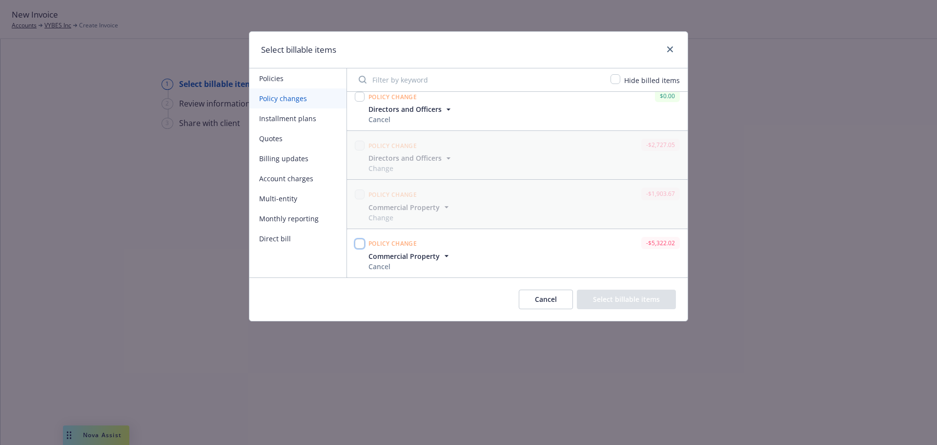
click at [359, 244] on input "checkbox" at bounding box center [360, 244] width 10 height 10
checkbox input "true"
click at [444, 252] on icon "button" at bounding box center [447, 256] width 10 height 10
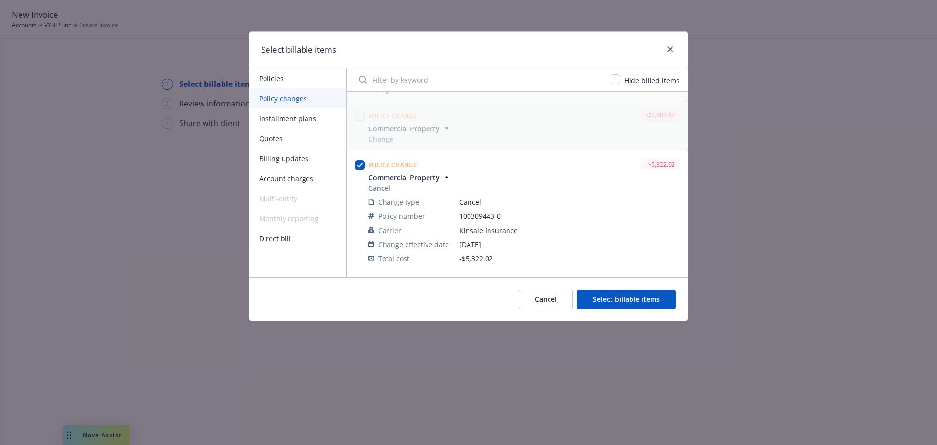
click at [615, 296] on button "Select billable items" at bounding box center [626, 299] width 99 height 20
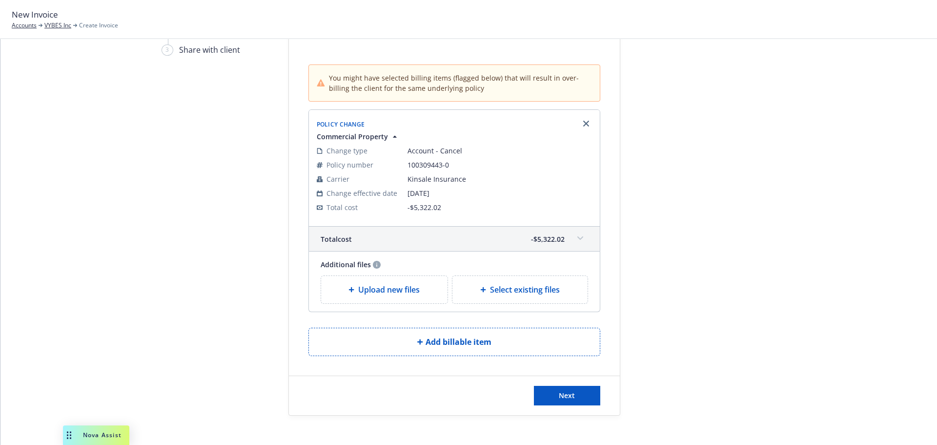
scroll to position [83, 0]
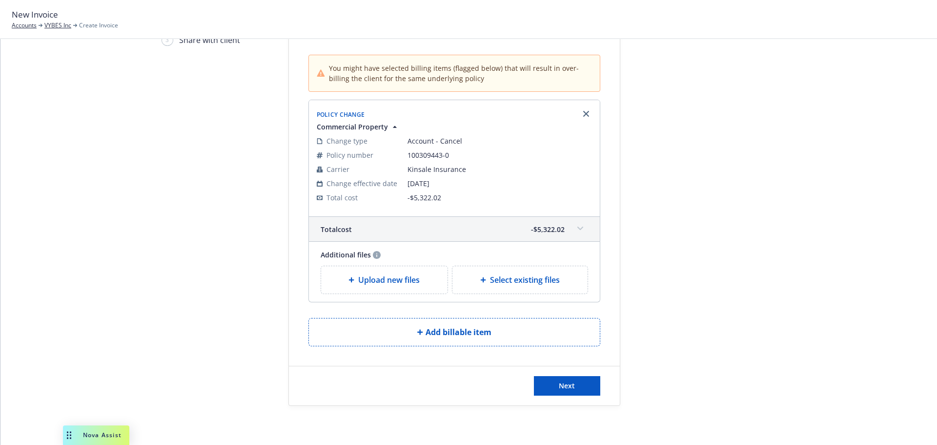
click at [393, 279] on span "Upload new files" at bounding box center [388, 280] width 61 height 12
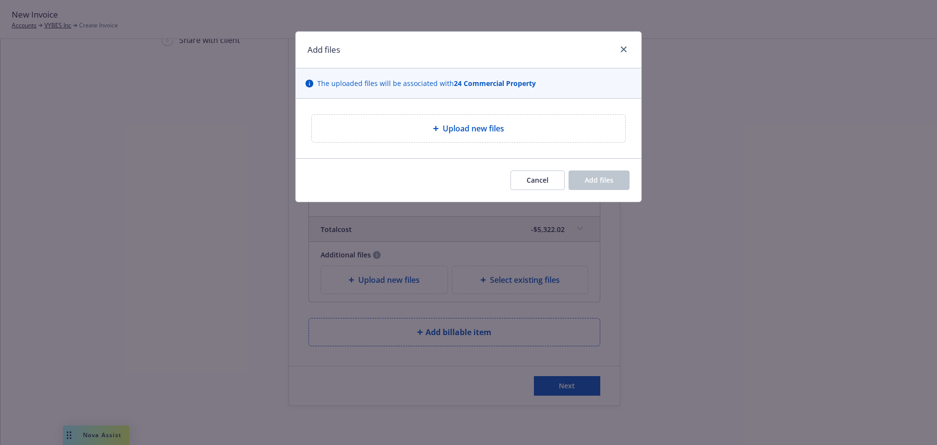
click at [386, 124] on div "Upload new files" at bounding box center [469, 128] width 298 height 12
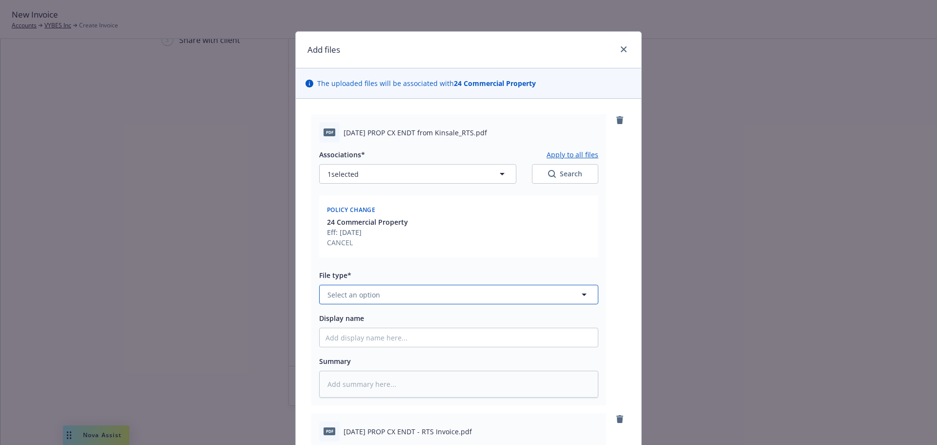
click at [330, 295] on span "Select an option" at bounding box center [353, 294] width 53 height 10
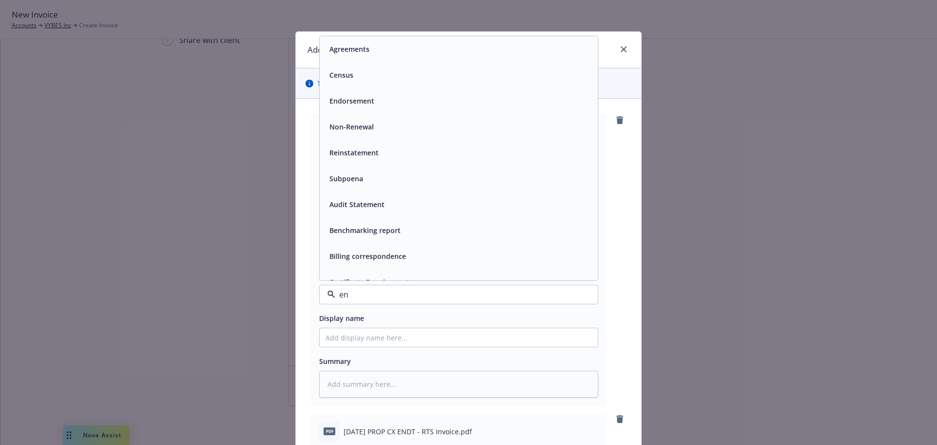
type input "e"
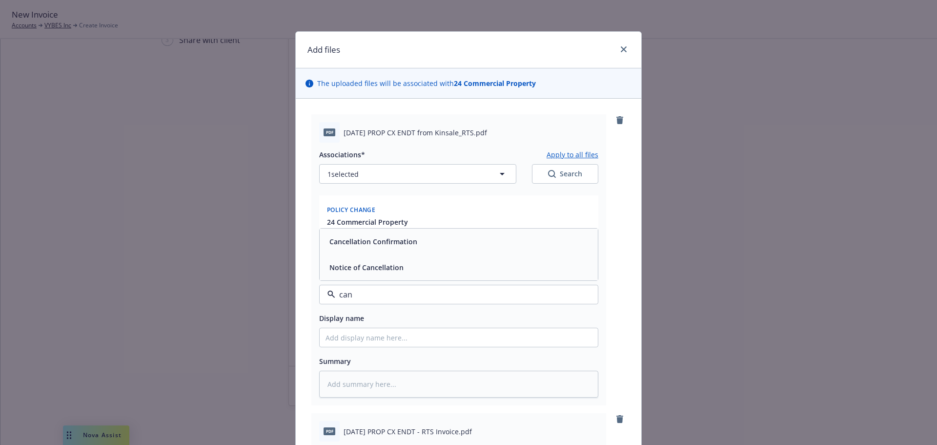
type input "canc"
click at [342, 246] on span "Cancellation Confirmation" at bounding box center [373, 241] width 88 height 10
type textarea "x"
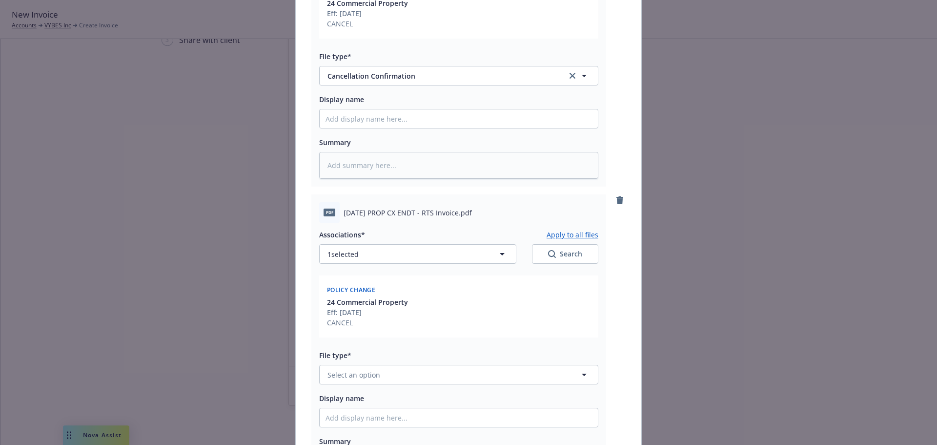
scroll to position [244, 0]
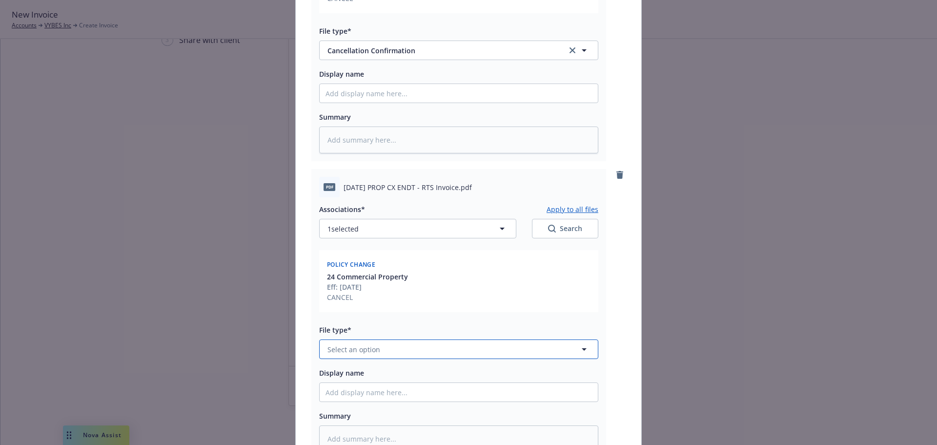
click at [340, 351] on span "Select an option" at bounding box center [353, 349] width 53 height 10
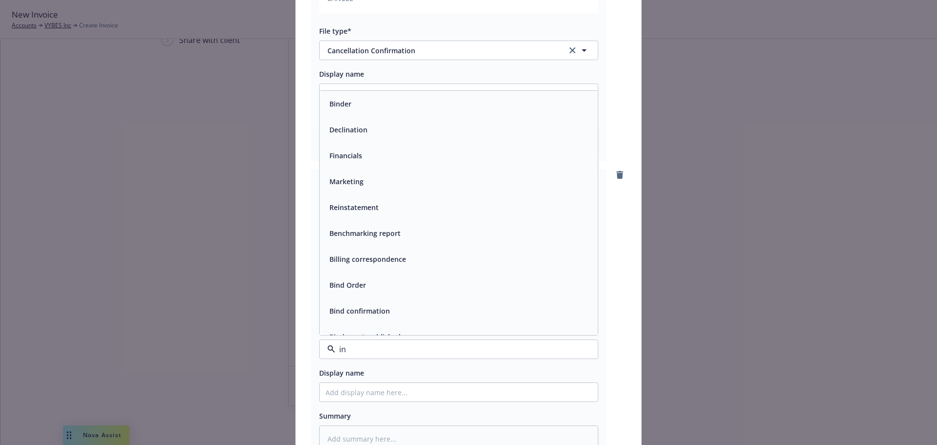
type input "inv"
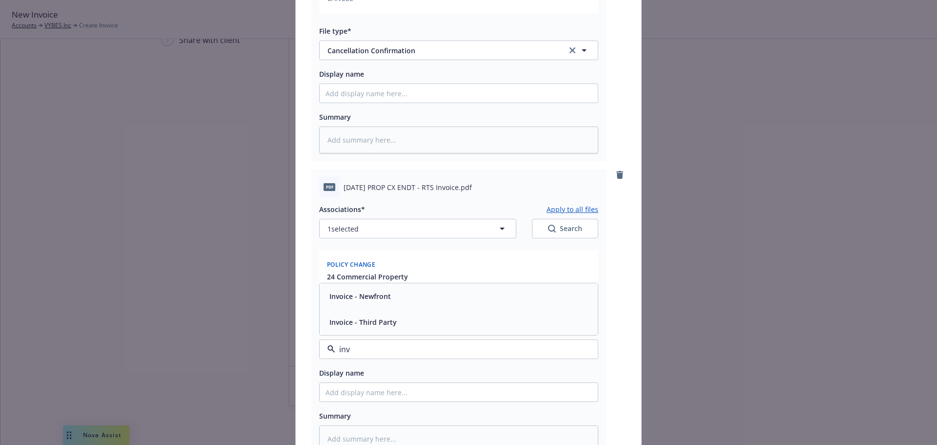
click at [350, 326] on span "Invoice - Third Party" at bounding box center [362, 322] width 67 height 10
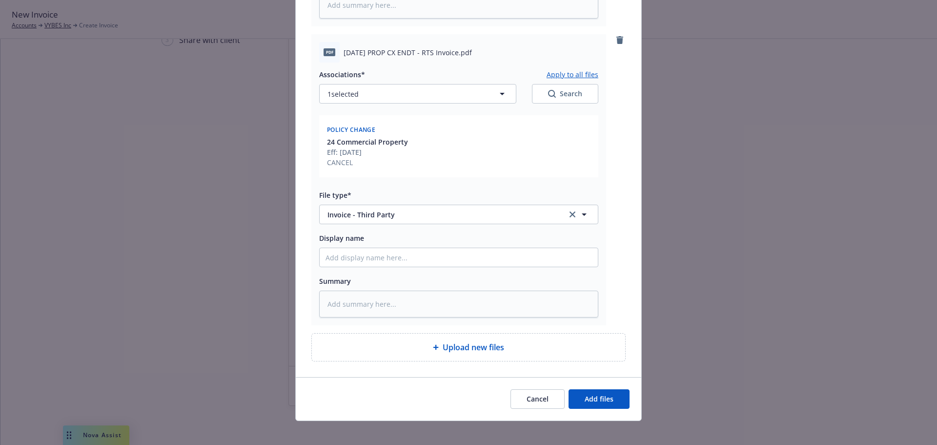
scroll to position [386, 0]
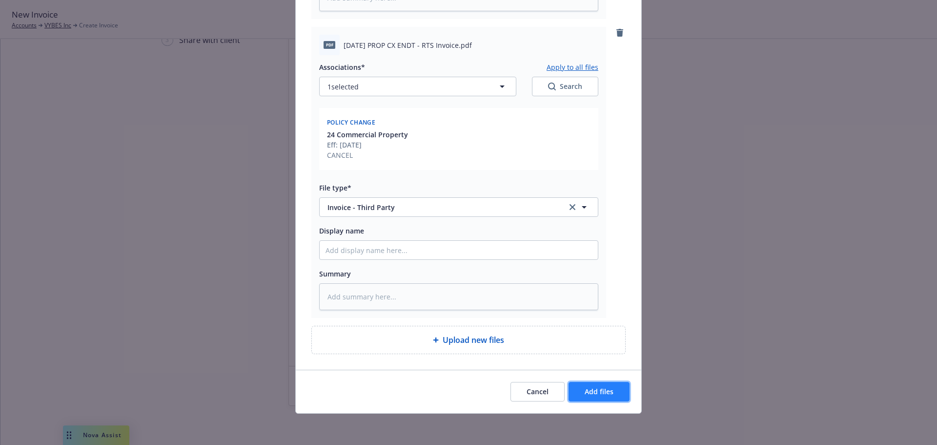
click at [606, 394] on span "Add files" at bounding box center [599, 391] width 29 height 9
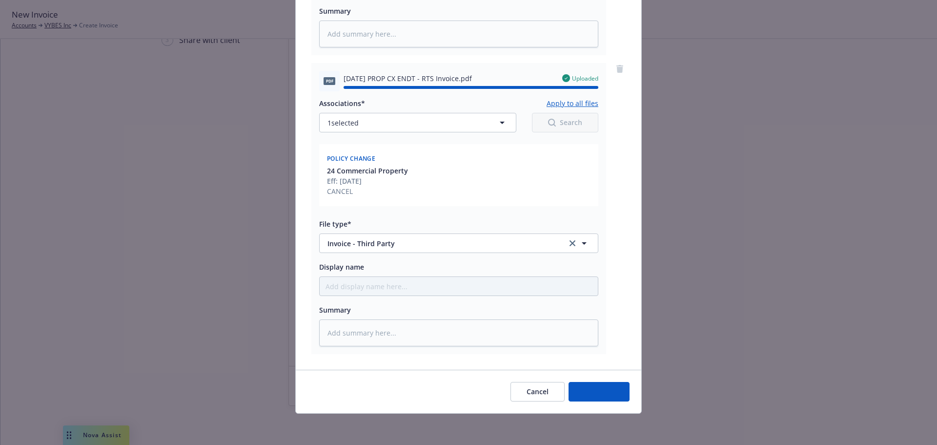
type textarea "x"
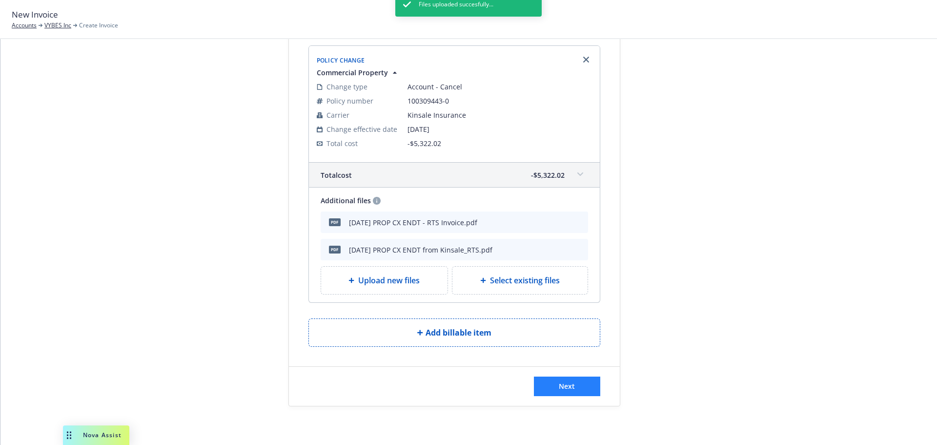
scroll to position [138, 0]
click at [573, 382] on button "Next" at bounding box center [567, 386] width 66 height 20
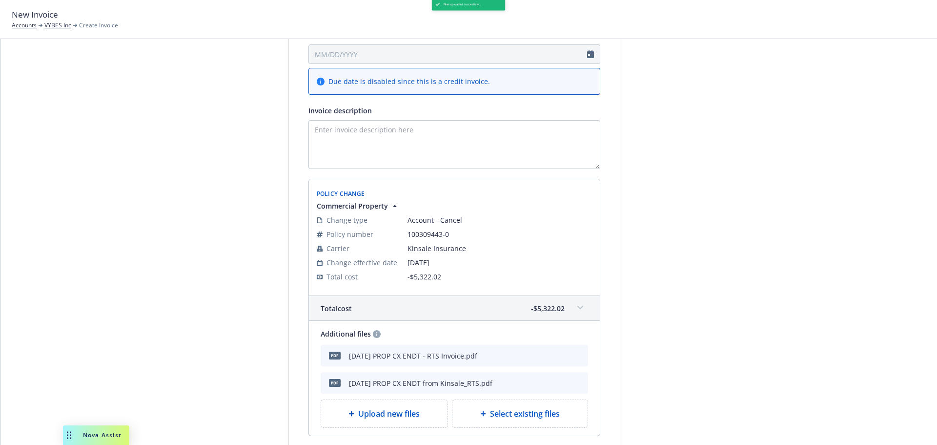
scroll to position [236, 0]
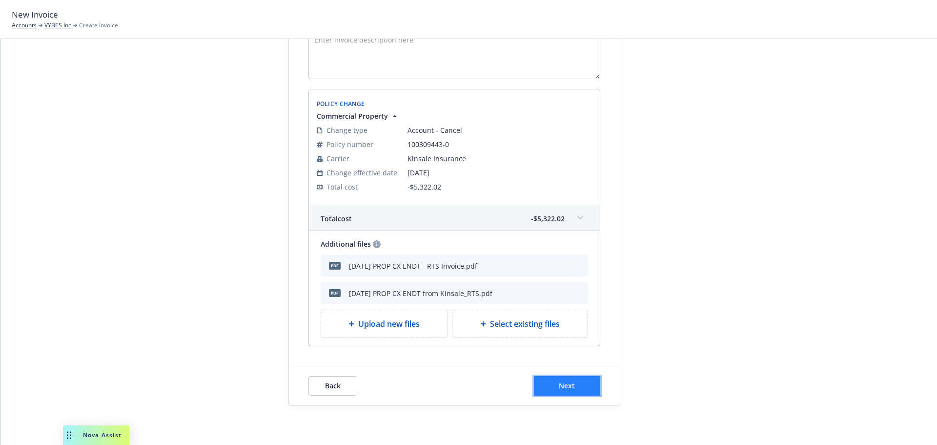
click at [546, 387] on button "Next" at bounding box center [567, 386] width 66 height 20
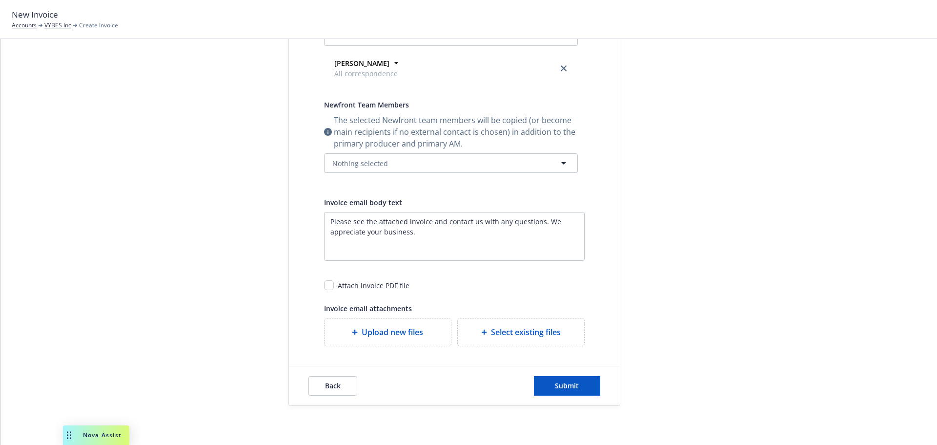
scroll to position [0, 0]
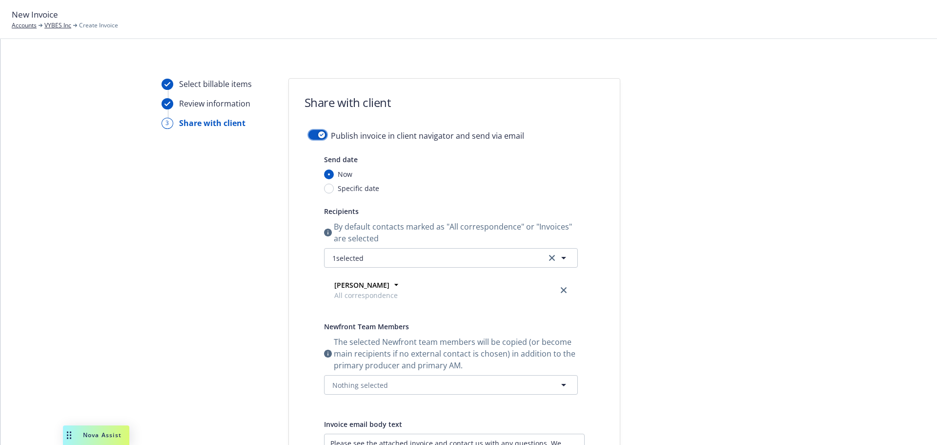
click at [320, 136] on icon "button" at bounding box center [322, 134] width 4 height 3
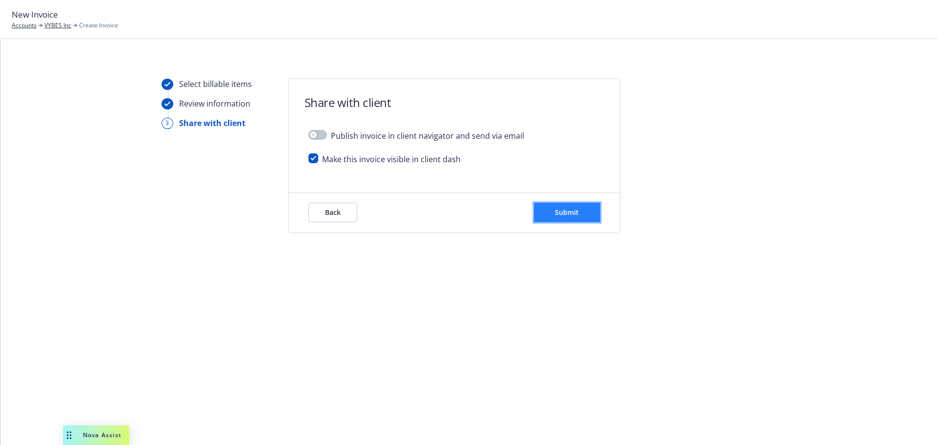
click at [579, 203] on button "Submit" at bounding box center [567, 213] width 66 height 20
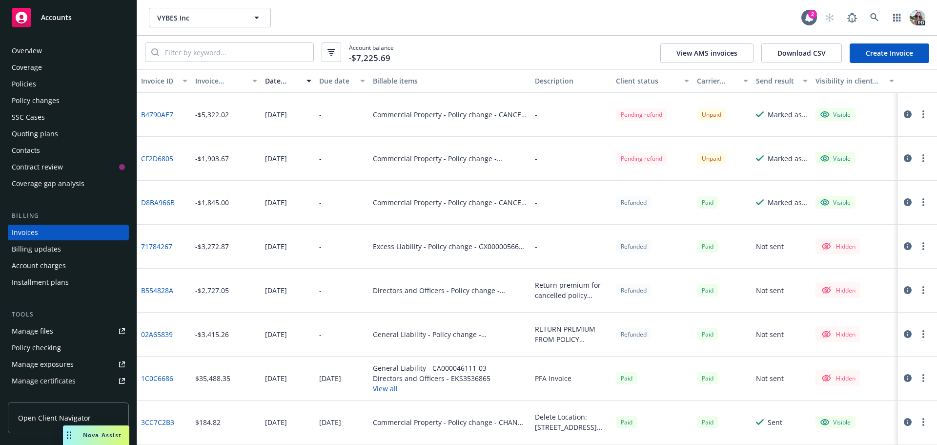
click at [166, 113] on link "B4790AE7" at bounding box center [157, 114] width 32 height 10
click at [155, 159] on link "CF2D6805" at bounding box center [157, 158] width 32 height 10
click at [872, 18] on icon at bounding box center [874, 17] width 8 height 8
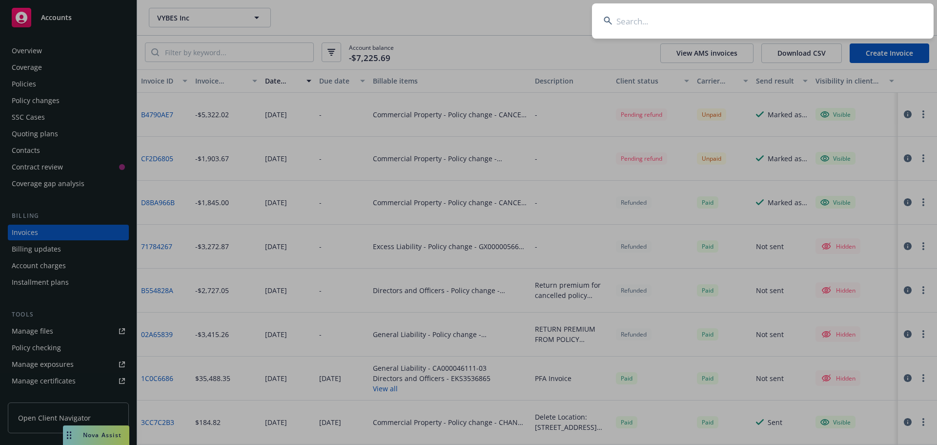
click at [660, 24] on input at bounding box center [763, 20] width 342 height 35
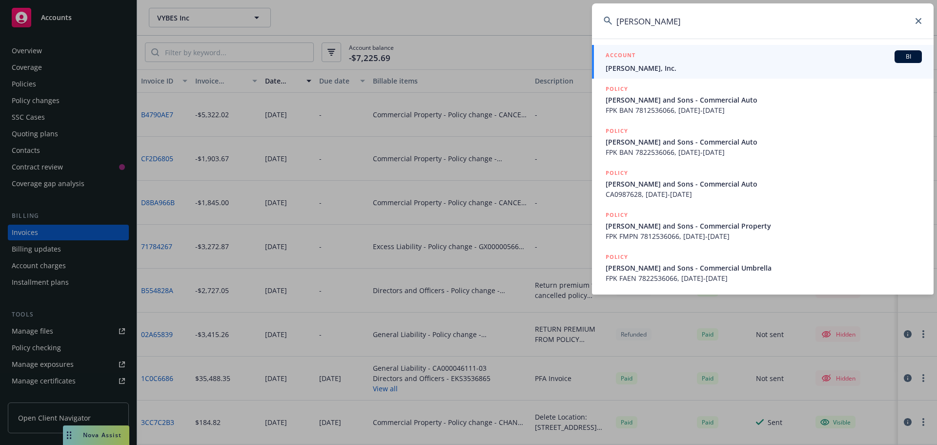
click at [625, 21] on input "[PERSON_NAME]" at bounding box center [763, 20] width 342 height 35
click at [623, 23] on input "[PERSON_NAME]" at bounding box center [763, 20] width 342 height 35
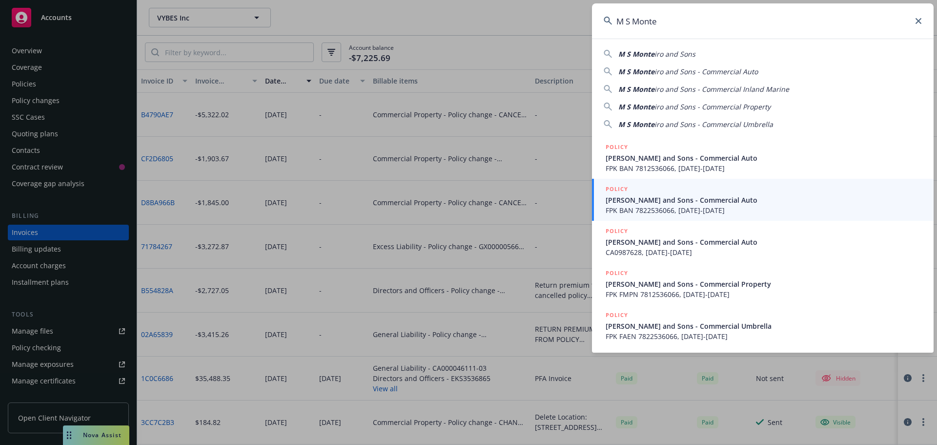
click at [669, 21] on input "M S Monte" at bounding box center [763, 20] width 342 height 35
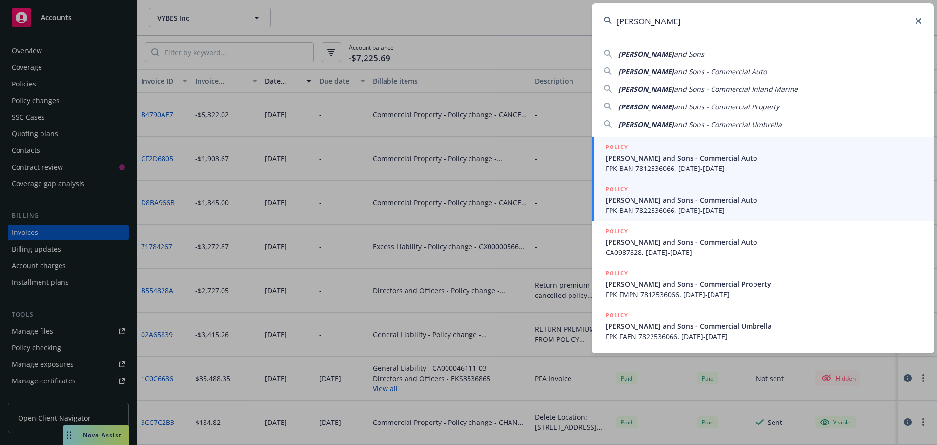
type input "M S Monteiro"
click at [638, 165] on span "FPK BAN 7812536066, 03/15/2018-03/15/2019" at bounding box center [764, 168] width 316 height 10
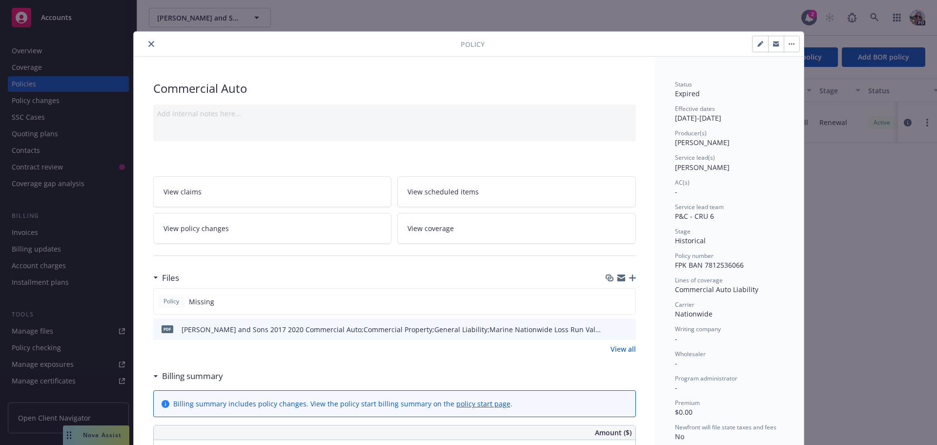
click at [149, 46] on icon "close" at bounding box center [151, 44] width 6 height 6
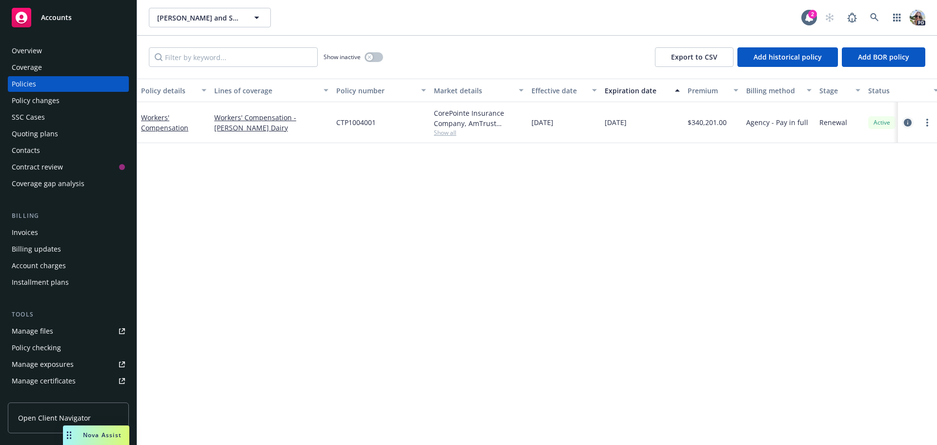
click at [909, 120] on icon "circleInformation" at bounding box center [908, 123] width 8 height 8
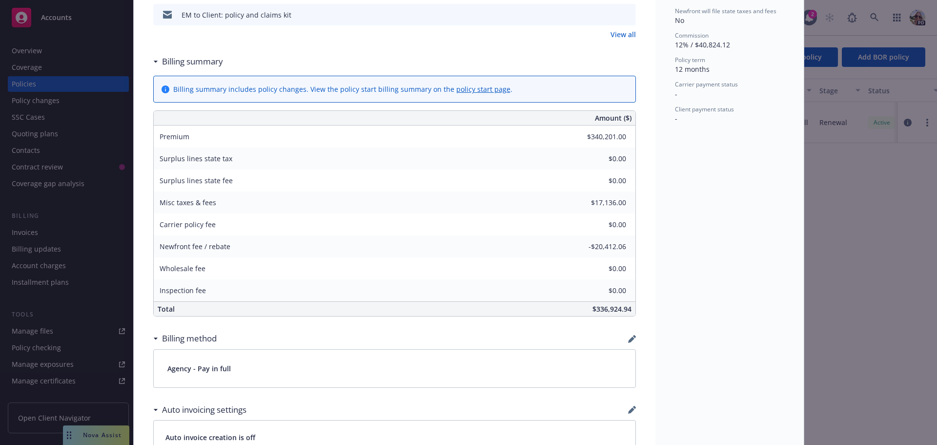
scroll to position [439, 0]
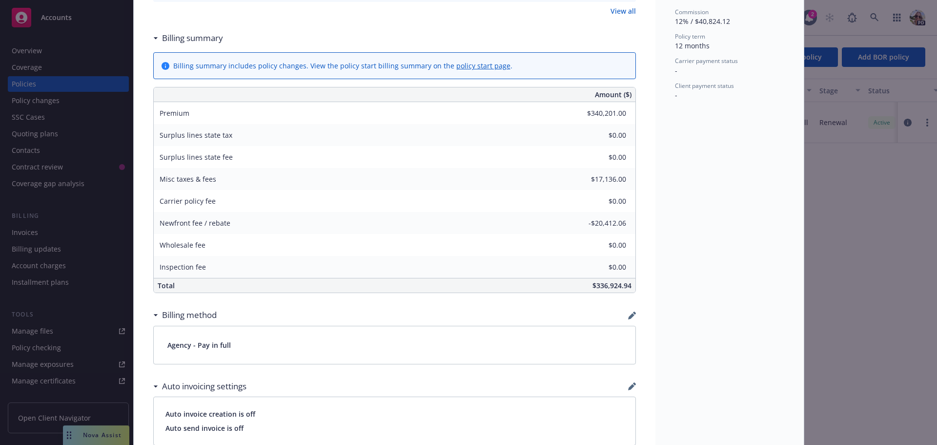
click at [627, 223] on div "Newfront fee / rebate -$20,412.06" at bounding box center [395, 223] width 482 height 22
drag, startPoint x: 227, startPoint y: 224, endPoint x: 556, endPoint y: 226, distance: 328.9
click at [556, 226] on div "Newfront fee / rebate -$20,412.06" at bounding box center [395, 223] width 482 height 22
click at [620, 109] on div "Premium $340,201.00" at bounding box center [395, 113] width 482 height 22
drag, startPoint x: 162, startPoint y: 227, endPoint x: 377, endPoint y: 225, distance: 215.2
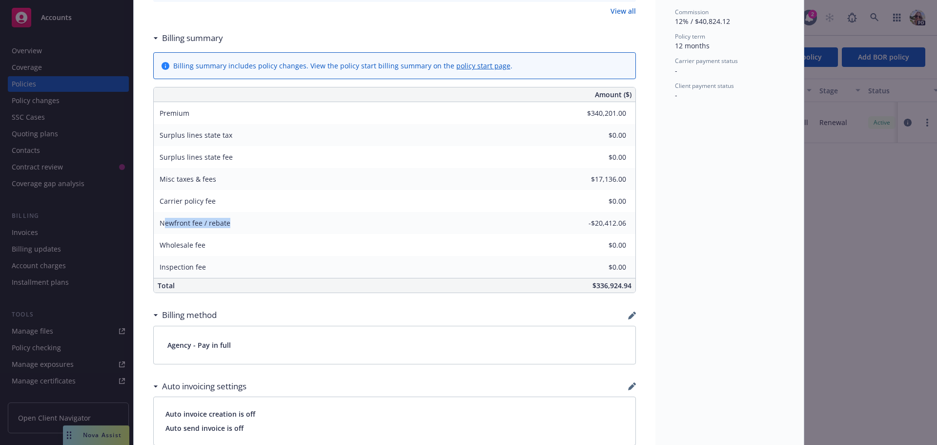
click at [377, 225] on div "Newfront fee / rebate -$20,412.06" at bounding box center [395, 223] width 482 height 22
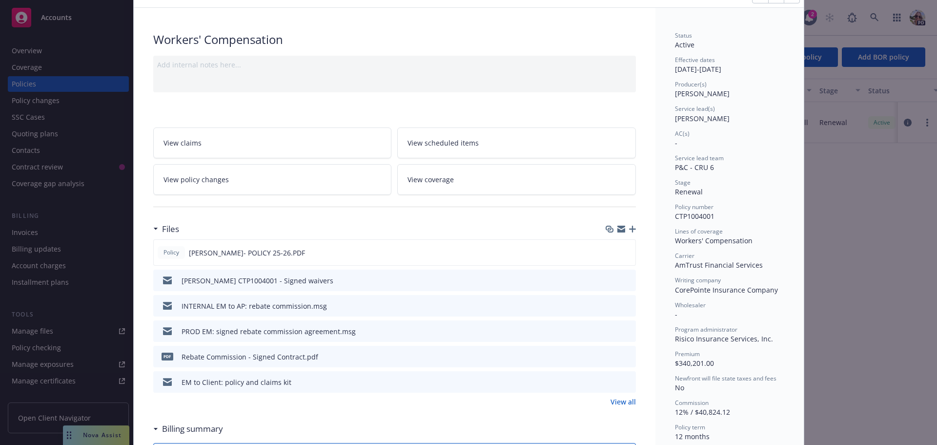
scroll to position [0, 0]
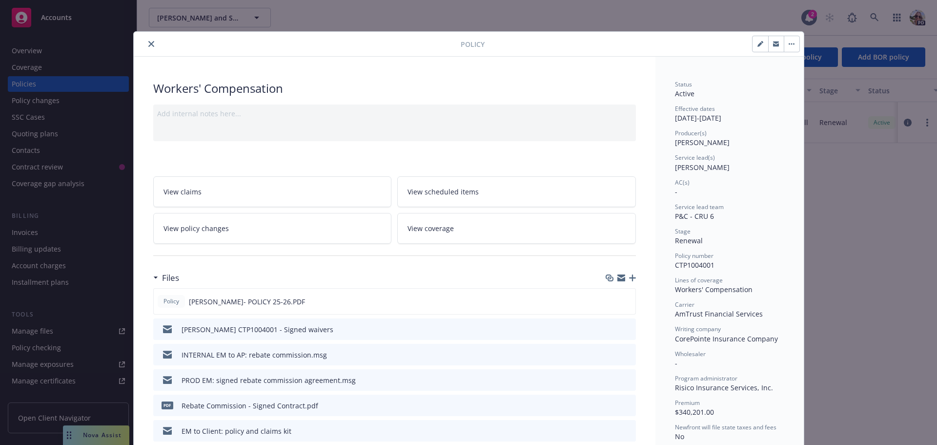
click at [148, 45] on icon "close" at bounding box center [151, 44] width 6 height 6
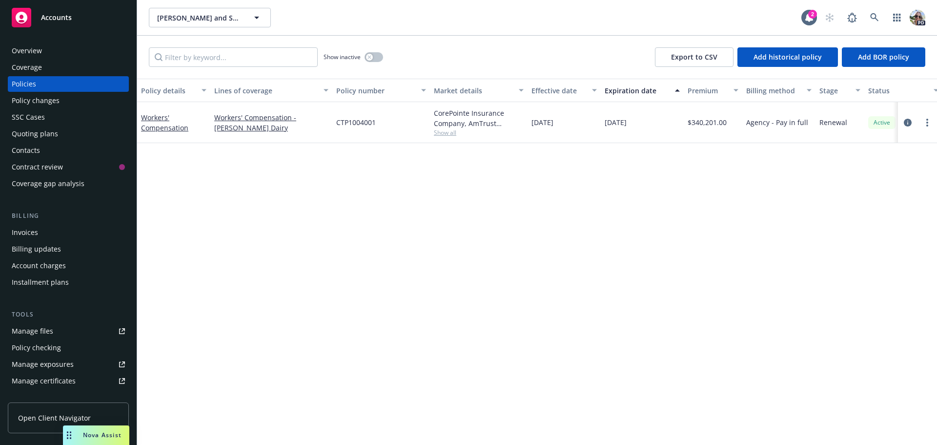
click at [19, 263] on div "Account charges" at bounding box center [39, 266] width 54 height 16
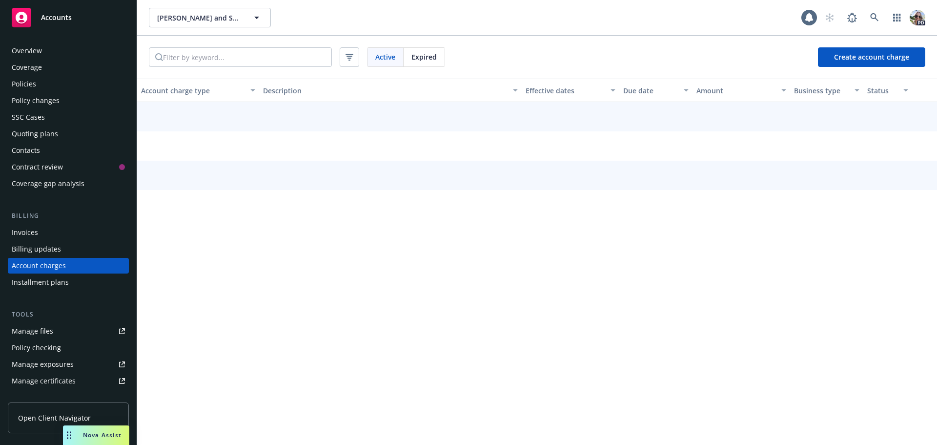
scroll to position [28, 0]
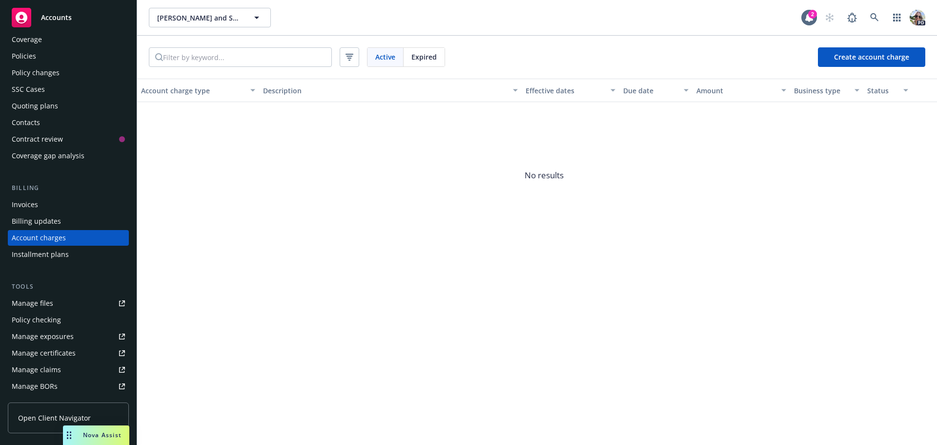
click at [27, 202] on div "Invoices" at bounding box center [25, 205] width 26 height 16
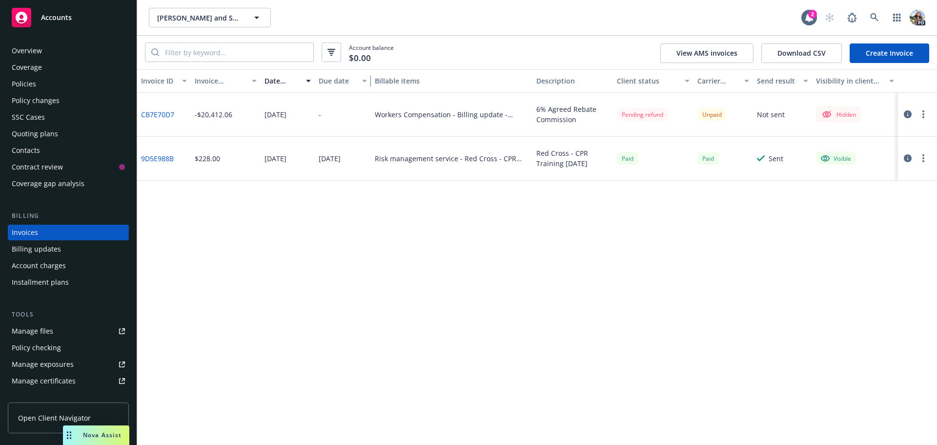
drag, startPoint x: 367, startPoint y: 89, endPoint x: 369, endPoint y: 94, distance: 5.0
click at [369, 94] on div "Invoice ID Invoice amount Date issued Due date Billable items Description Clien…" at bounding box center [537, 256] width 800 height 375
click at [311, 89] on div "button" at bounding box center [309, 81] width 5 height 22
click at [31, 249] on div "Billing updates" at bounding box center [36, 249] width 49 height 16
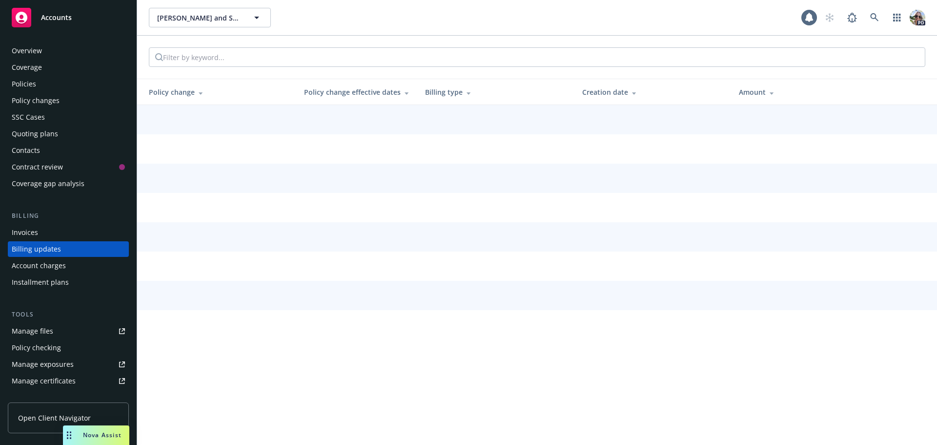
scroll to position [11, 0]
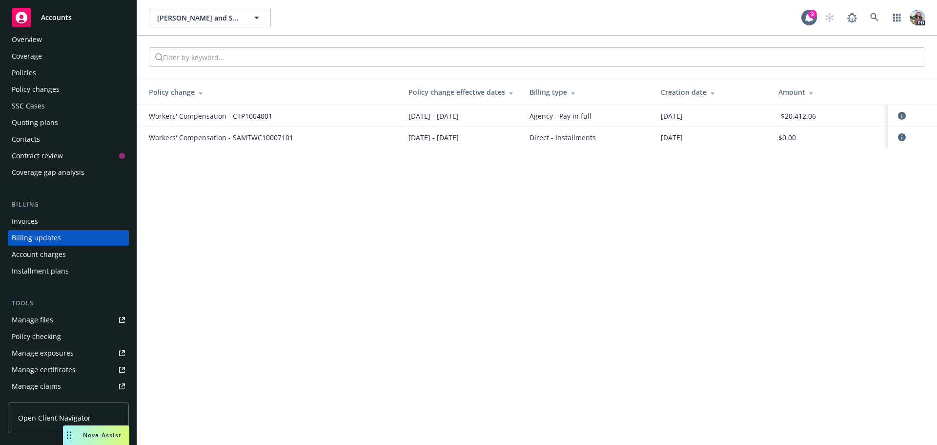
click at [26, 223] on div "Invoices" at bounding box center [25, 221] width 26 height 16
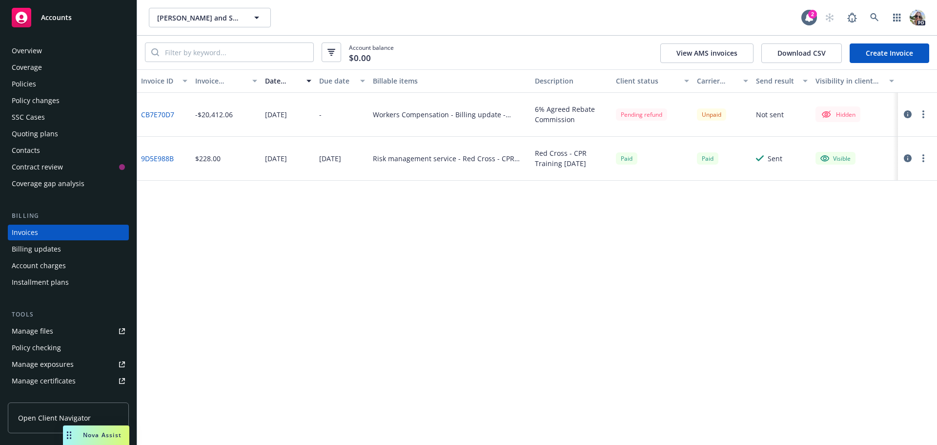
click at [33, 82] on div "Policies" at bounding box center [24, 84] width 24 height 16
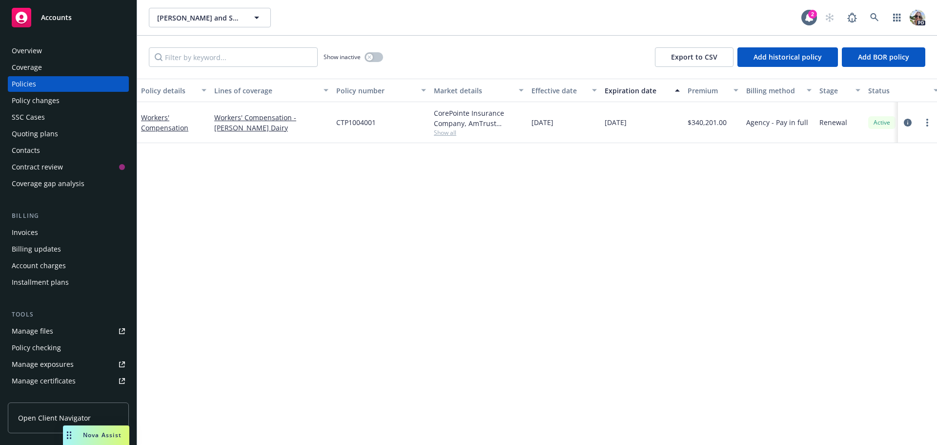
click at [441, 132] on span "Show all" at bounding box center [479, 132] width 90 height 8
click at [146, 119] on link "Workers' Compensation" at bounding box center [164, 123] width 47 height 20
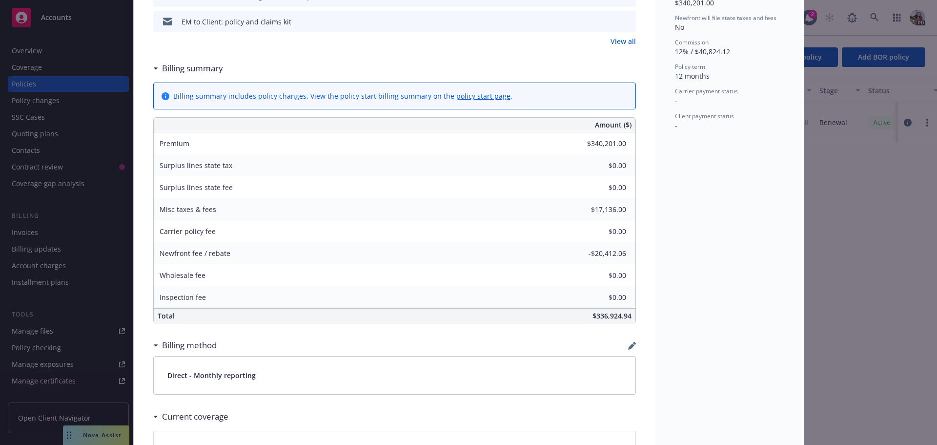
scroll to position [586, 0]
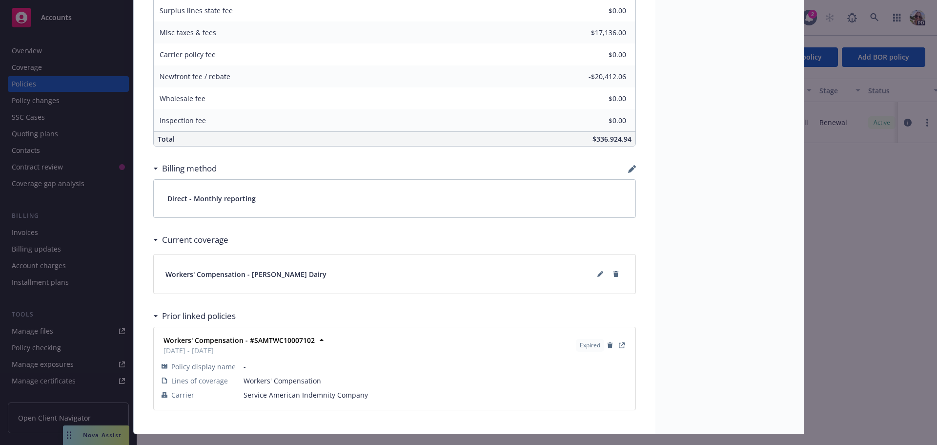
click at [626, 164] on div "Billing method" at bounding box center [394, 168] width 483 height 20
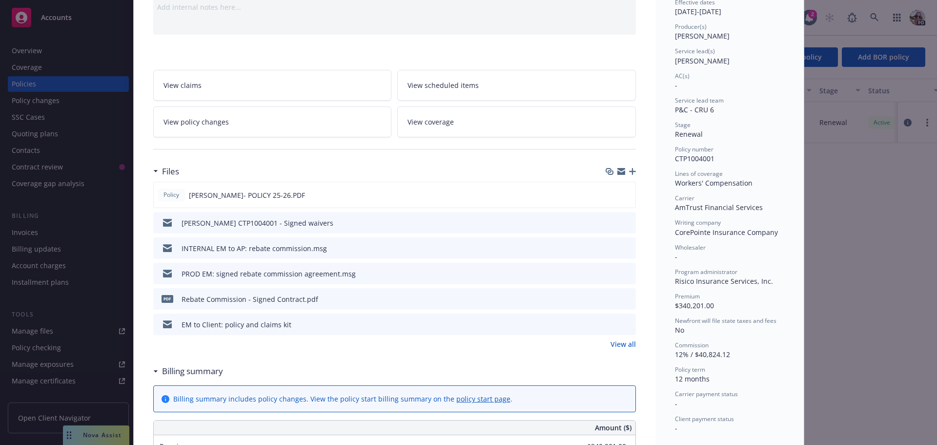
scroll to position [0, 0]
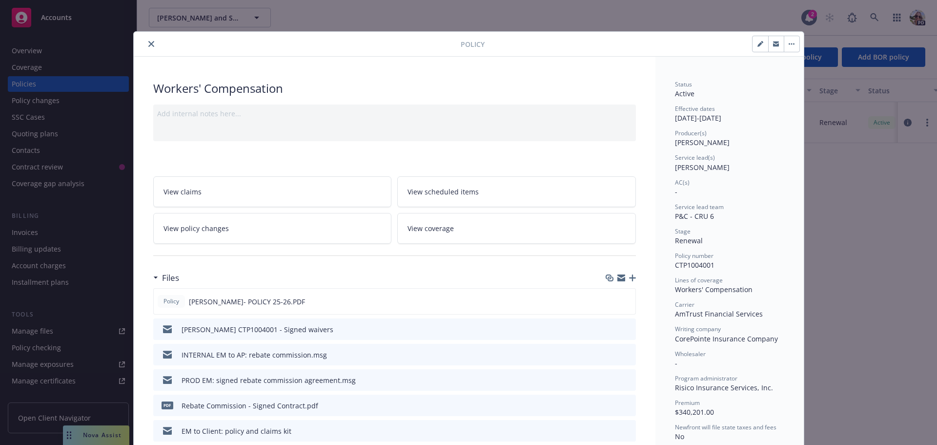
drag, startPoint x: 147, startPoint y: 45, endPoint x: 470, endPoint y: 25, distance: 323.7
click at [148, 45] on icon "close" at bounding box center [151, 44] width 6 height 6
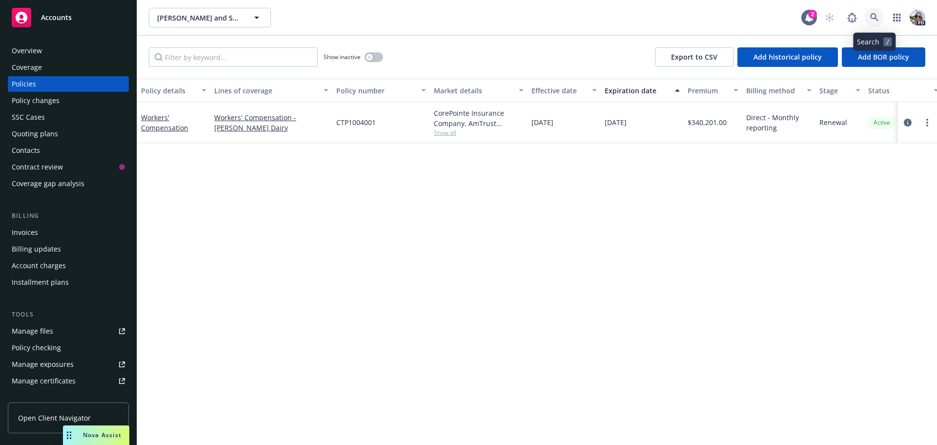
click at [874, 14] on icon at bounding box center [874, 17] width 8 height 8
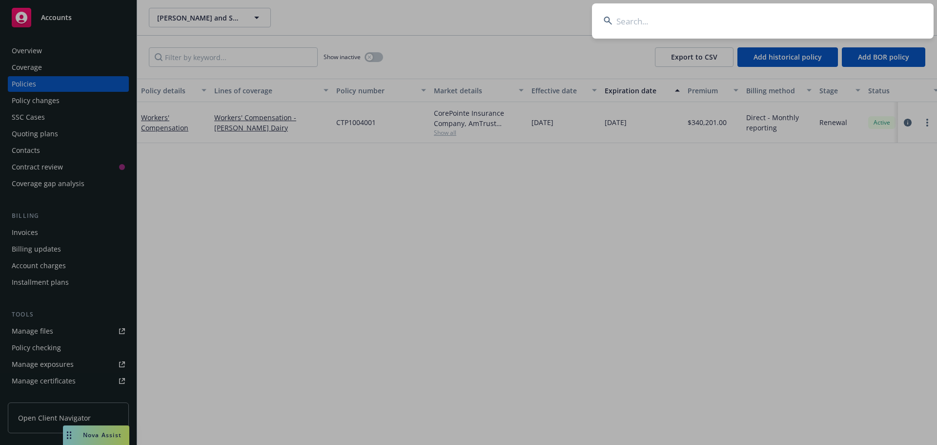
click at [630, 28] on input at bounding box center [763, 20] width 342 height 35
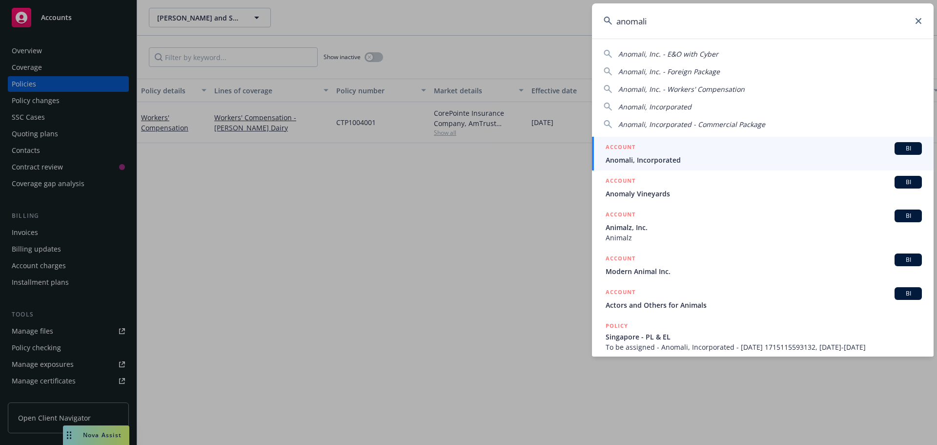
type input "anomali"
click at [648, 157] on span "Anomali, Incorporated" at bounding box center [764, 160] width 316 height 10
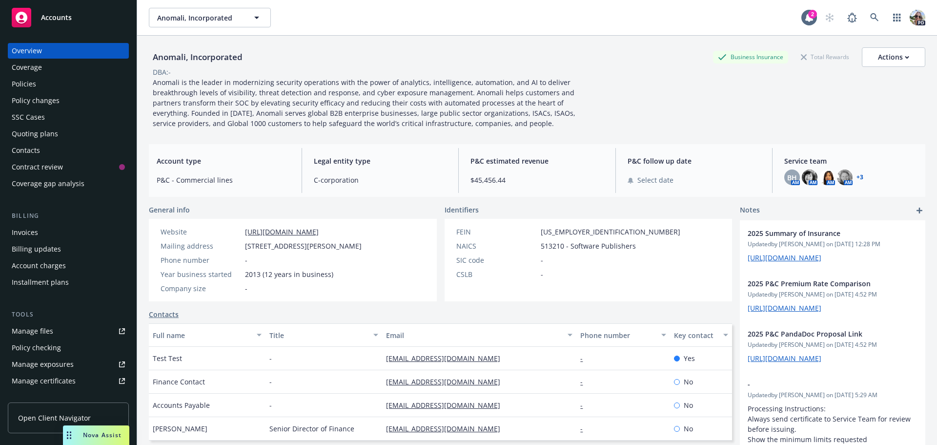
click at [17, 84] on div "Policies" at bounding box center [24, 84] width 24 height 16
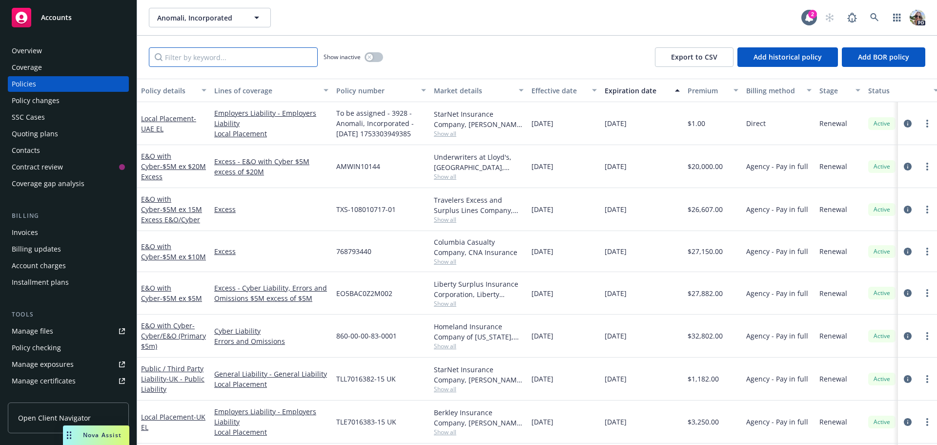
click at [197, 65] on input "Filter by keyword..." at bounding box center [233, 57] width 169 height 20
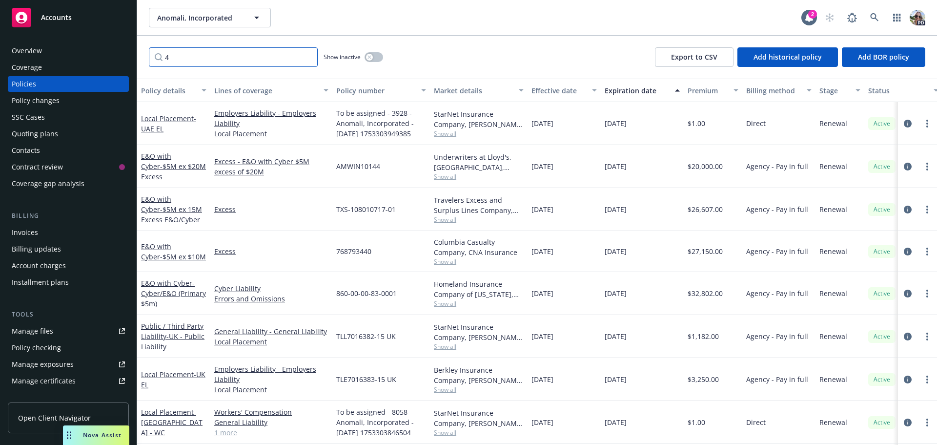
drag, startPoint x: 173, startPoint y: 59, endPoint x: 159, endPoint y: 60, distance: 13.7
click at [159, 60] on input "4" at bounding box center [233, 57] width 169 height 20
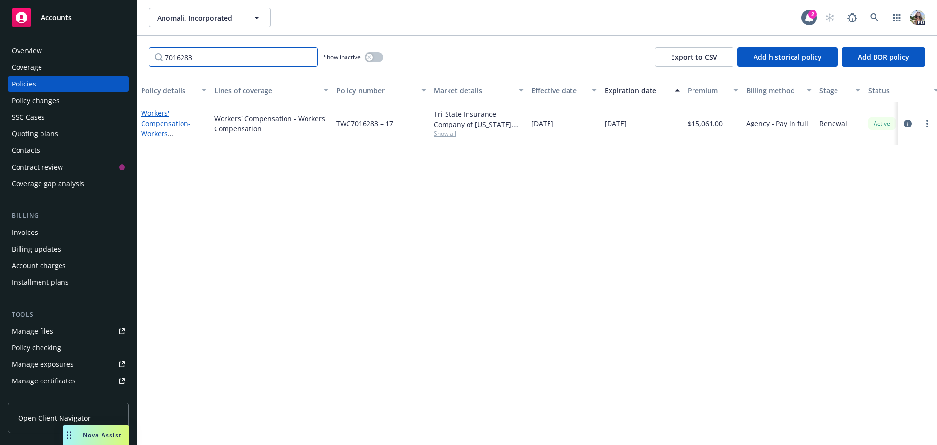
type input "7016283"
click at [159, 124] on link "Workers' Compensation - Workers Compensation" at bounding box center [166, 128] width 50 height 40
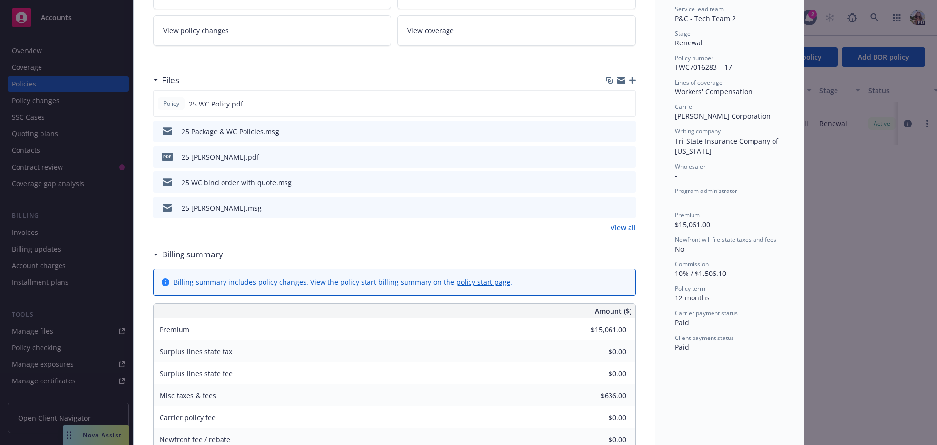
scroll to position [195, 0]
click at [207, 35] on span "View policy changes" at bounding box center [195, 33] width 65 height 10
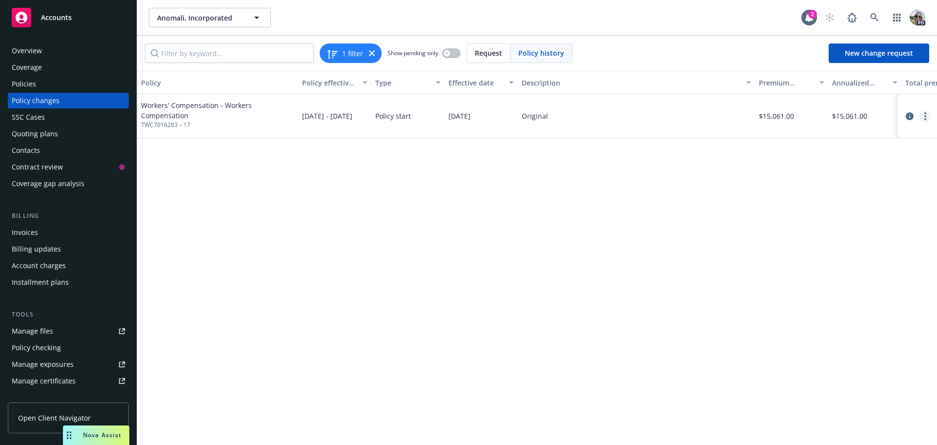
click at [923, 116] on link "more" at bounding box center [925, 116] width 12 height 12
click at [806, 193] on link "Edit billing info" at bounding box center [846, 195] width 167 height 20
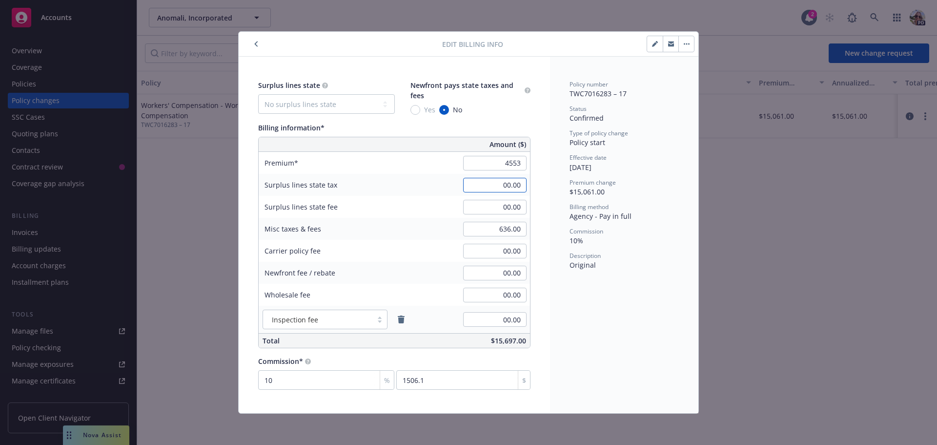
type input "4,553.00"
type input "455.3"
click at [341, 130] on div "Billing information*" at bounding box center [394, 127] width 272 height 10
click at [651, 45] on button "button" at bounding box center [655, 44] width 16 height 16
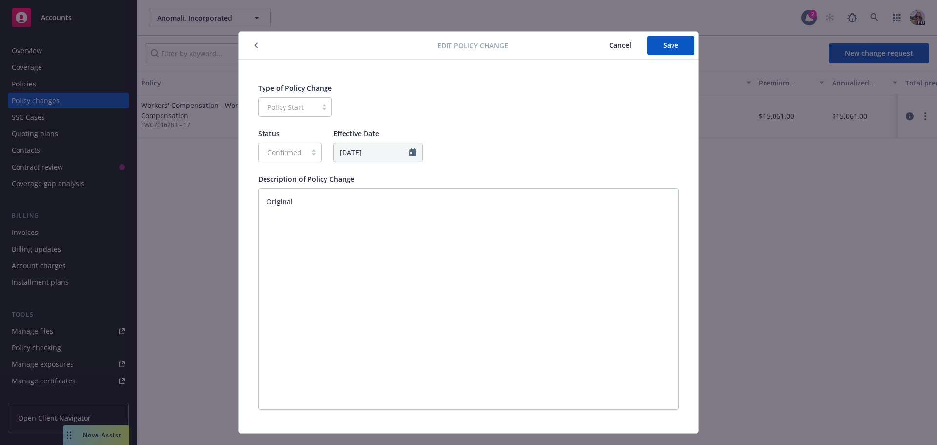
click at [617, 41] on div "Edit policy change Cancel Save" at bounding box center [469, 46] width 460 height 28
click at [511, 88] on div "Type of Policy Change Policy Start" at bounding box center [468, 100] width 421 height 34
click at [612, 44] on span "Cancel" at bounding box center [620, 45] width 22 height 9
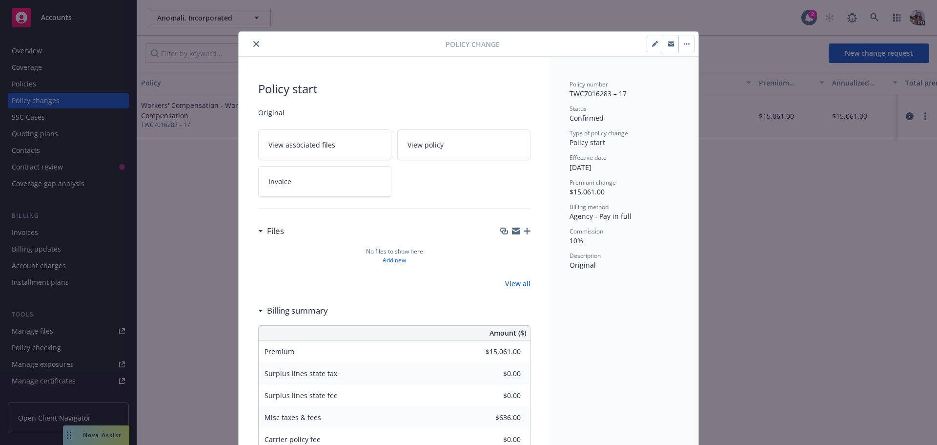
click at [686, 46] on button "button" at bounding box center [686, 44] width 16 height 16
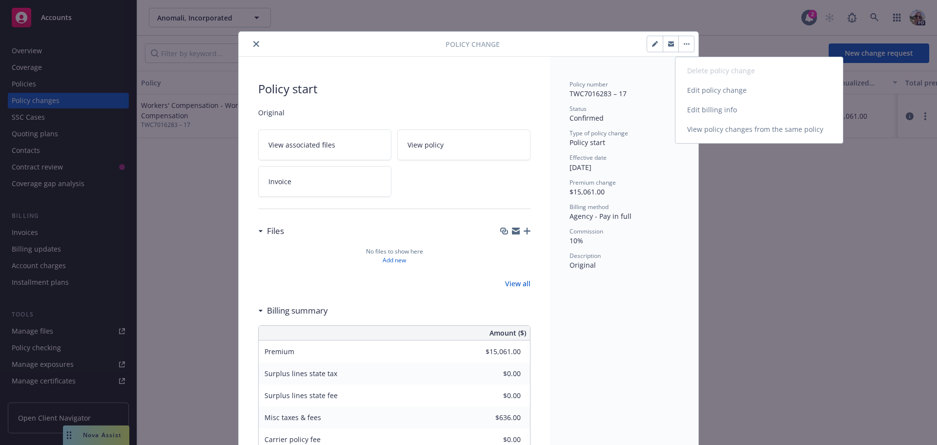
click at [700, 109] on link "Edit billing info" at bounding box center [758, 110] width 167 height 20
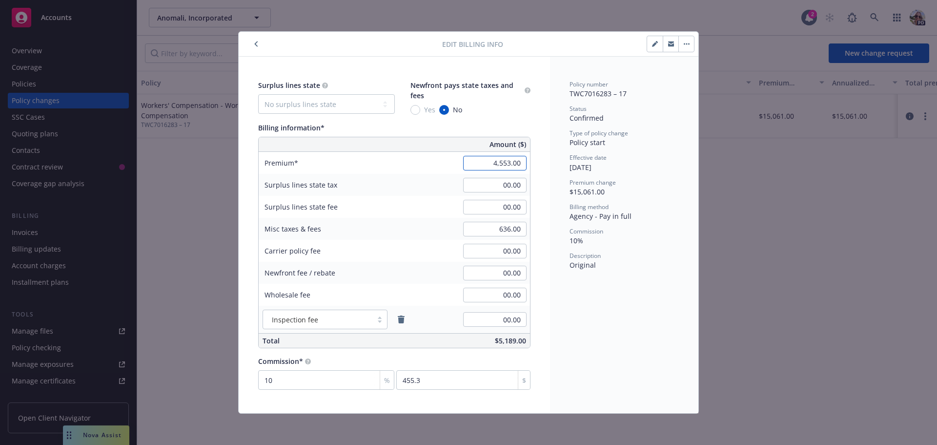
click at [489, 164] on input "4,553.00" at bounding box center [494, 163] width 63 height 15
click at [482, 226] on input "636.00" at bounding box center [494, 229] width 63 height 15
drag, startPoint x: 488, startPoint y: 226, endPoint x: 527, endPoint y: 227, distance: 39.1
click at [527, 227] on div "636.00" at bounding box center [495, 228] width 70 height 21
type input "1,493.00"
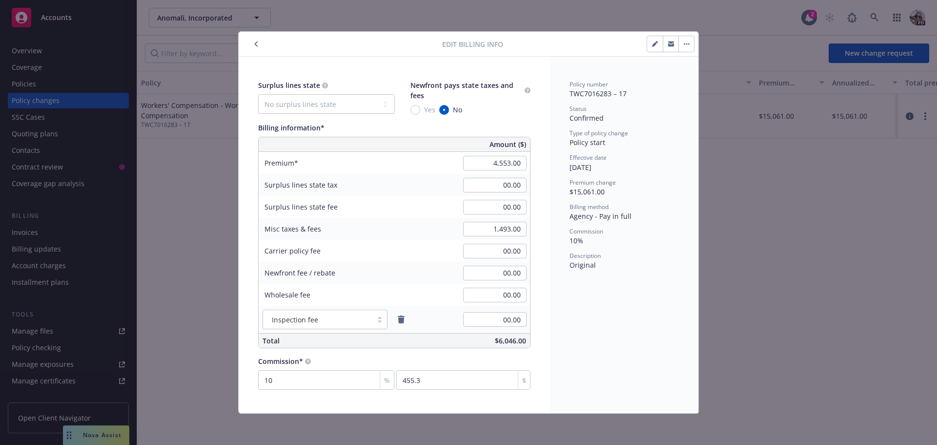
click at [363, 82] on div "Surplus lines state" at bounding box center [326, 85] width 137 height 10
click at [654, 44] on icon "button" at bounding box center [654, 44] width 5 height 5
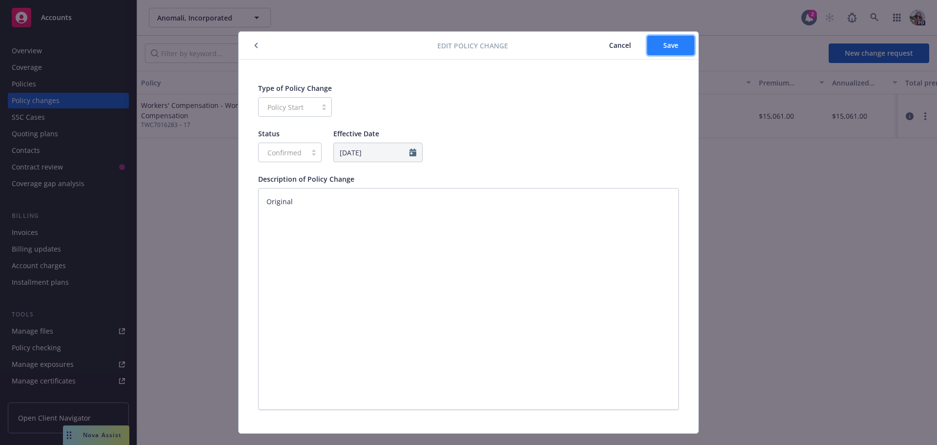
click at [670, 45] on span "Save" at bounding box center [670, 45] width 15 height 9
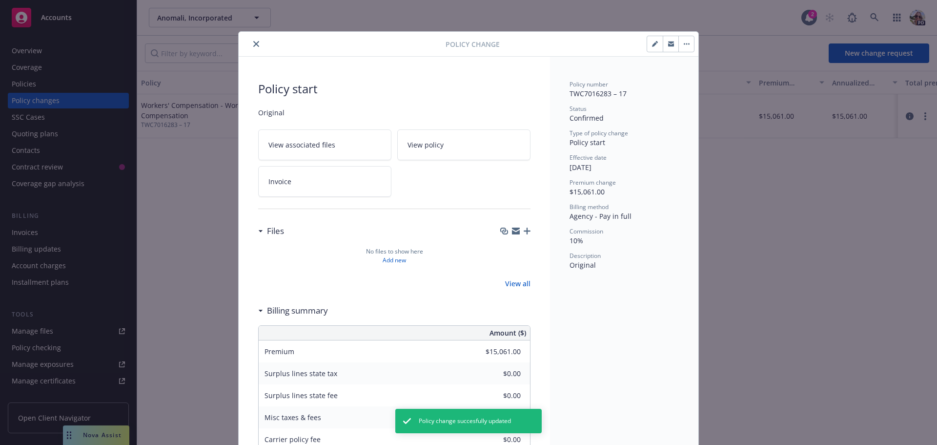
click at [651, 40] on button "button" at bounding box center [655, 44] width 16 height 16
type textarea "x"
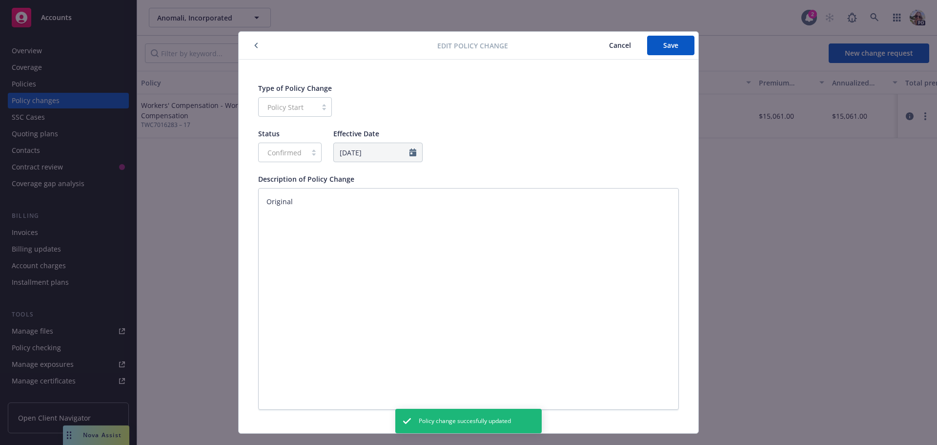
click at [615, 48] on span "Cancel" at bounding box center [620, 45] width 22 height 9
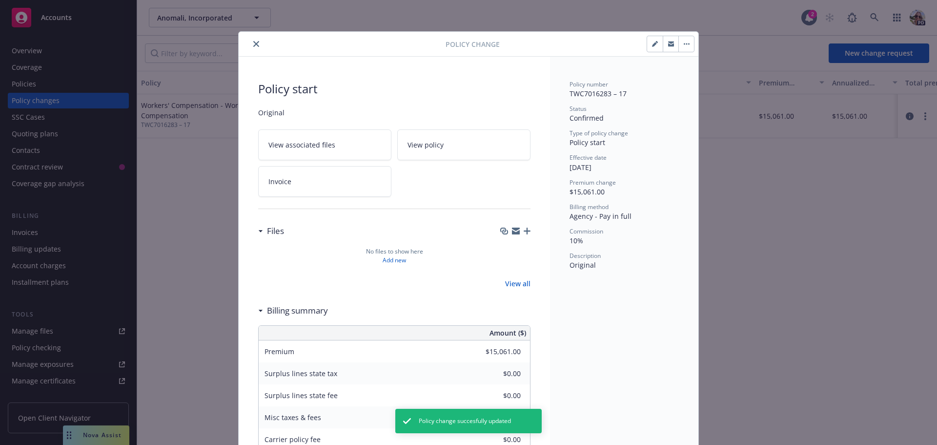
click at [683, 33] on div "Policy Change" at bounding box center [469, 44] width 460 height 25
click at [684, 46] on button "button" at bounding box center [686, 44] width 16 height 16
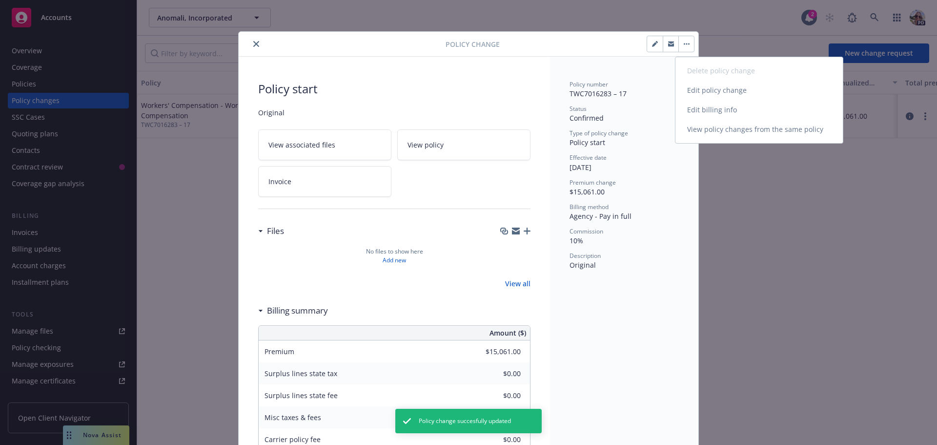
click at [713, 107] on link "Edit billing info" at bounding box center [758, 110] width 167 height 20
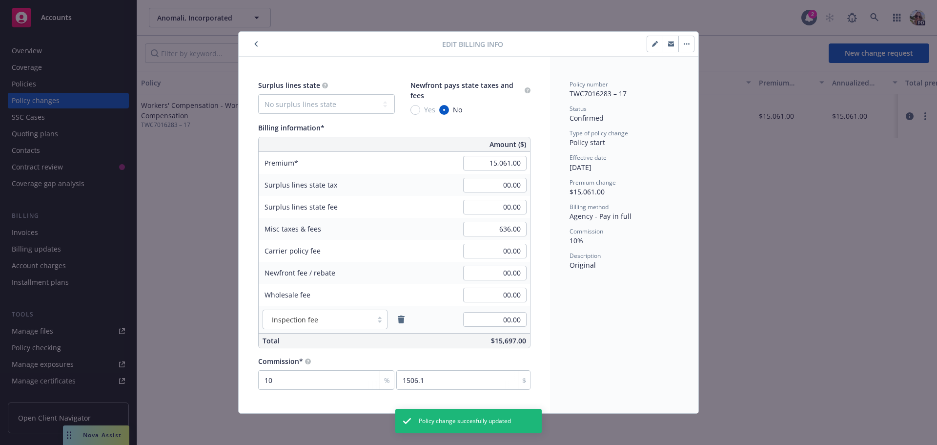
click at [257, 38] on div "Edit billing info" at bounding box center [469, 44] width 460 height 25
click at [256, 41] on icon "button" at bounding box center [256, 44] width 4 height 6
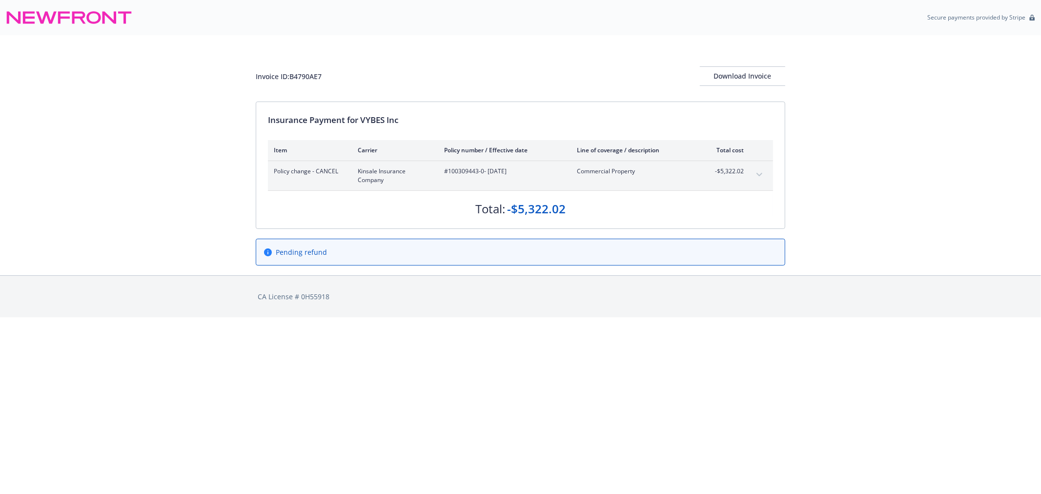
click at [157, 113] on div "Invoice ID: B4790AE7 Download Invoice Insurance Payment for VYBES Inc Item Carr…" at bounding box center [520, 155] width 1041 height 240
